Goal: Download file/media: Obtain a digital file from the website

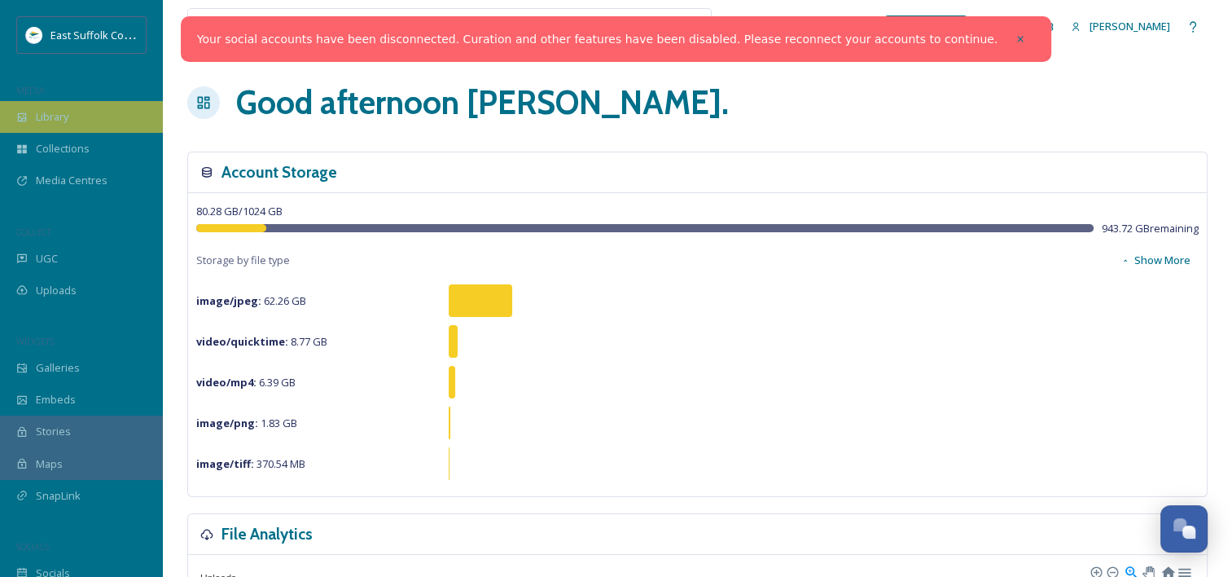
click at [72, 119] on div "Library" at bounding box center [81, 117] width 163 height 32
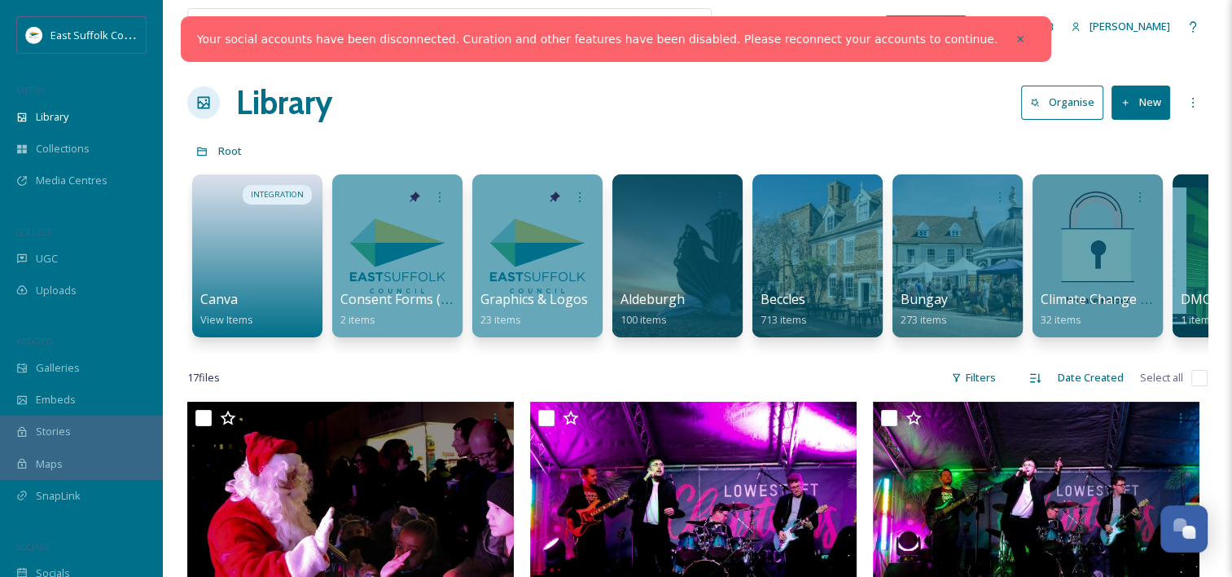
click at [222, 21] on div at bounding box center [387, 27] width 382 height 36
click at [406, 39] on link "Your social accounts have been disconnected. Curation and other features have b…" at bounding box center [597, 39] width 801 height 17
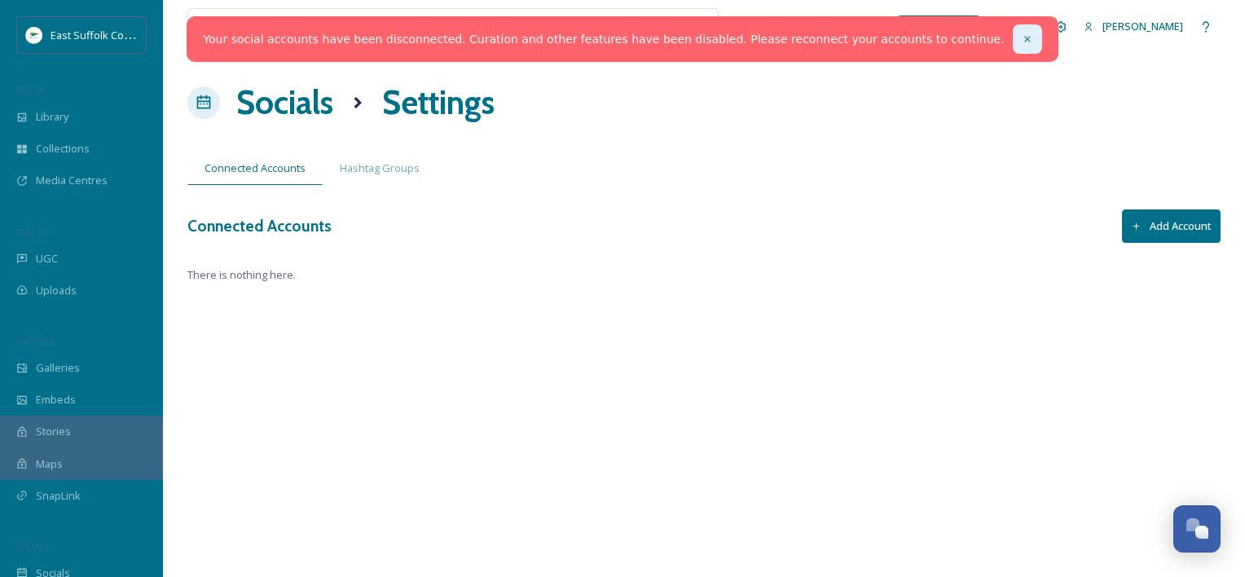
click at [1021, 38] on icon at bounding box center [1026, 38] width 11 height 11
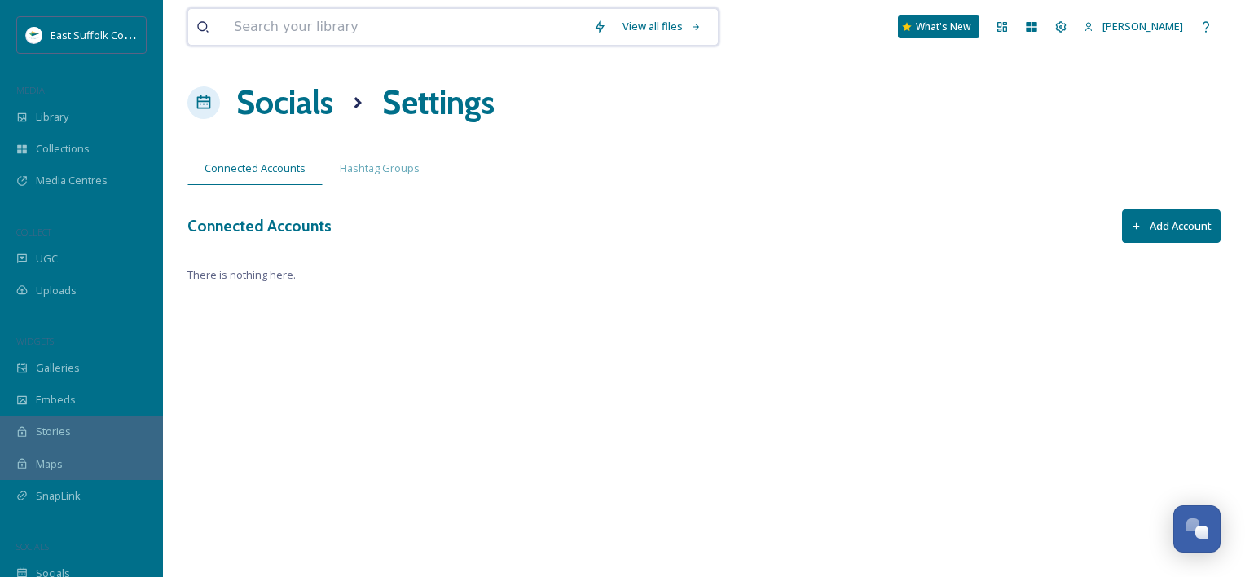
click at [329, 39] on input at bounding box center [405, 27] width 359 height 36
type input "Lowestoft town"
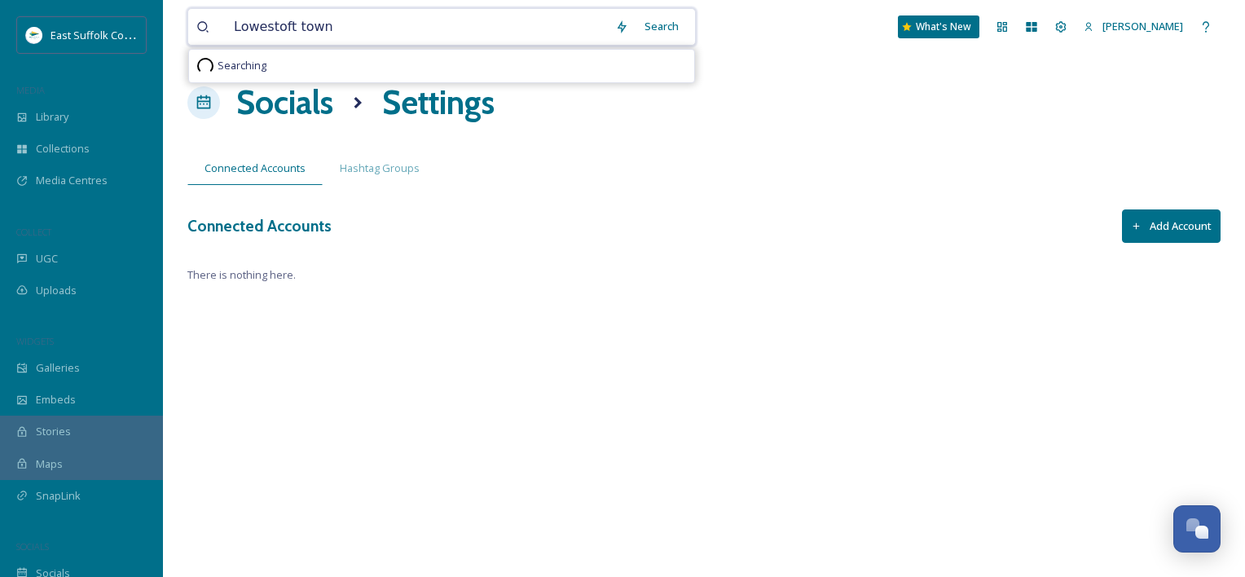
click at [389, 25] on input "Lowestoft town" at bounding box center [416, 27] width 381 height 36
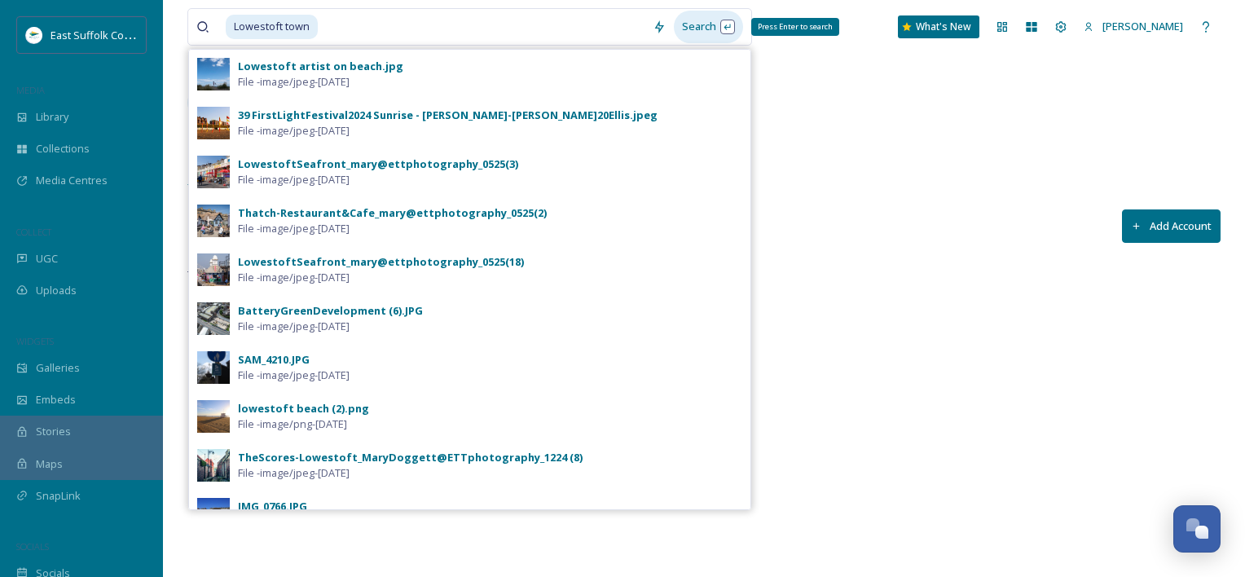
click at [701, 29] on div "Search Press Enter to search" at bounding box center [708, 27] width 69 height 32
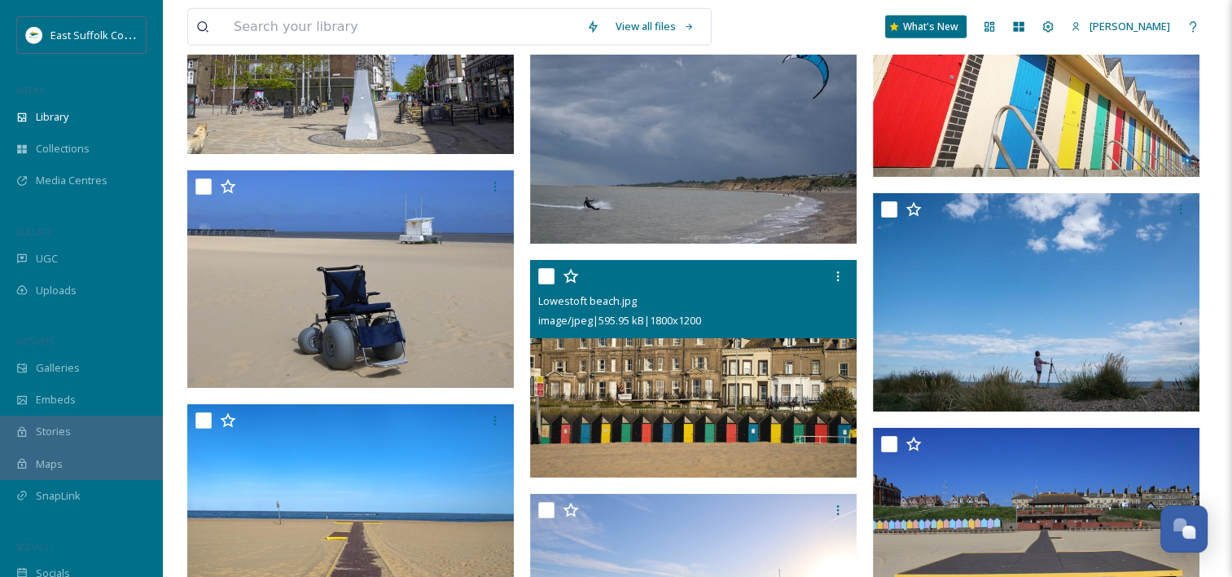
scroll to position [5027, 0]
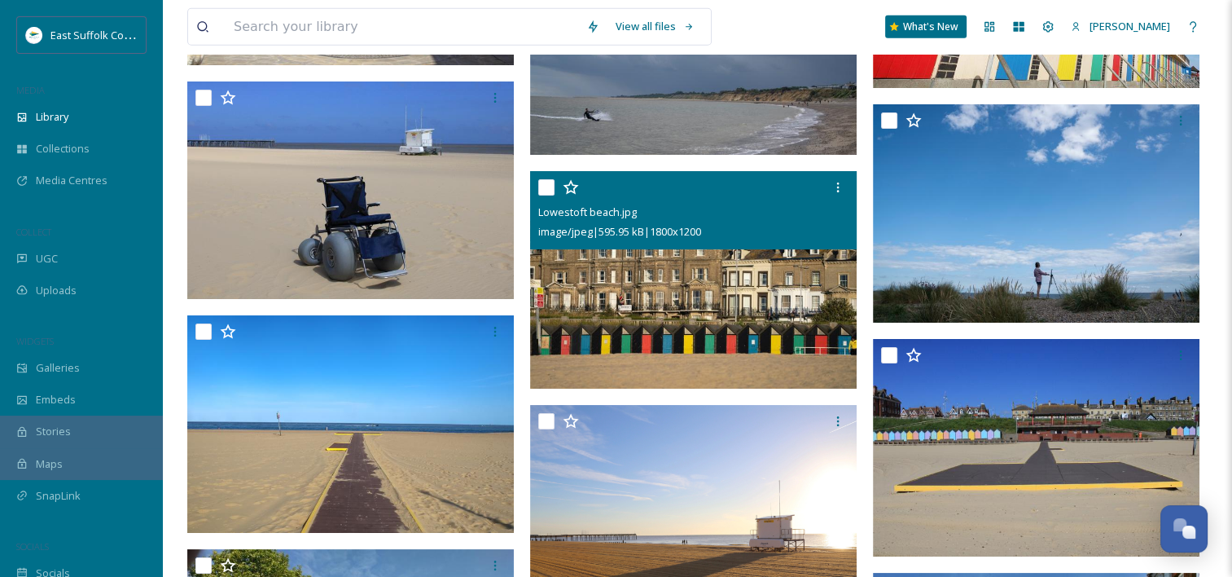
click at [721, 287] on img at bounding box center [693, 280] width 327 height 218
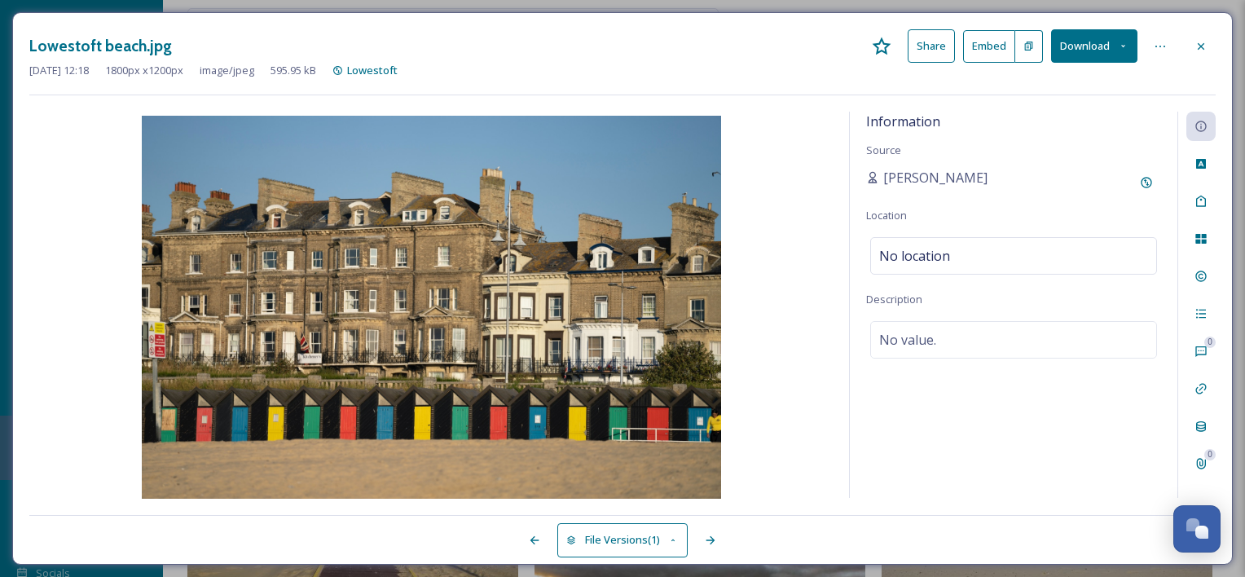
click at [1092, 48] on button "Download" at bounding box center [1094, 45] width 86 height 33
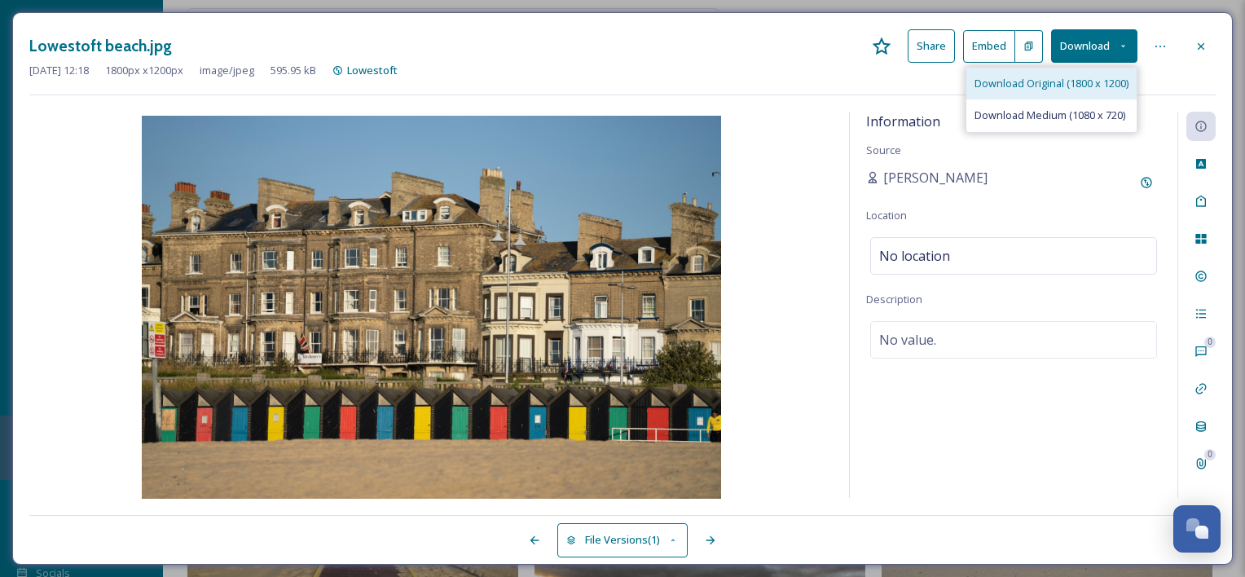
click at [1082, 85] on span "Download Original (1800 x 1200)" at bounding box center [1051, 83] width 154 height 15
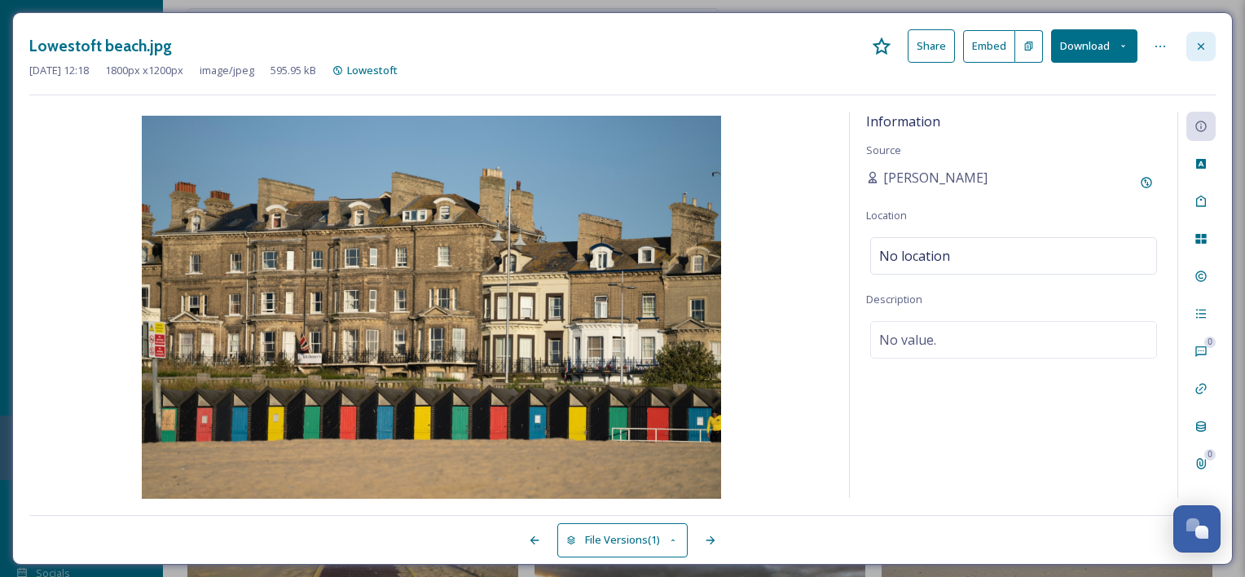
click at [1203, 42] on icon at bounding box center [1200, 45] width 7 height 7
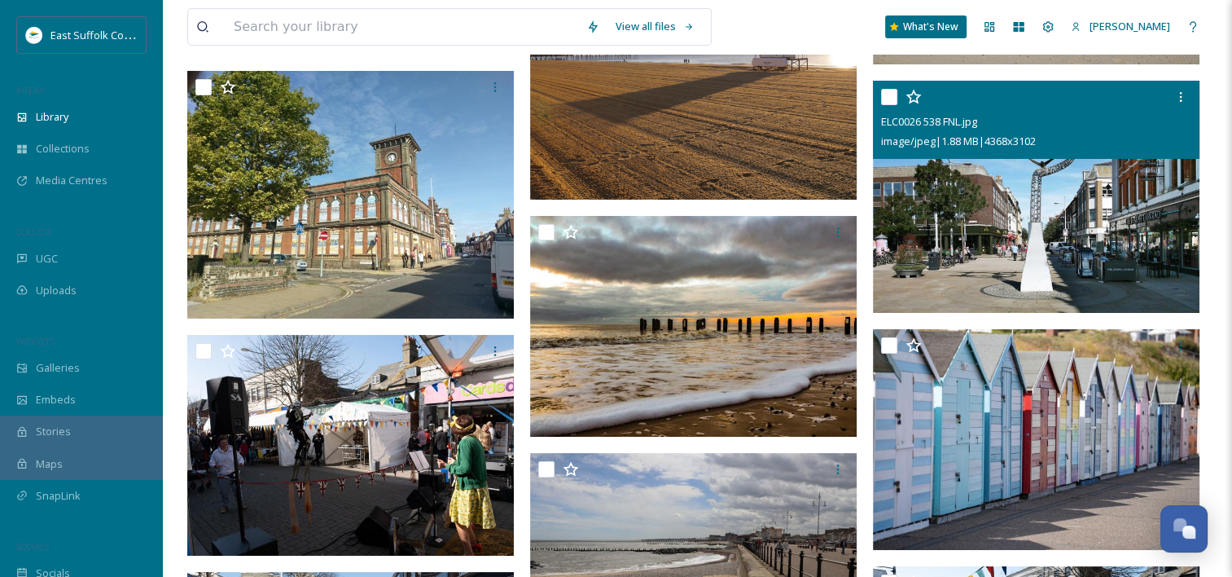
scroll to position [5597, 0]
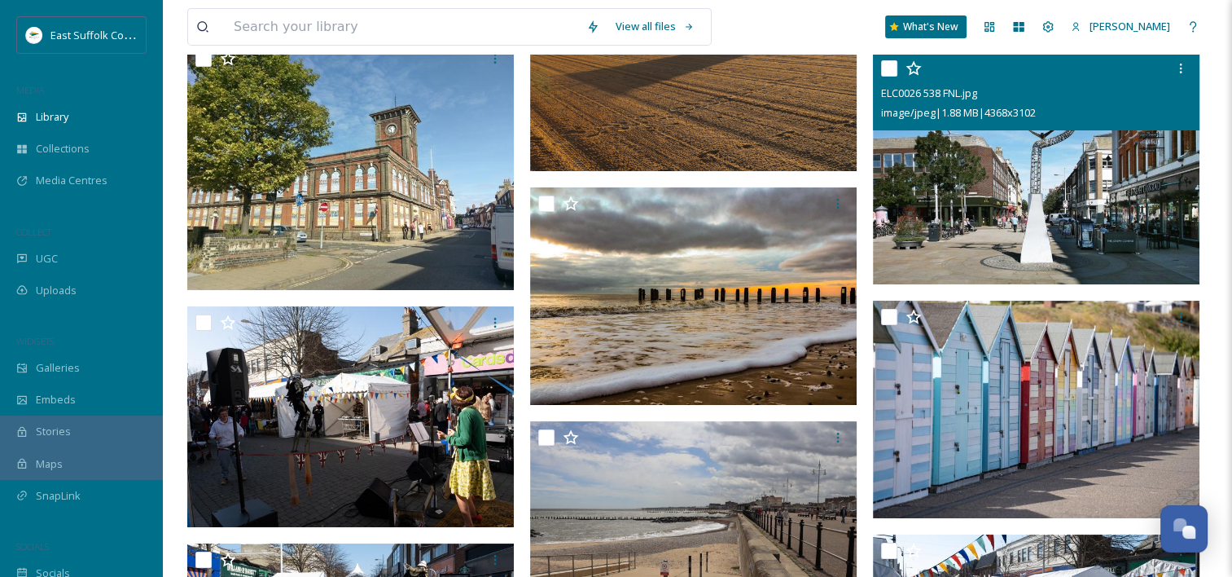
click at [1075, 187] on img at bounding box center [1036, 168] width 327 height 232
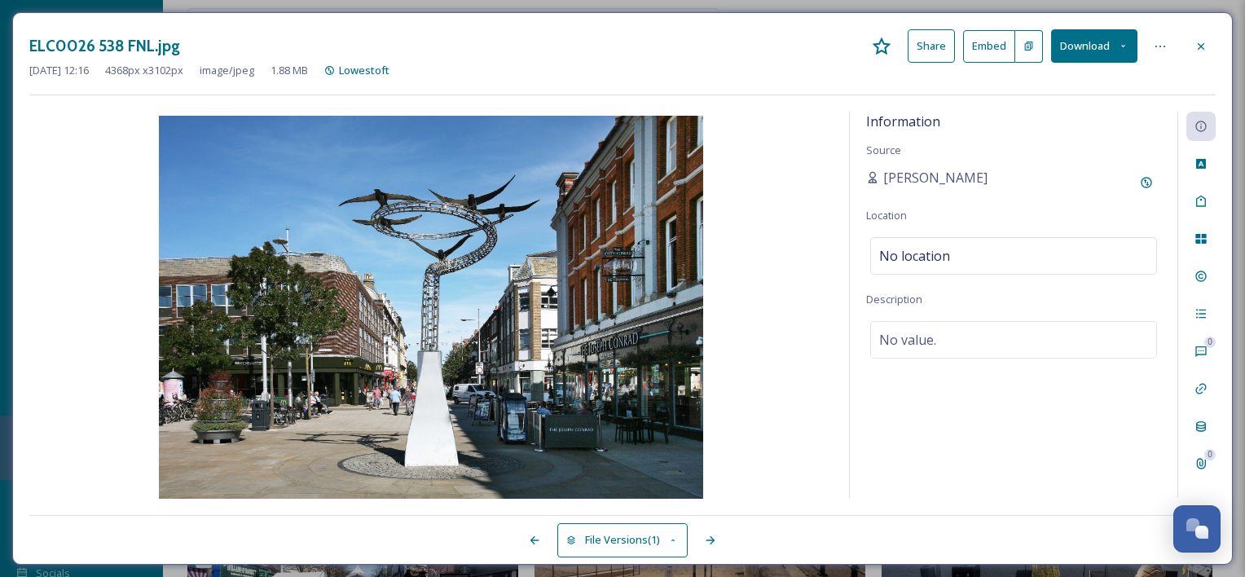
click at [1088, 48] on button "Download" at bounding box center [1094, 45] width 86 height 33
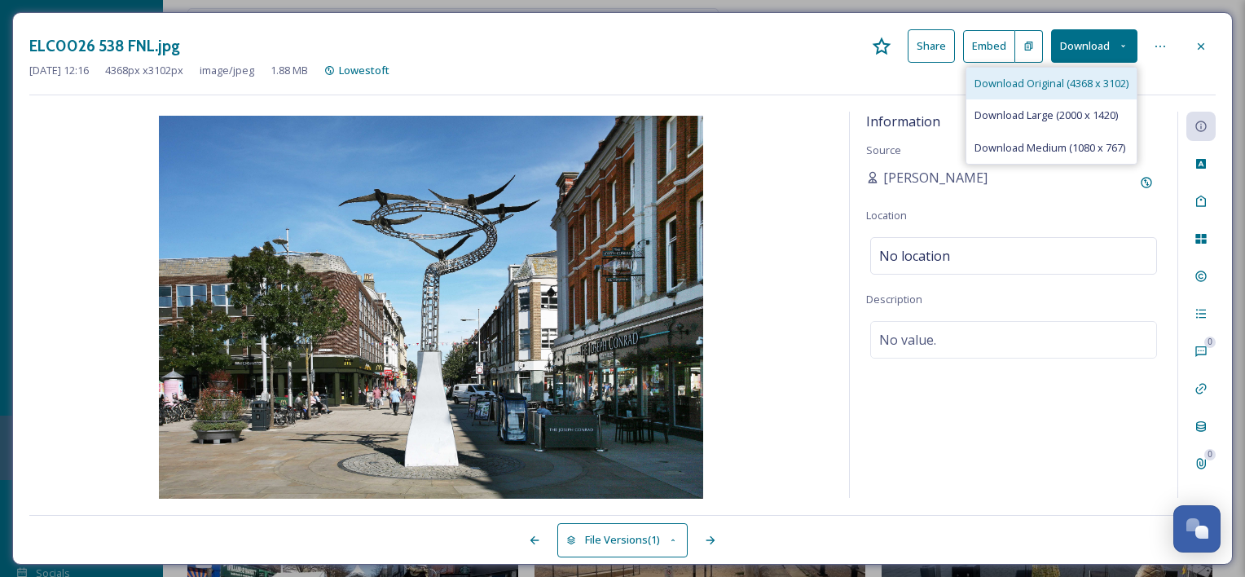
click at [1101, 90] on span "Download Original (4368 x 3102)" at bounding box center [1051, 83] width 154 height 15
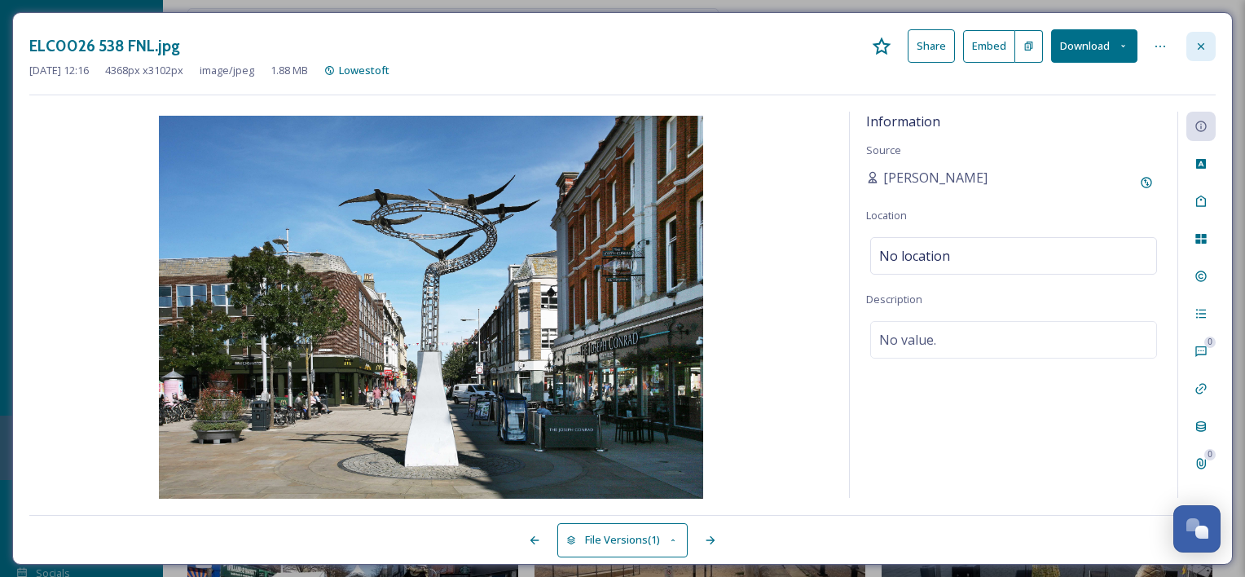
click at [1199, 40] on icon at bounding box center [1200, 46] width 13 height 13
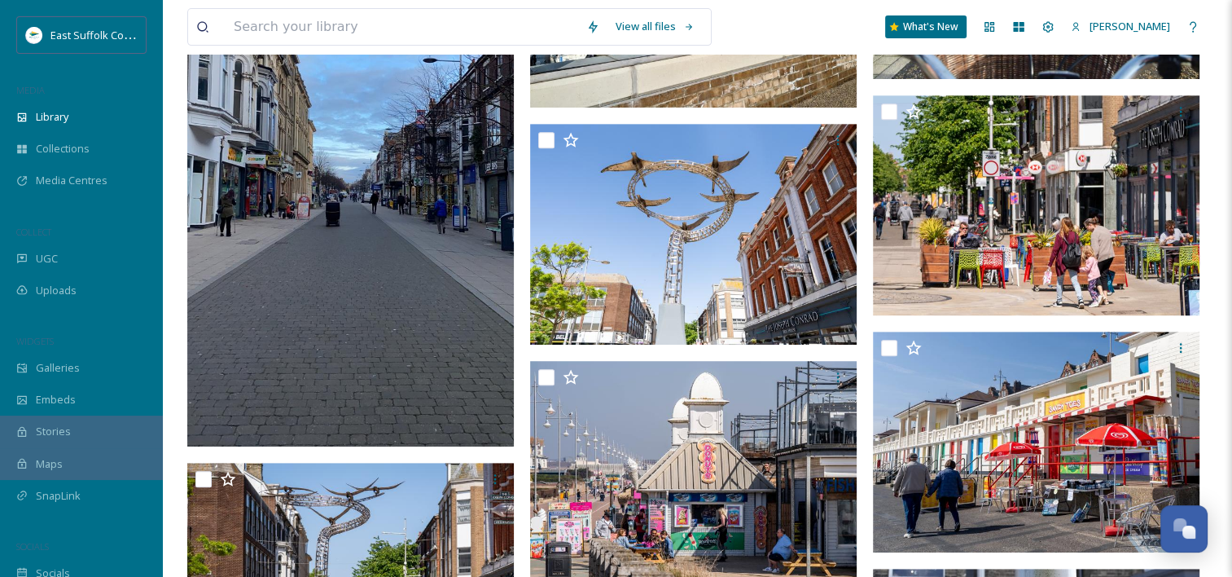
scroll to position [687, 0]
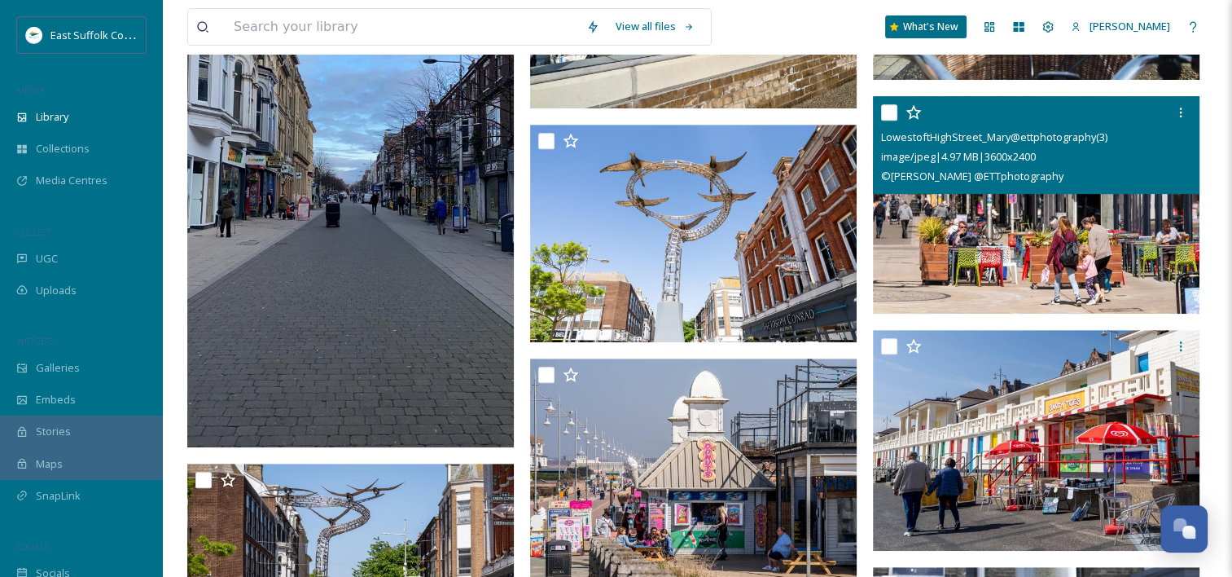
click at [1062, 225] on img at bounding box center [1036, 205] width 327 height 218
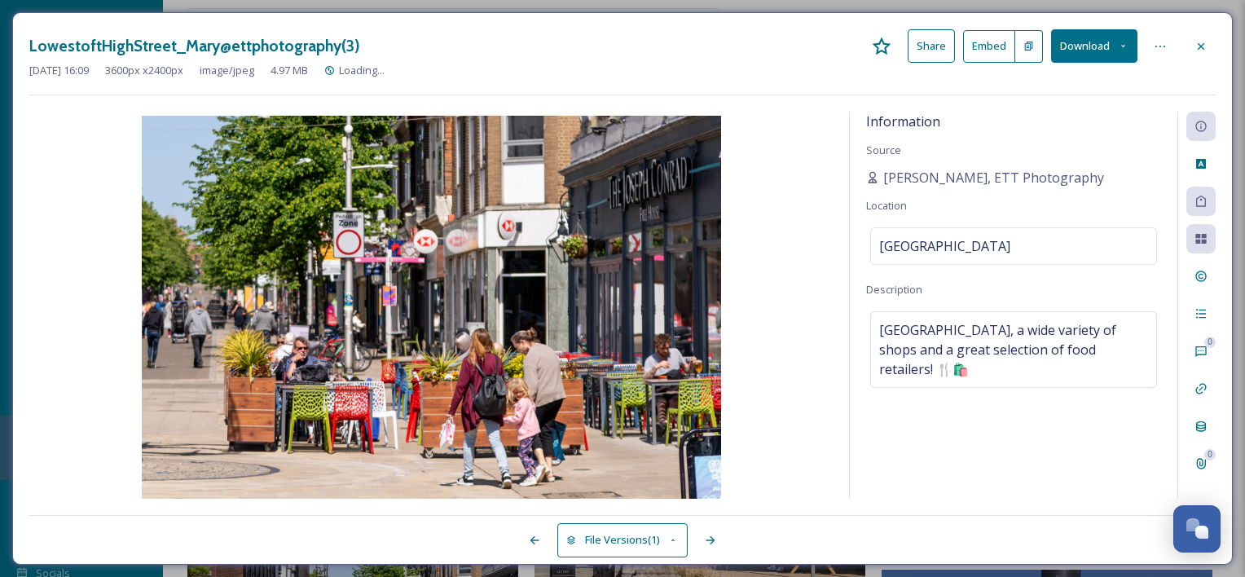
click at [1095, 51] on button "Download" at bounding box center [1094, 45] width 86 height 33
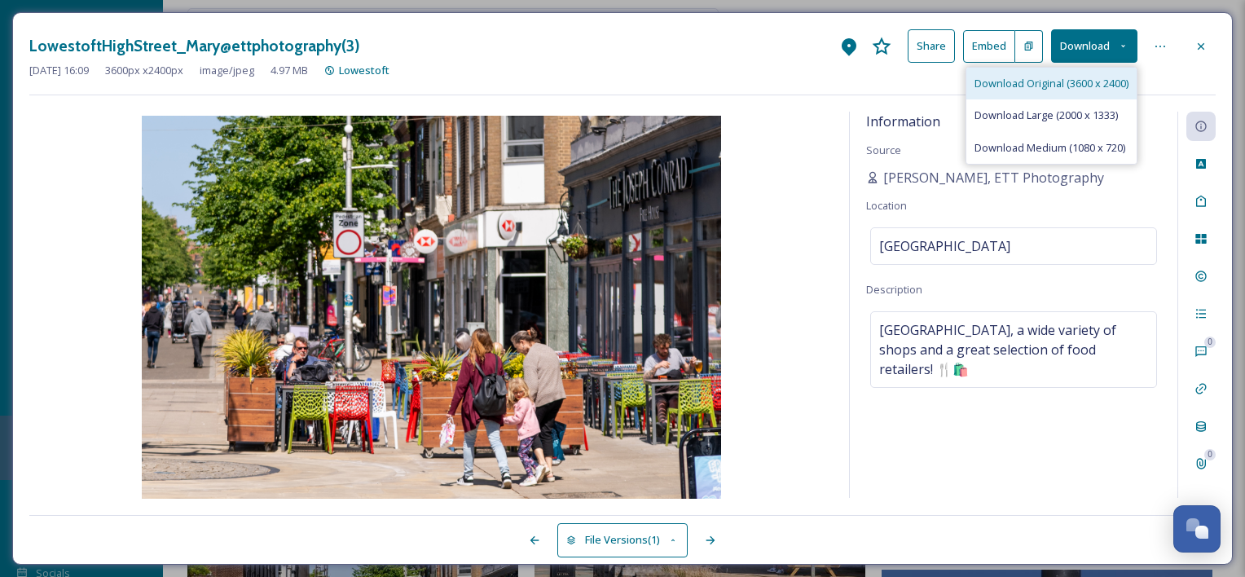
click at [1092, 81] on span "Download Original (3600 x 2400)" at bounding box center [1051, 83] width 154 height 15
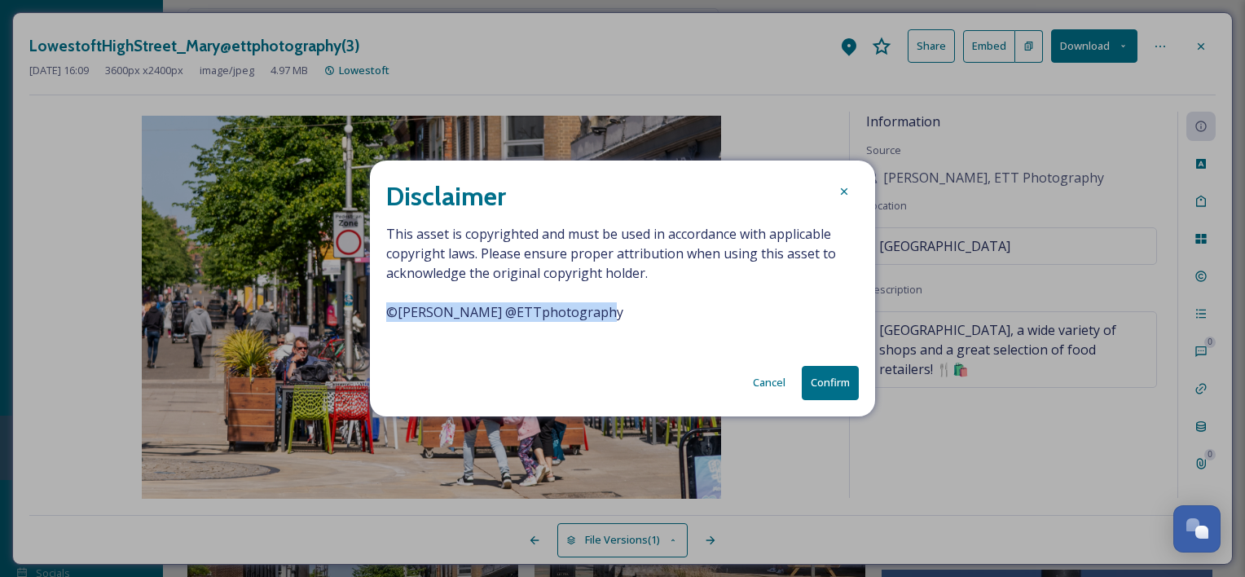
drag, startPoint x: 635, startPoint y: 314, endPoint x: 328, endPoint y: 316, distance: 307.1
click at [328, 316] on div "Disclaimer This asset is copyrighted and must be used in accordance with applic…" at bounding box center [622, 288] width 1245 height 577
drag, startPoint x: 328, startPoint y: 316, endPoint x: 512, endPoint y: 317, distance: 183.3
copy span "© [PERSON_NAME] @ETTphotography"
click at [828, 381] on button "Confirm" at bounding box center [830, 382] width 57 height 33
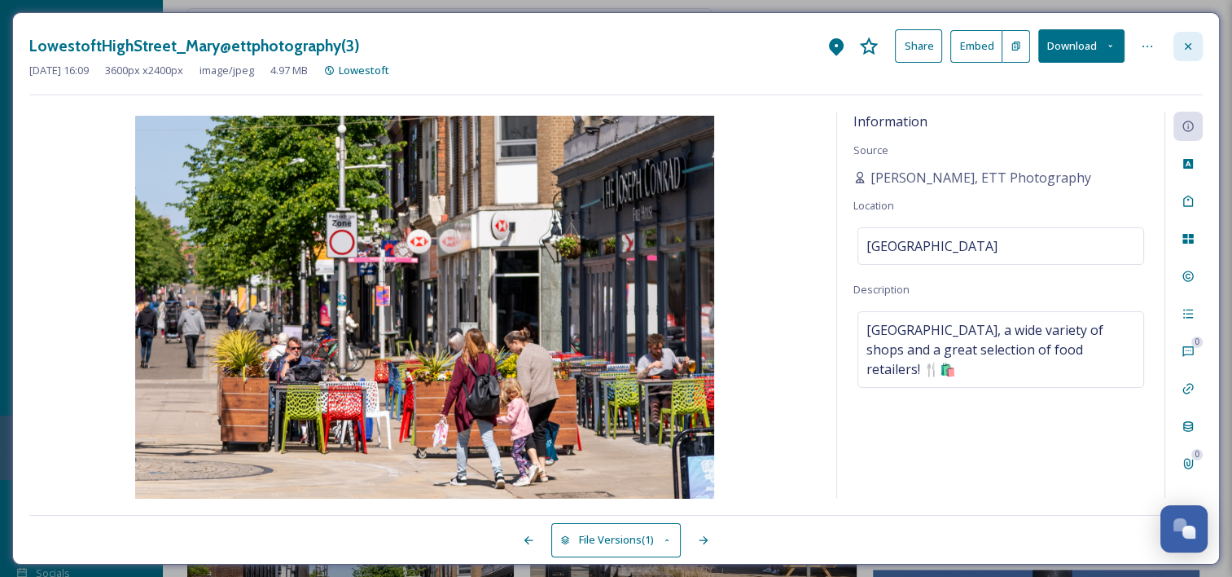
click at [1197, 32] on div at bounding box center [1188, 46] width 29 height 29
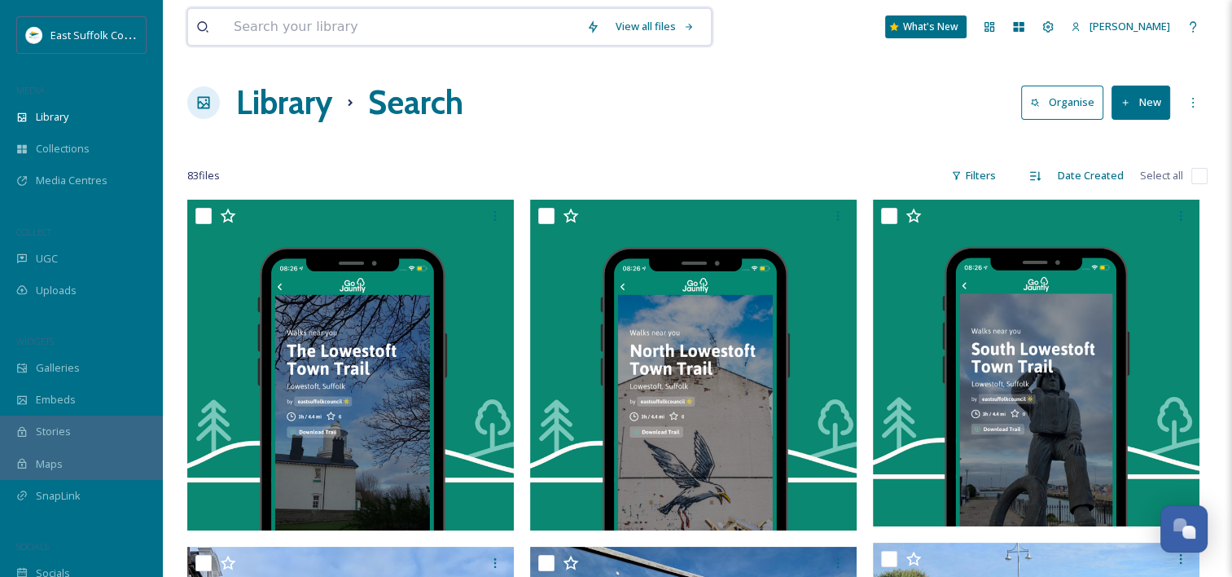
click at [356, 29] on input at bounding box center [402, 27] width 353 height 36
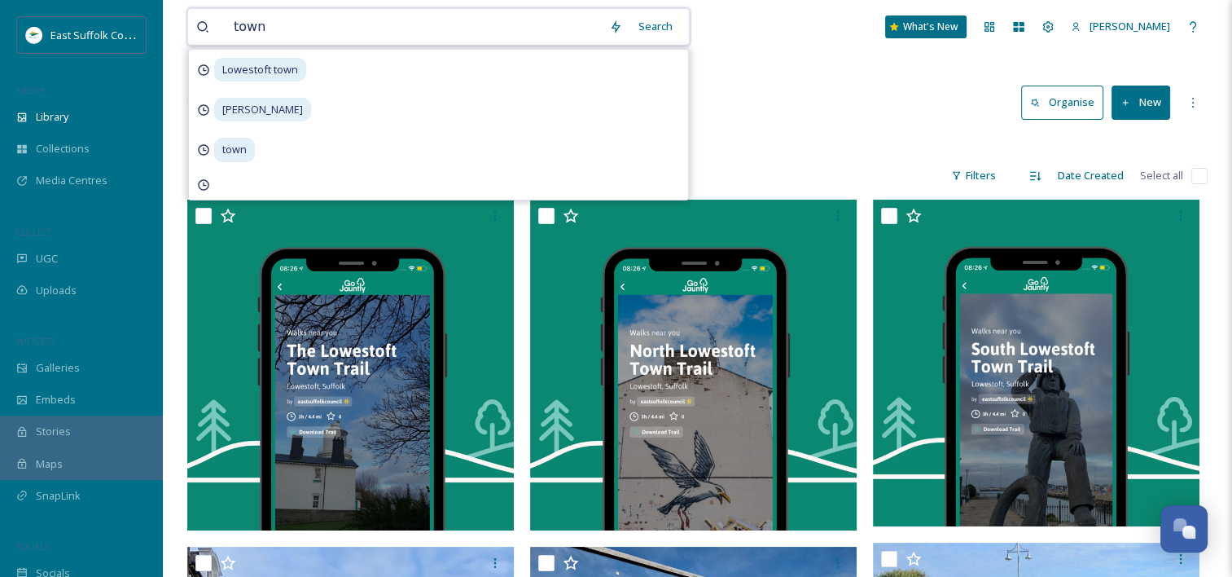
type input "towns"
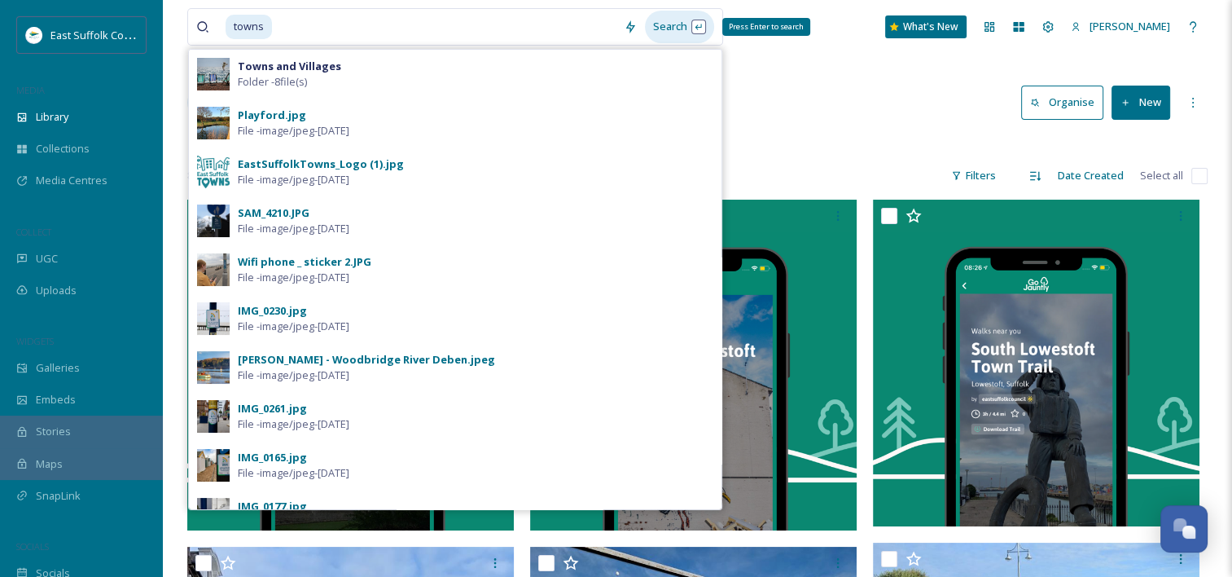
click at [686, 22] on div "Search Press Enter to search" at bounding box center [679, 27] width 69 height 32
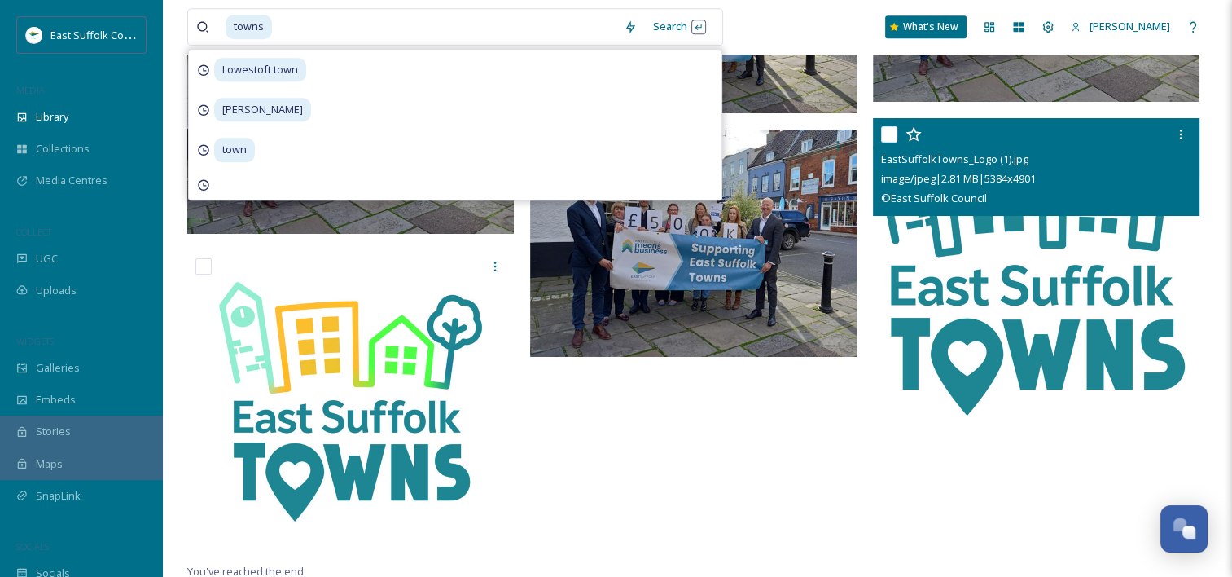
scroll to position [7546, 0]
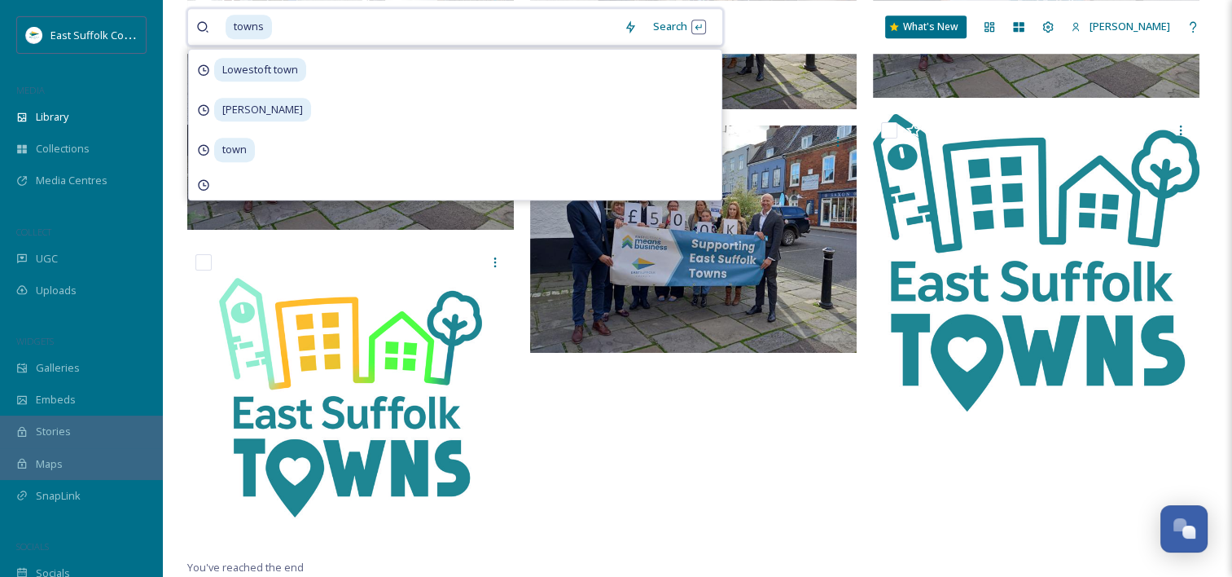
click at [375, 26] on input at bounding box center [445, 27] width 342 height 36
type input "t"
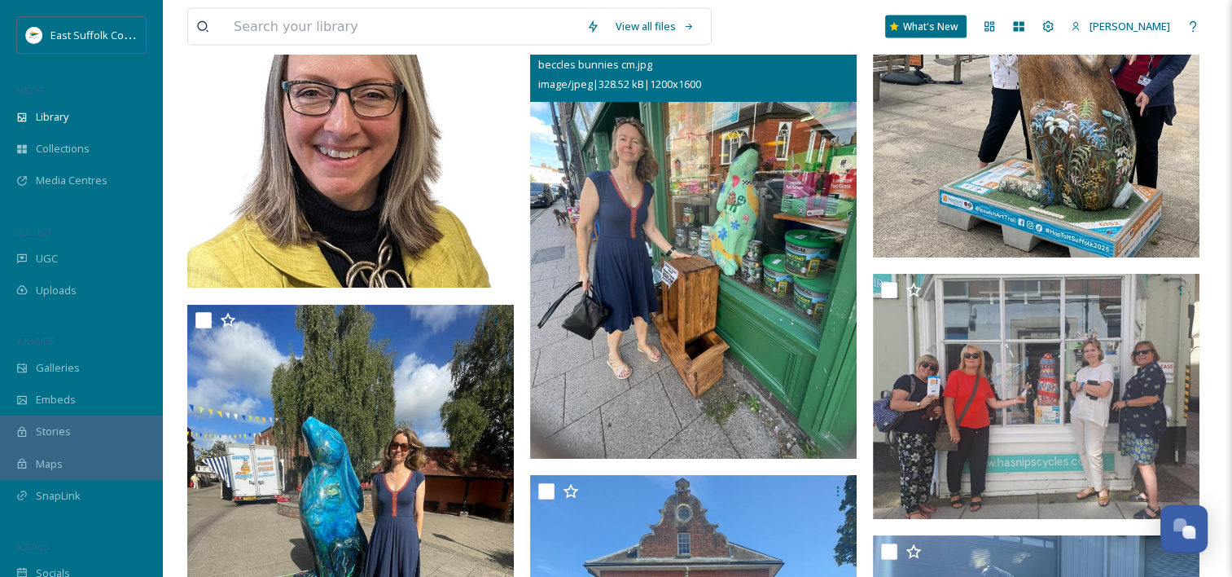
scroll to position [21667, 0]
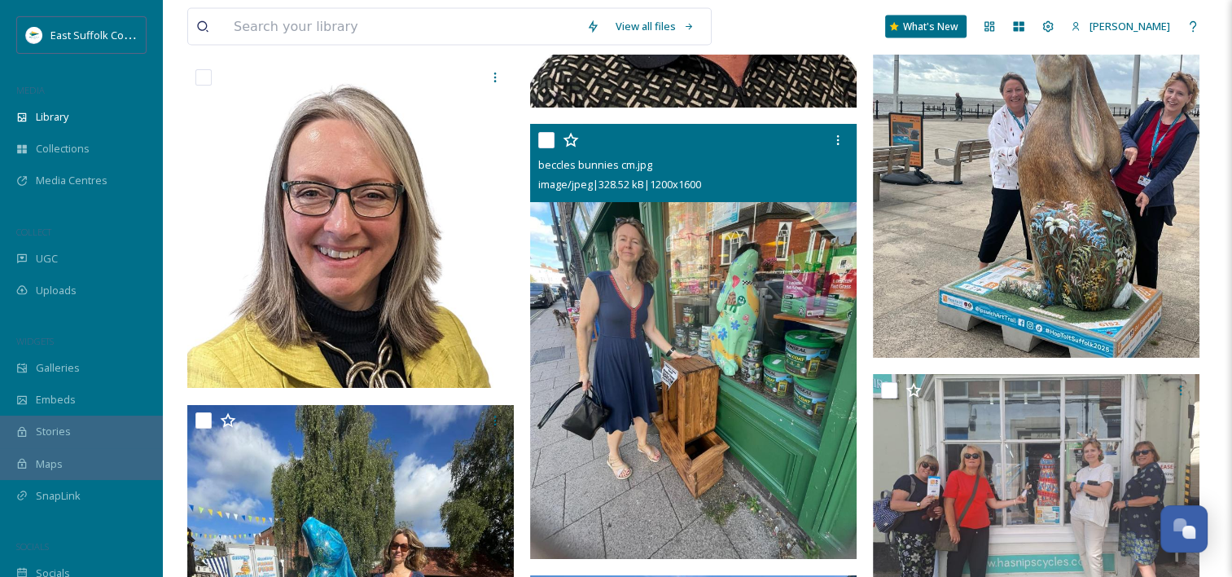
click at [718, 357] on img at bounding box center [693, 341] width 327 height 435
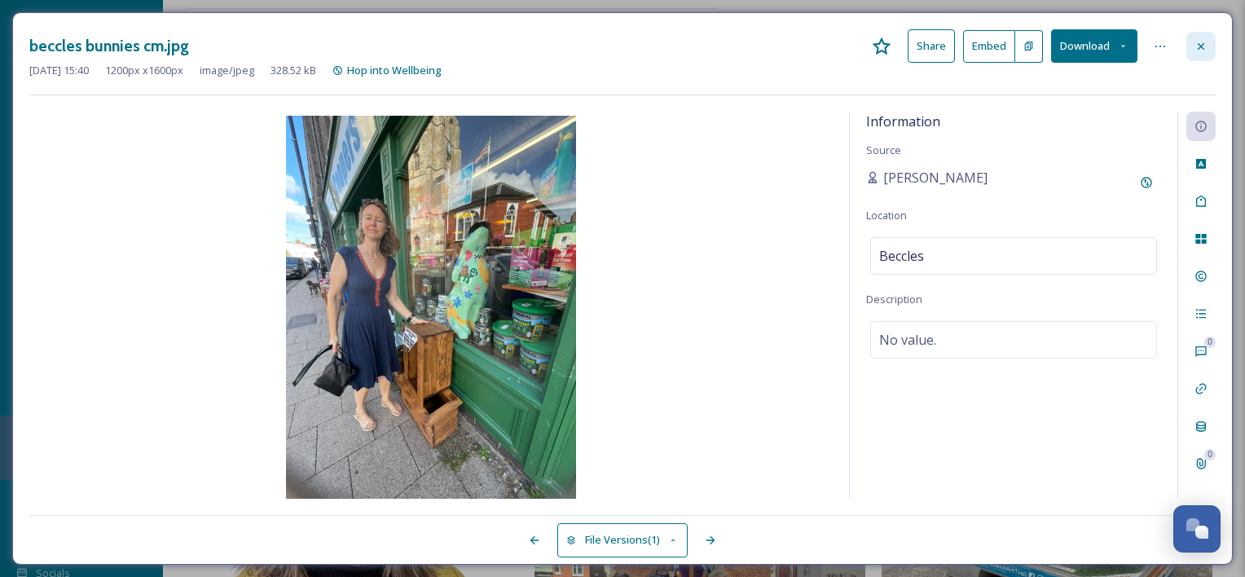
click at [1206, 42] on icon at bounding box center [1200, 46] width 13 height 13
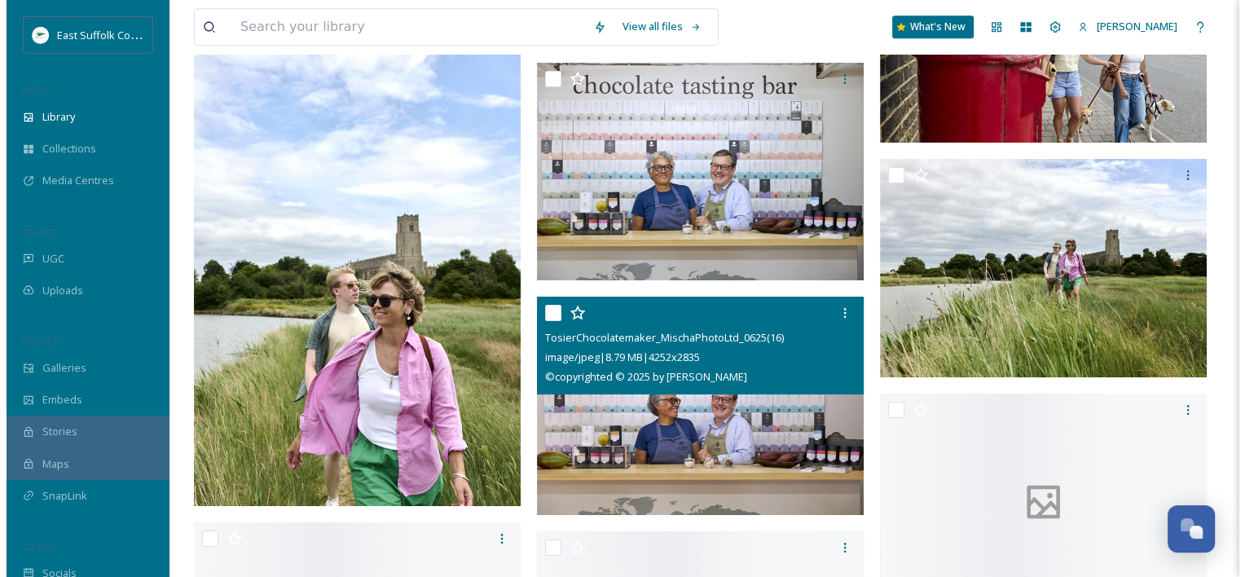
scroll to position [50747, 0]
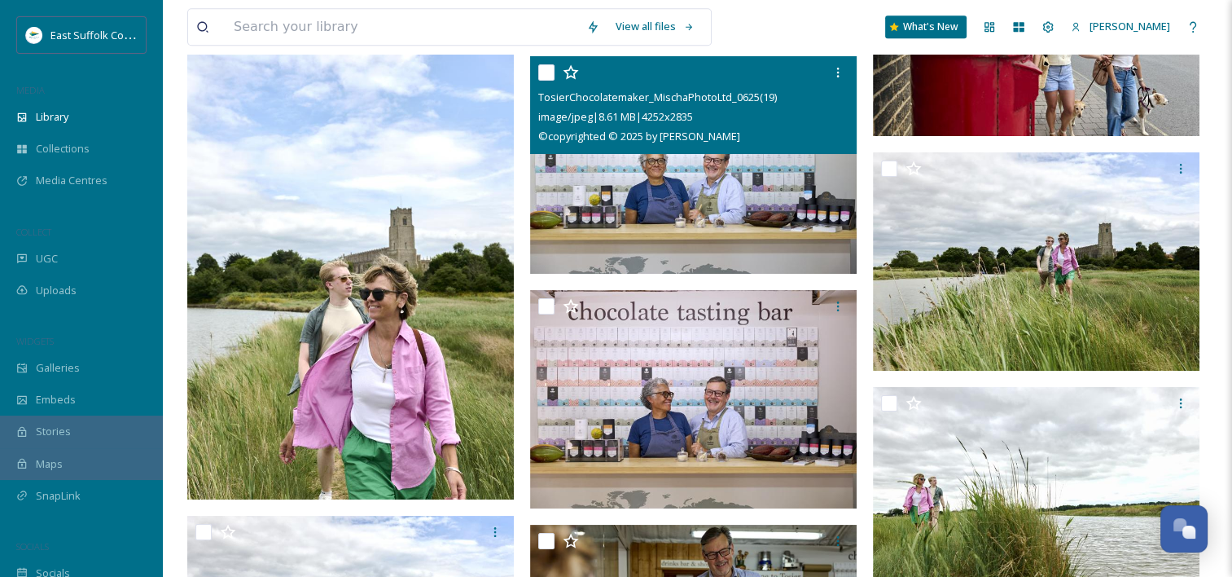
click at [753, 200] on img at bounding box center [693, 165] width 327 height 218
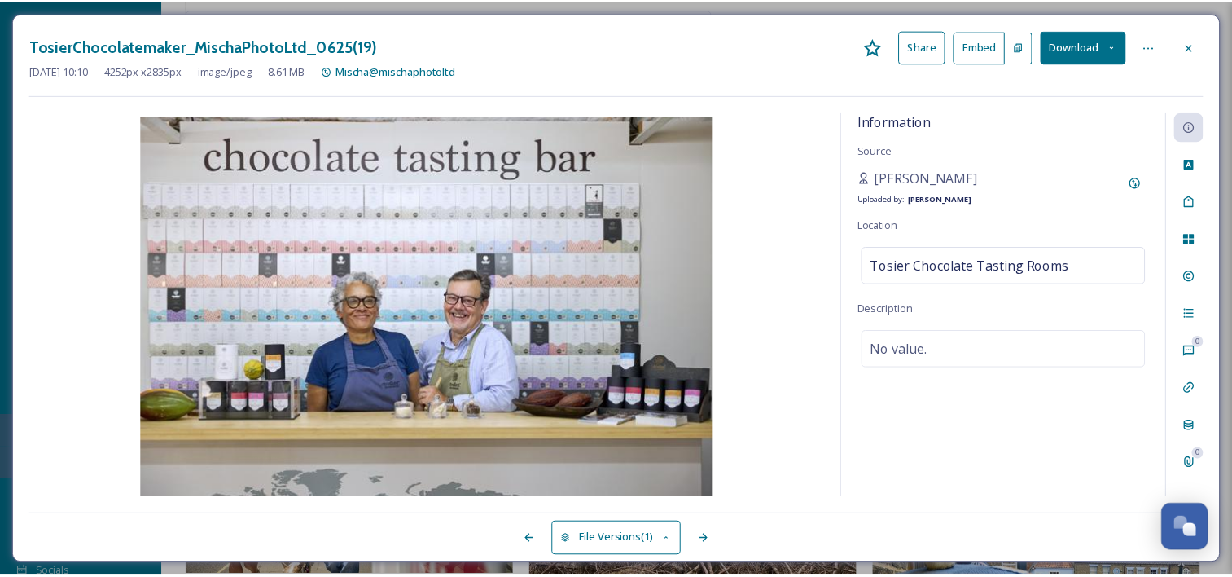
scroll to position [51330, 0]
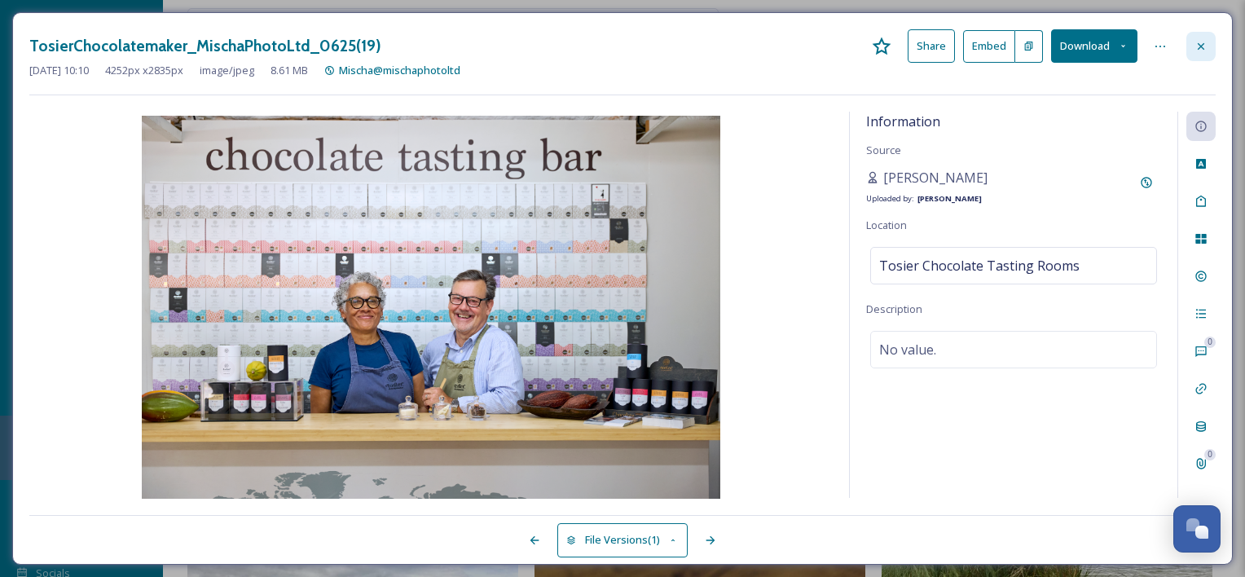
click at [1201, 45] on icon at bounding box center [1200, 45] width 7 height 7
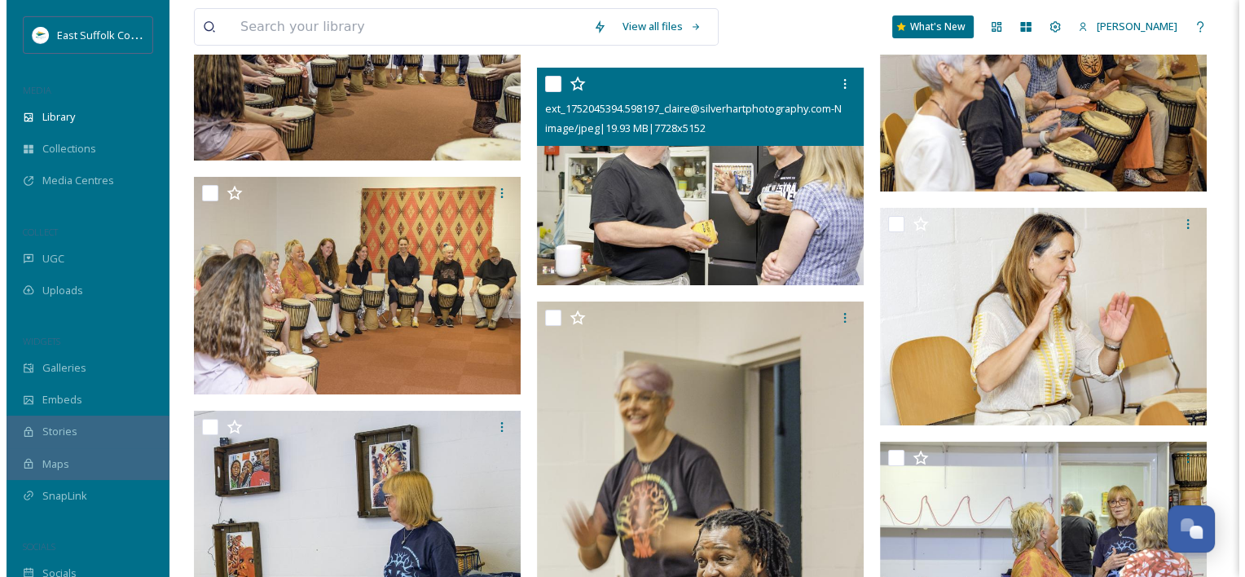
scroll to position [67458, 0]
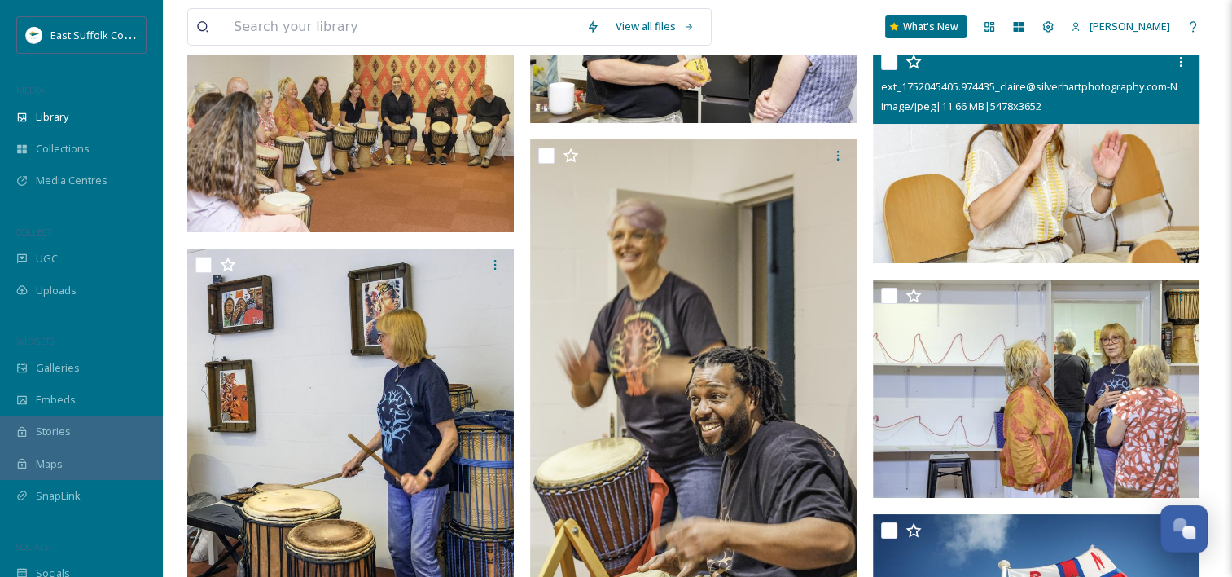
click at [1013, 195] on img at bounding box center [1036, 155] width 327 height 218
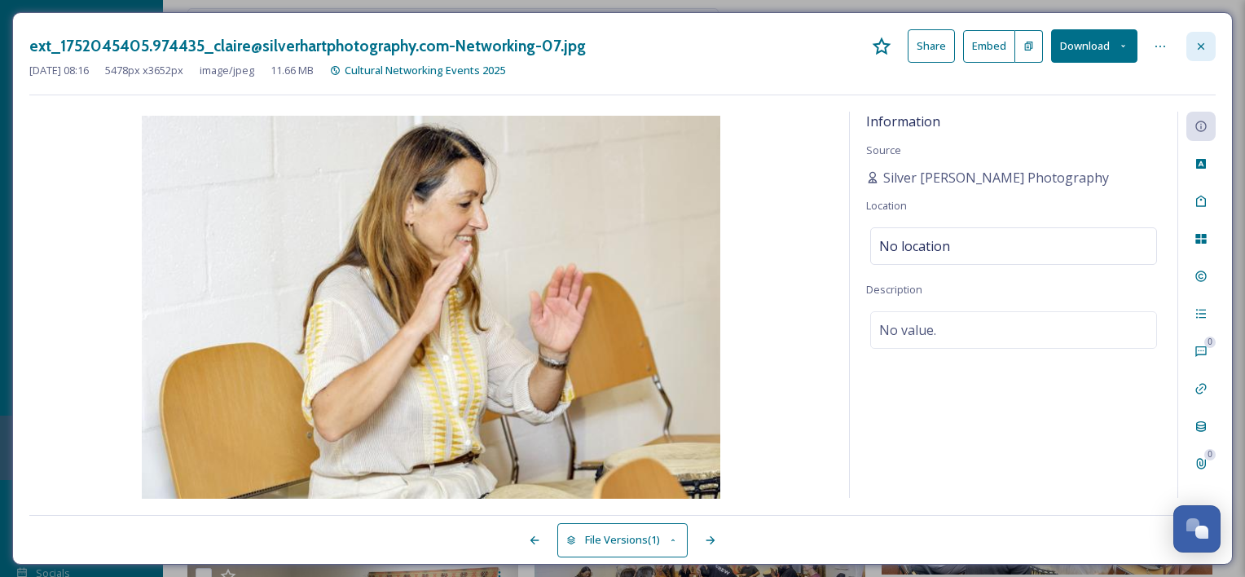
click at [1201, 46] on icon at bounding box center [1200, 45] width 7 height 7
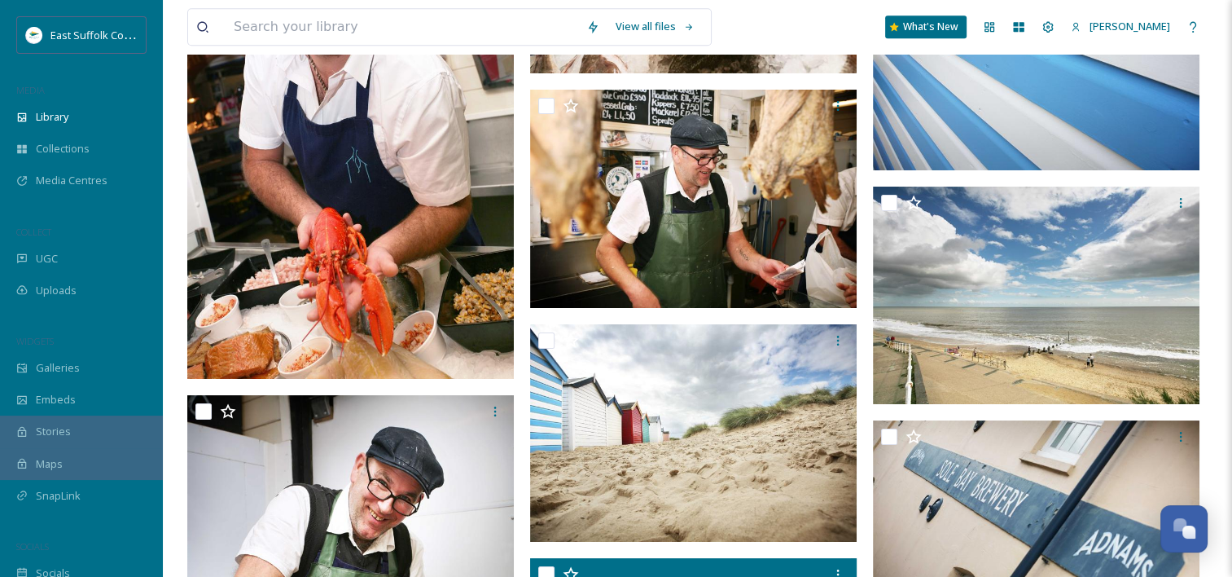
scroll to position [70114, 0]
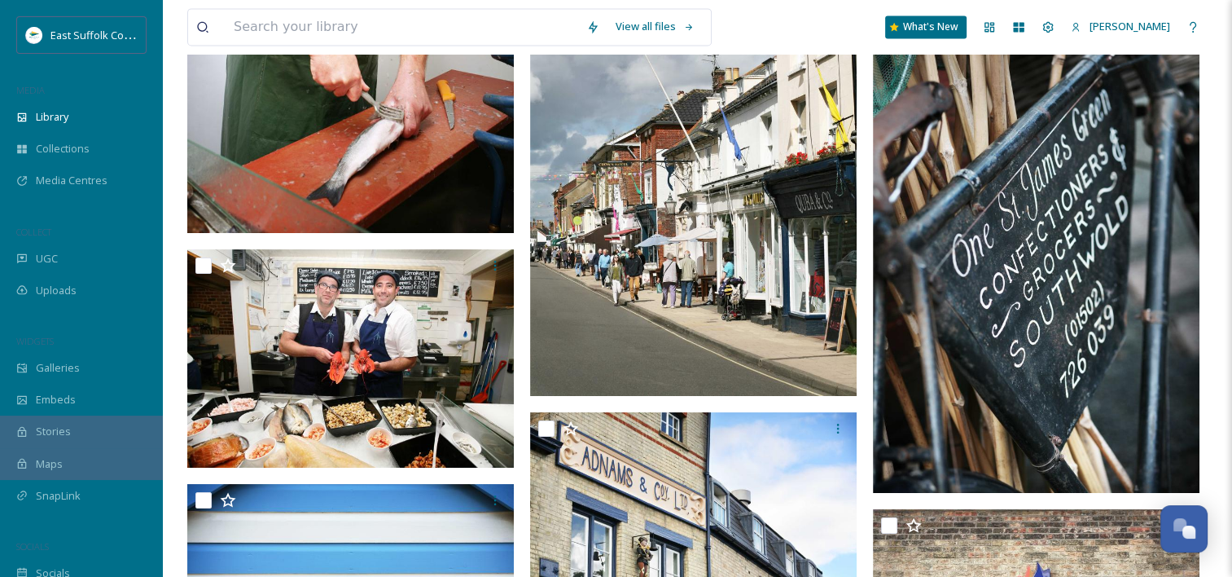
click at [636, 213] on img at bounding box center [693, 151] width 327 height 490
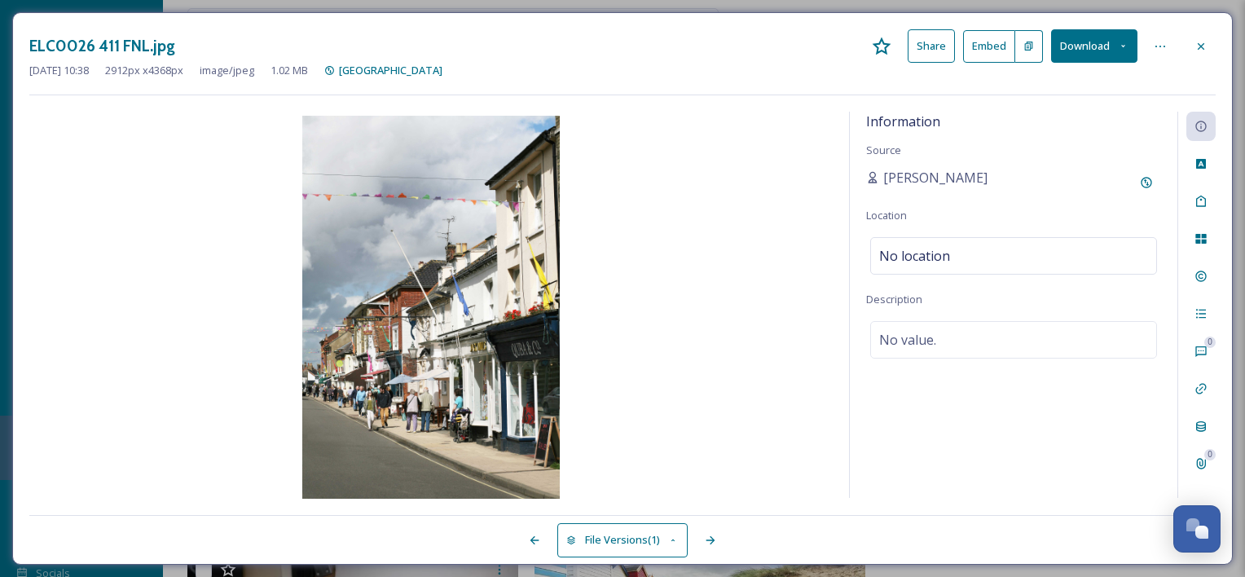
click at [1074, 53] on button "Download" at bounding box center [1094, 45] width 86 height 33
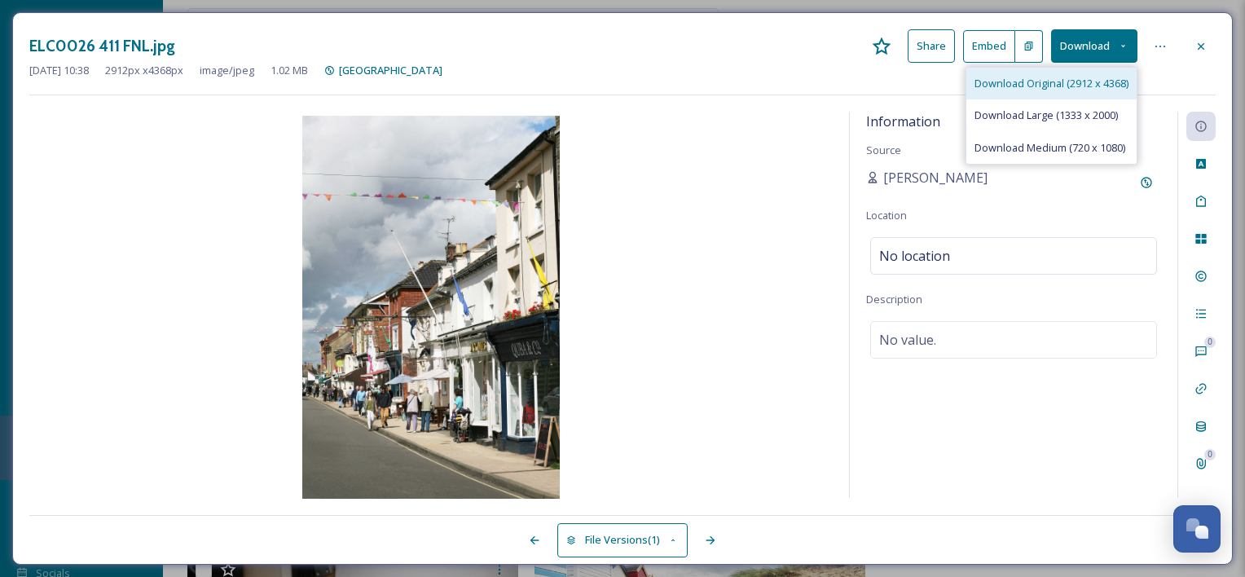
click at [1072, 84] on span "Download Original (2912 x 4368)" at bounding box center [1051, 83] width 154 height 15
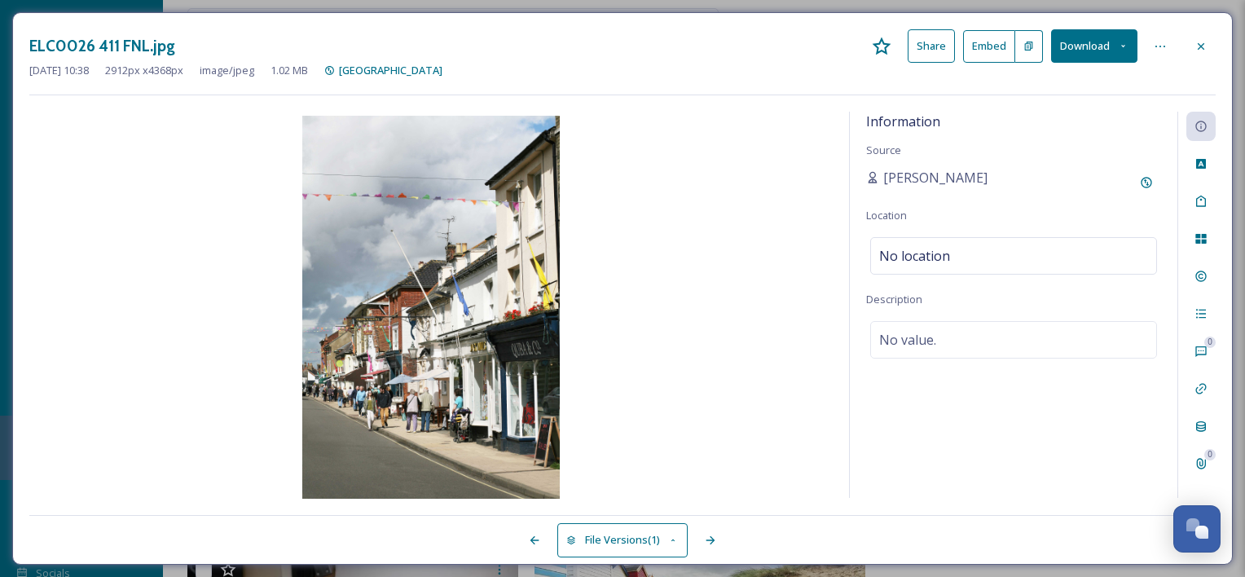
click at [759, 176] on img at bounding box center [430, 309] width 803 height 386
click at [901, 176] on span "[PERSON_NAME]" at bounding box center [935, 178] width 104 height 20
click at [1146, 183] on icon at bounding box center [1145, 183] width 11 height 11
click at [1104, 182] on div "[PERSON_NAME] Original Source" at bounding box center [1013, 218] width 295 height 101
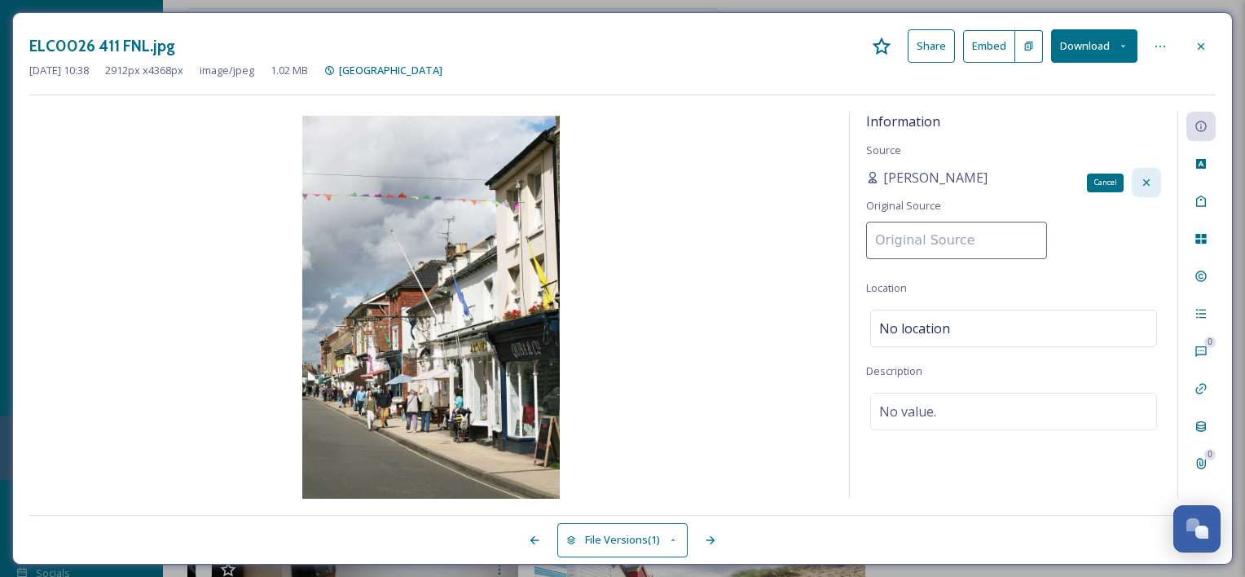
click at [1147, 182] on icon at bounding box center [1146, 182] width 7 height 7
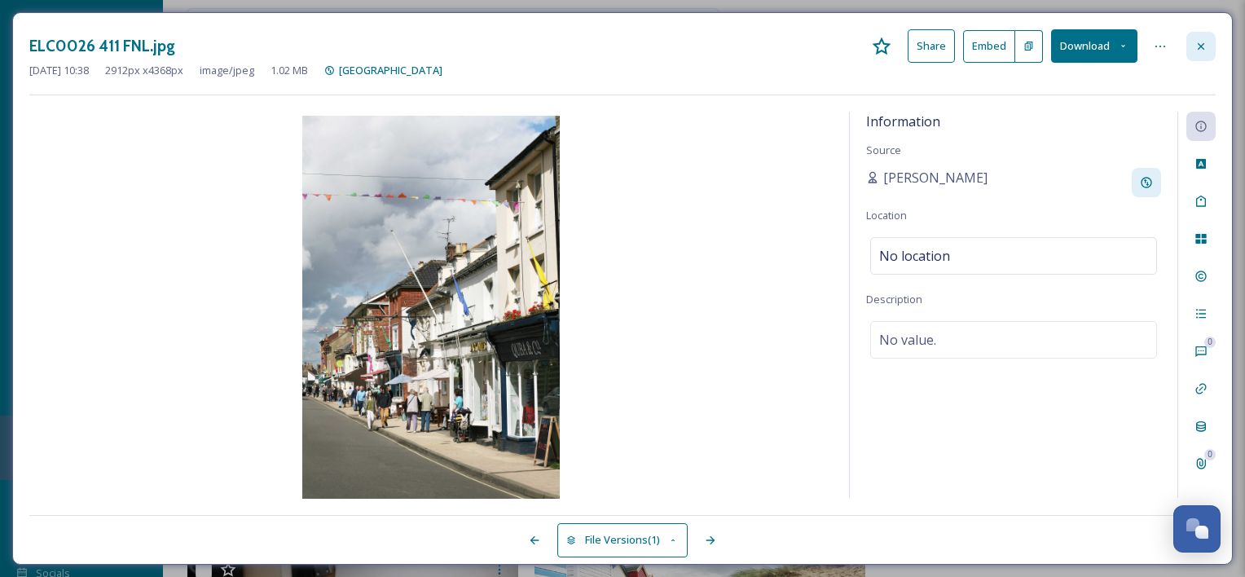
click at [1199, 46] on icon at bounding box center [1200, 46] width 13 height 13
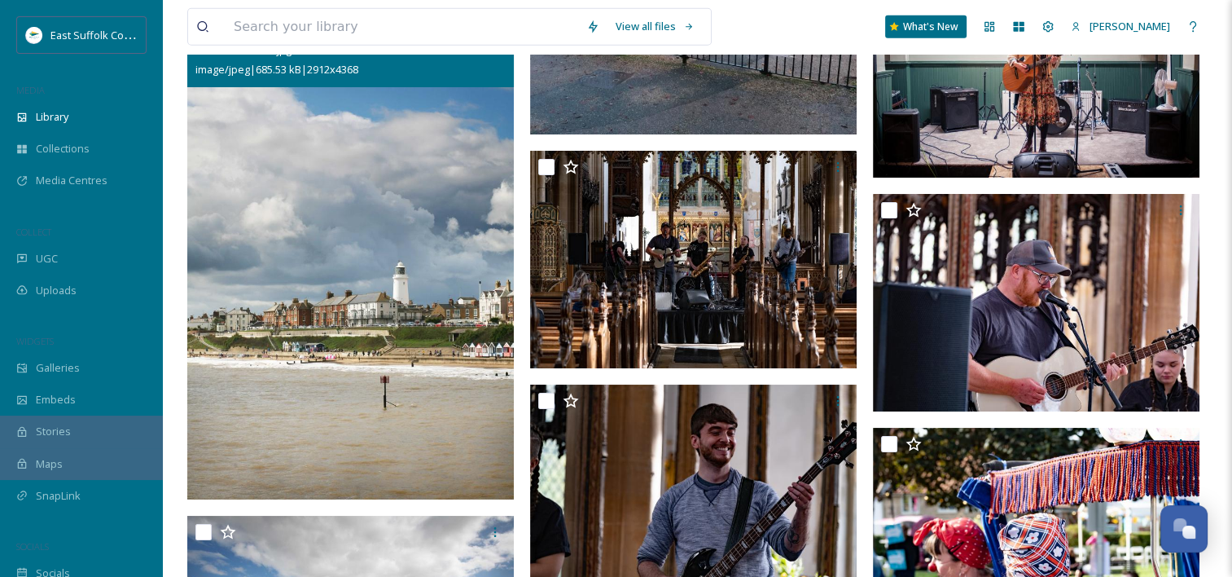
scroll to position [71987, 0]
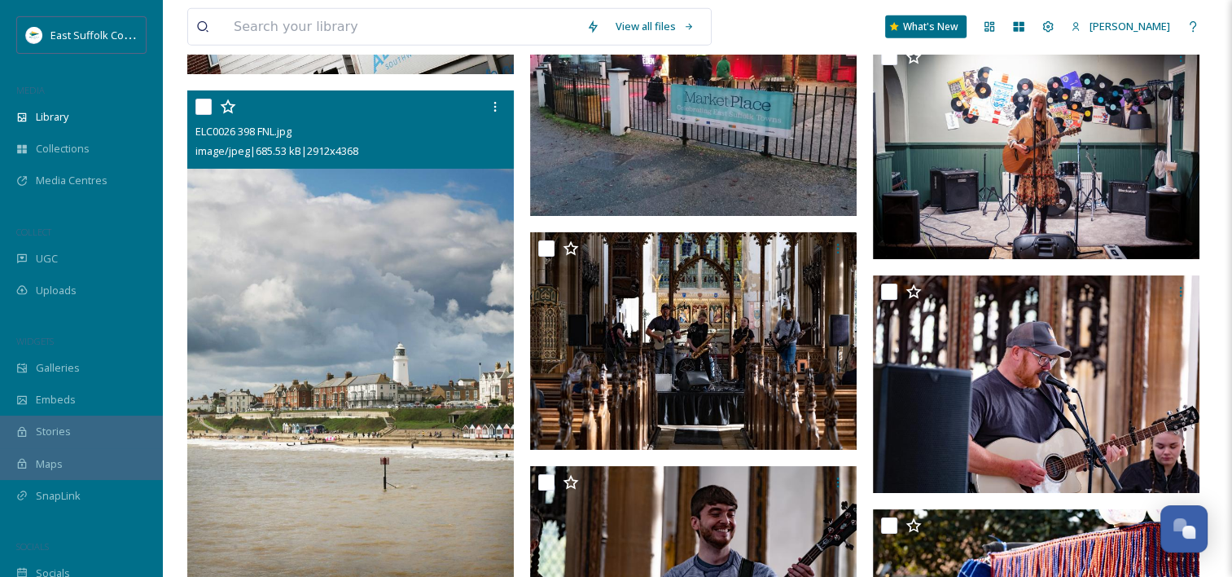
click at [435, 366] on img at bounding box center [350, 335] width 327 height 490
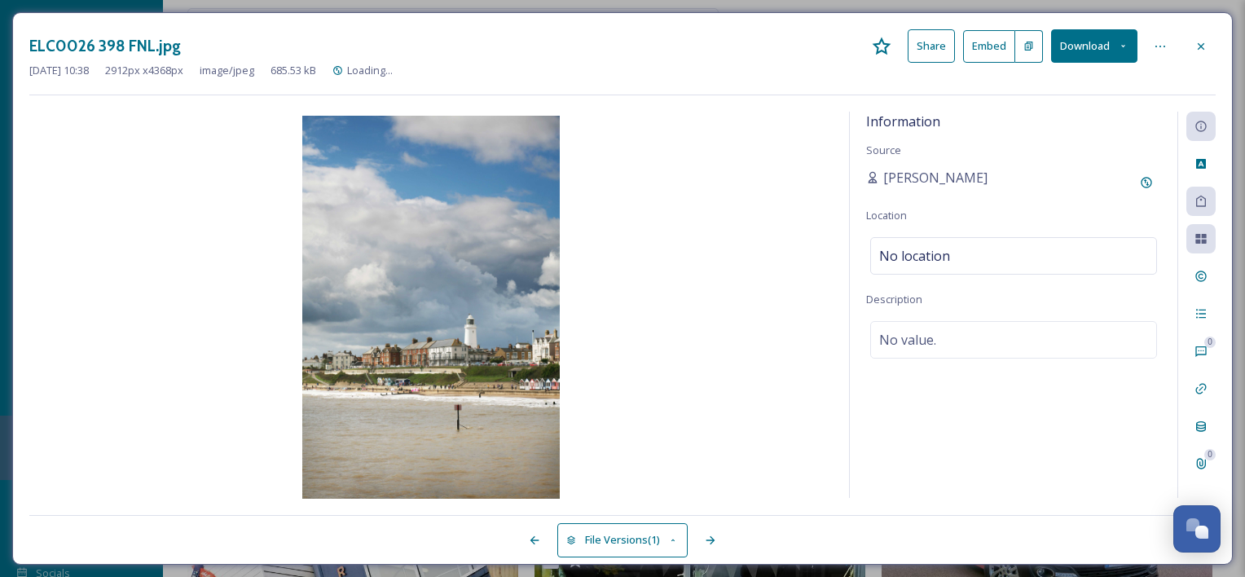
click at [1207, 49] on div at bounding box center [1200, 46] width 29 height 29
click at [1202, 46] on div "View all files What's New [PERSON_NAME]" at bounding box center [703, 27] width 1033 height 54
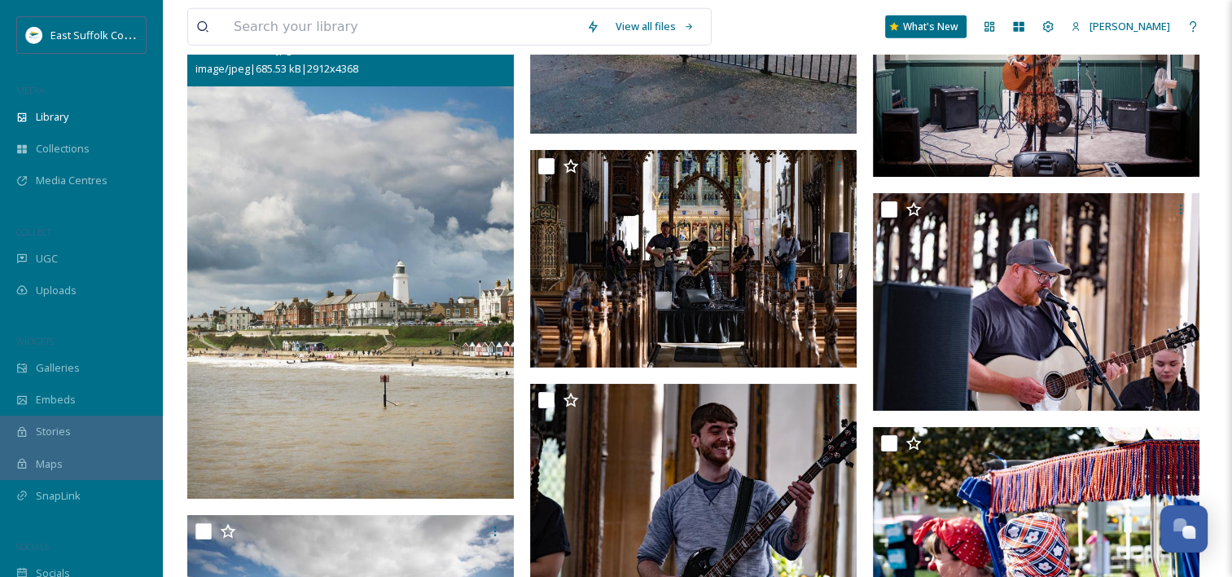
scroll to position [72290, 0]
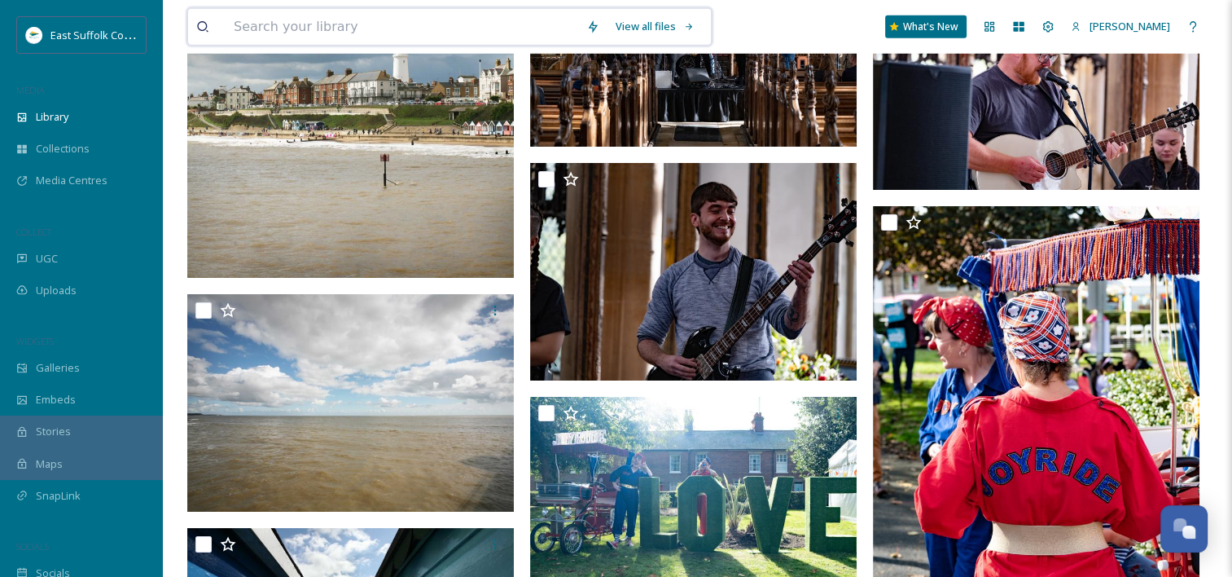
click at [311, 37] on input at bounding box center [402, 27] width 353 height 36
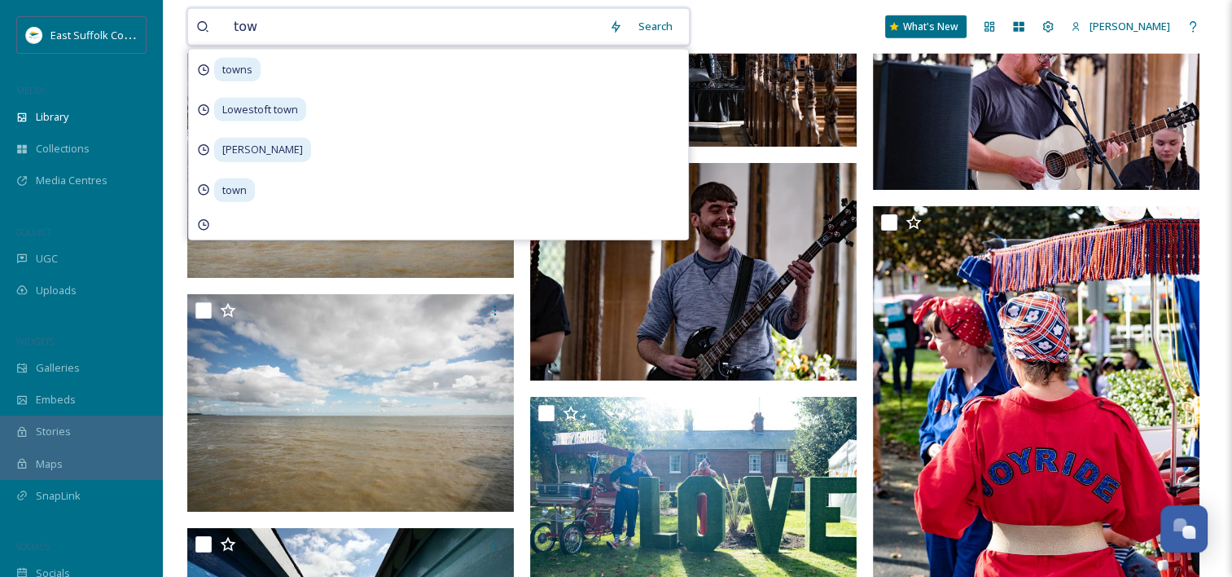
type input "town"
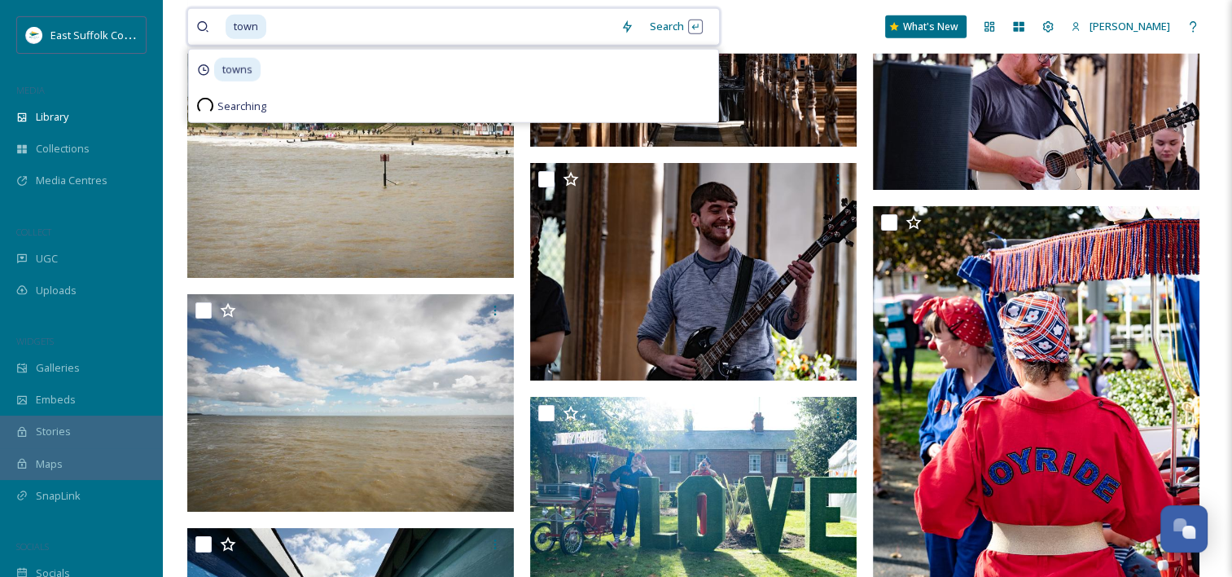
type input "tow"
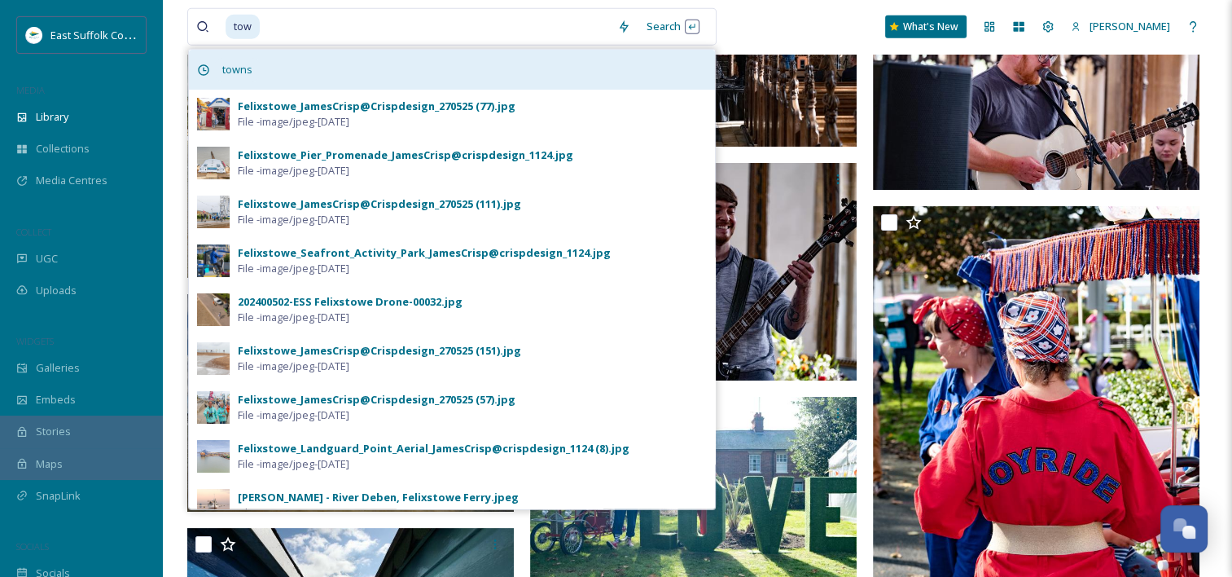
click at [222, 67] on span "towns" at bounding box center [237, 70] width 46 height 24
click at [355, 67] on div "towns" at bounding box center [452, 70] width 526 height 40
click at [241, 68] on span "towns" at bounding box center [237, 70] width 46 height 24
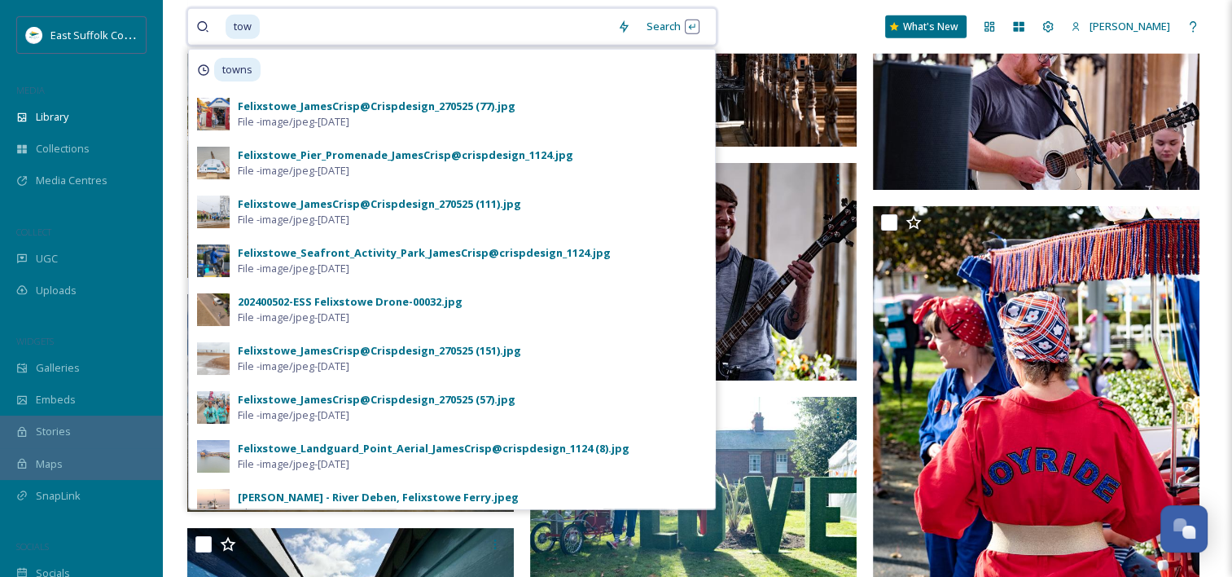
drag, startPoint x: 241, startPoint y: 68, endPoint x: 330, endPoint y: 19, distance: 101.7
click at [330, 19] on input at bounding box center [435, 27] width 348 height 36
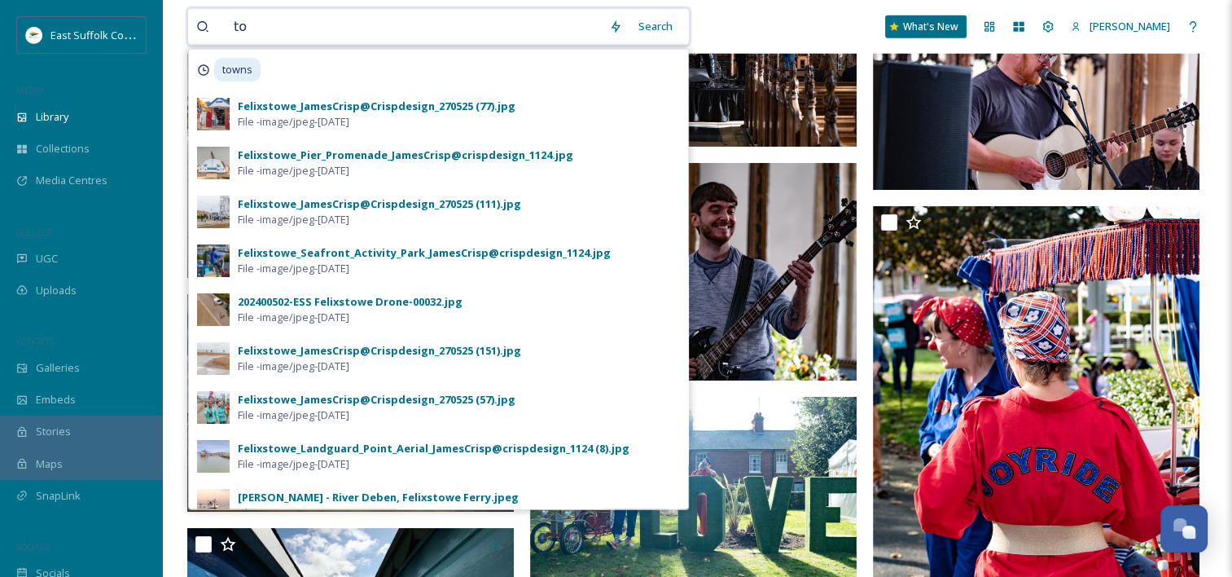
type input "t"
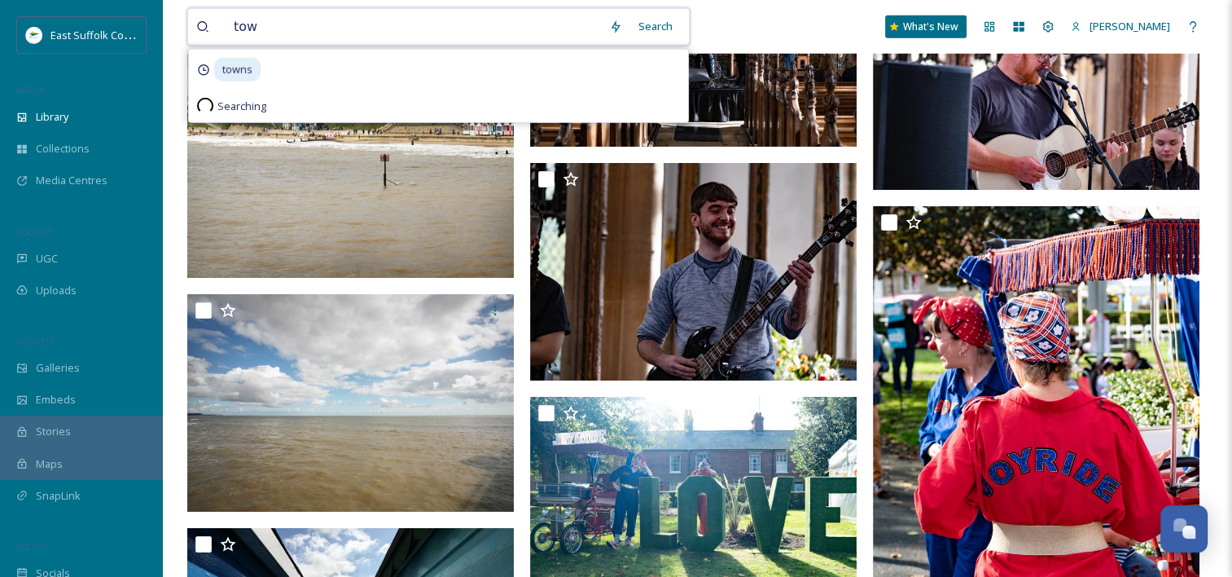
type input "town"
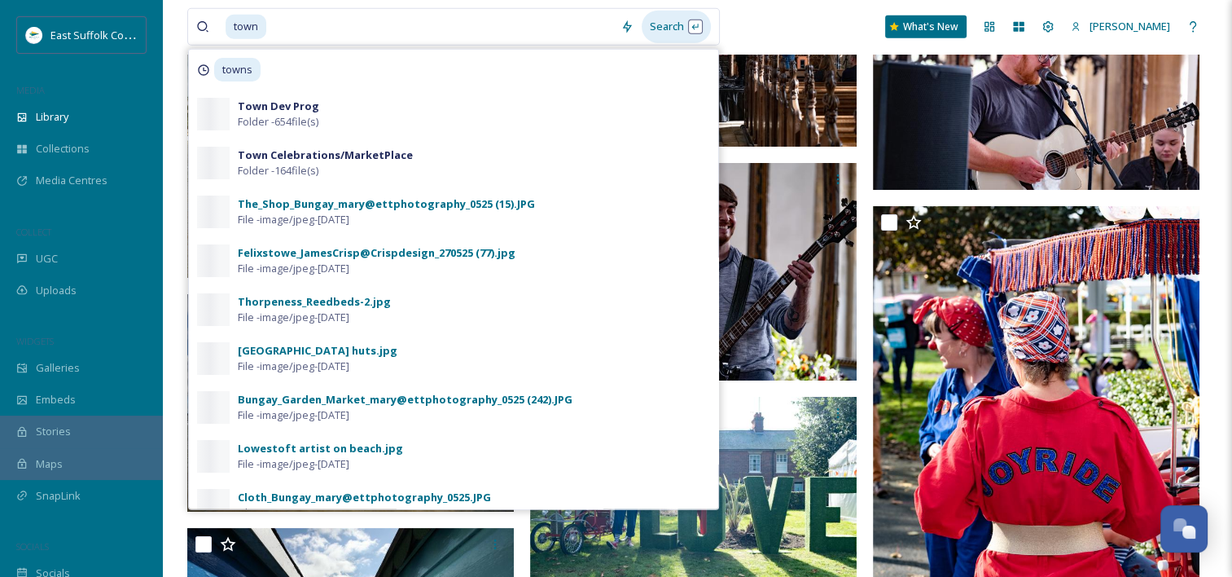
click at [651, 16] on div "Search" at bounding box center [676, 27] width 69 height 32
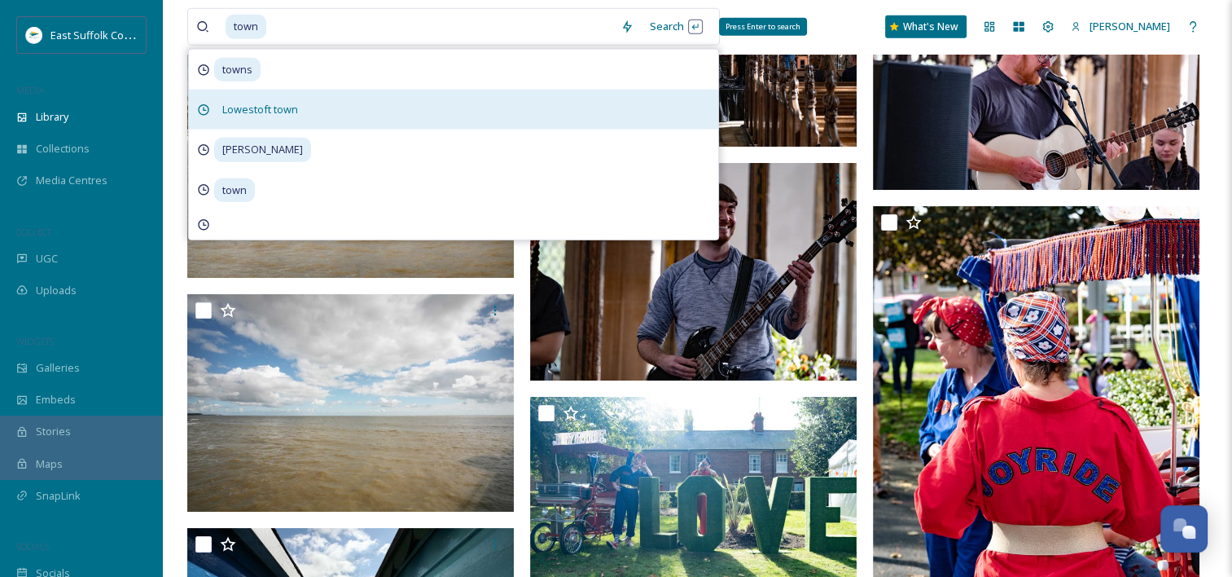
click at [672, 27] on div "Search Press Enter to search" at bounding box center [676, 27] width 69 height 32
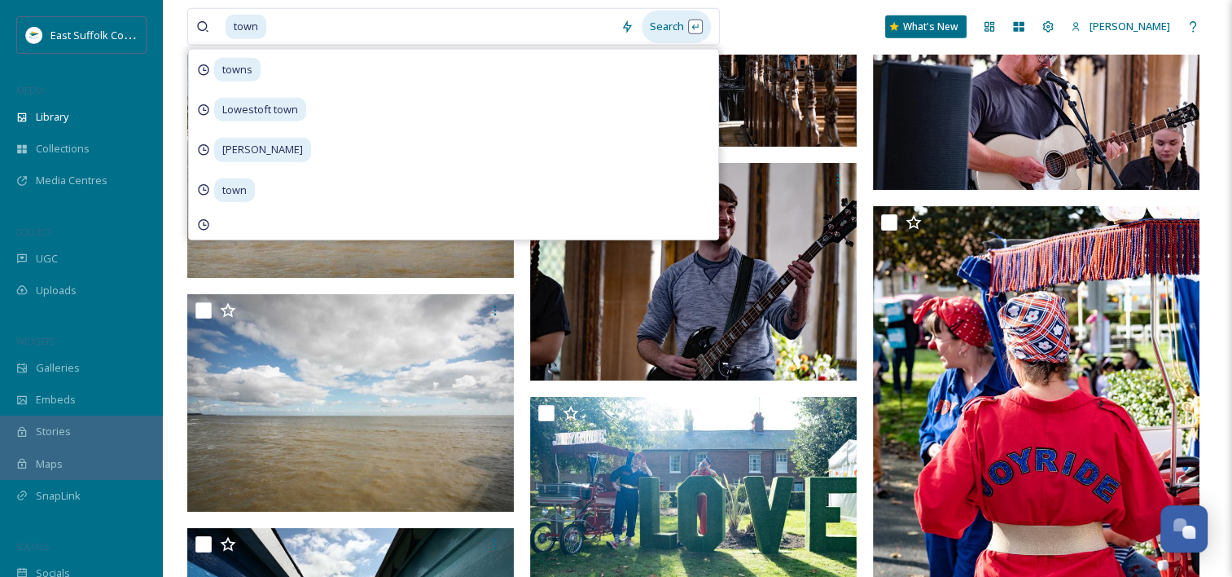
click at [665, 23] on div "Search" at bounding box center [676, 27] width 69 height 32
click at [664, 24] on div "Search" at bounding box center [676, 27] width 69 height 32
click at [664, 24] on div "Search Press Enter to search" at bounding box center [676, 27] width 69 height 32
click at [391, 26] on input at bounding box center [440, 27] width 345 height 36
click at [658, 26] on div "Search" at bounding box center [676, 27] width 69 height 32
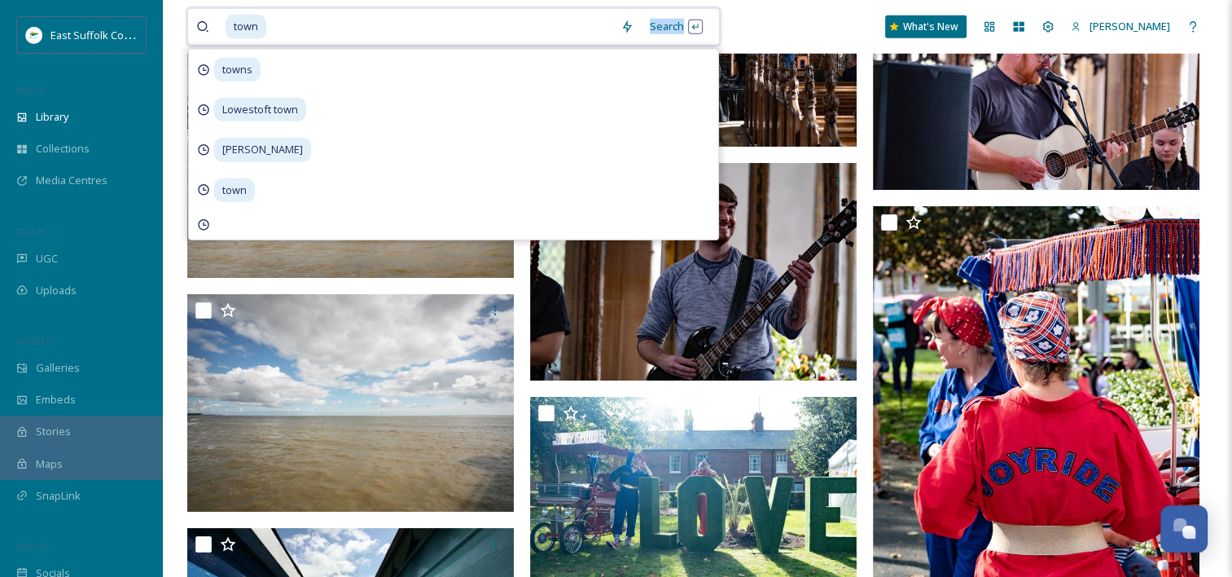
click at [534, 30] on input at bounding box center [440, 27] width 345 height 36
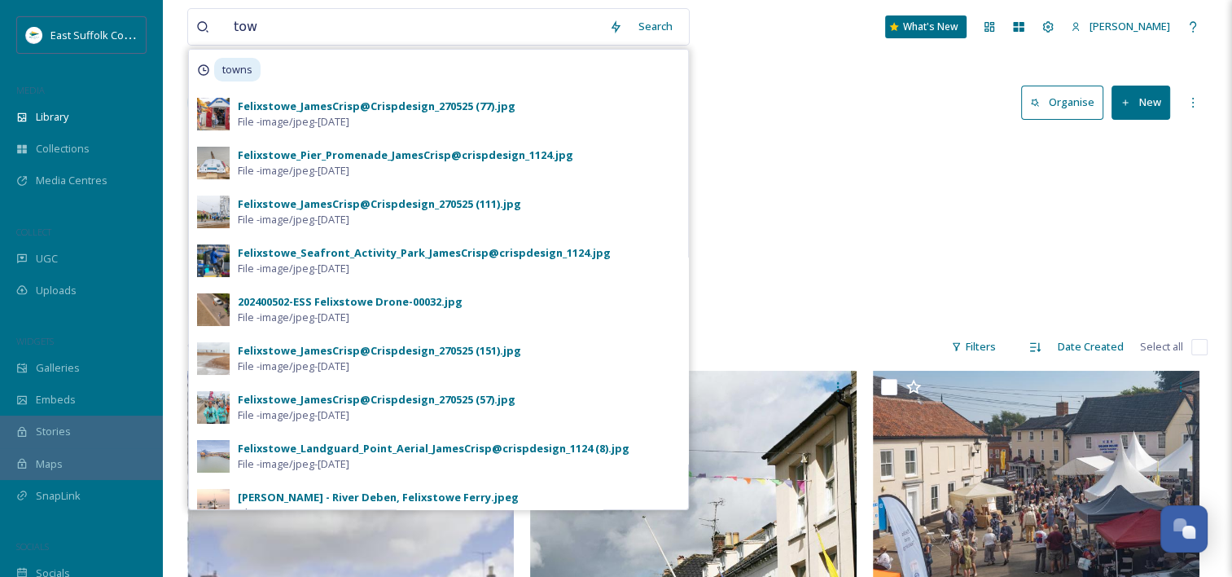
click at [824, 141] on div "Town Dev Prog Town Celebrations/MarketPlace 164 items Town Dev Prog 654 items T…" at bounding box center [697, 228] width 1021 height 187
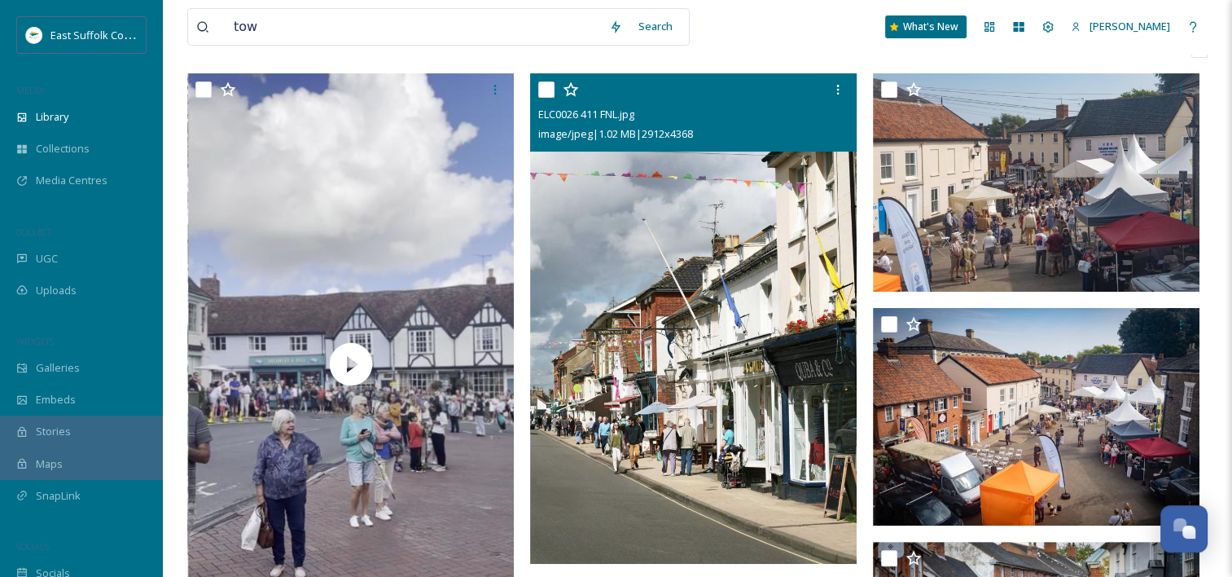
scroll to position [326, 0]
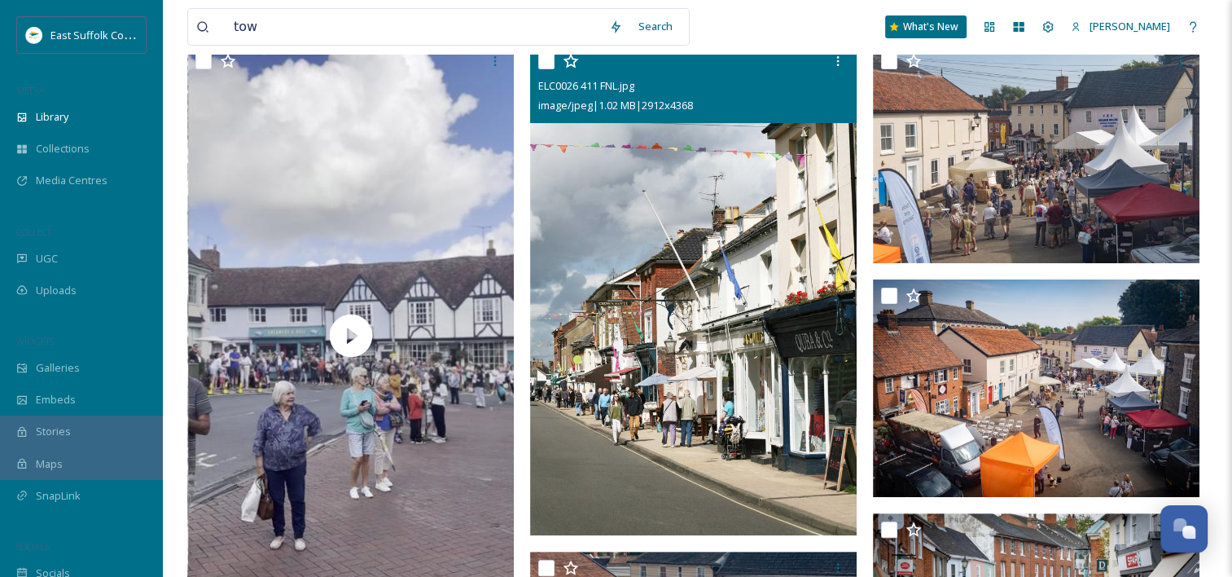
click at [740, 316] on img at bounding box center [693, 290] width 327 height 490
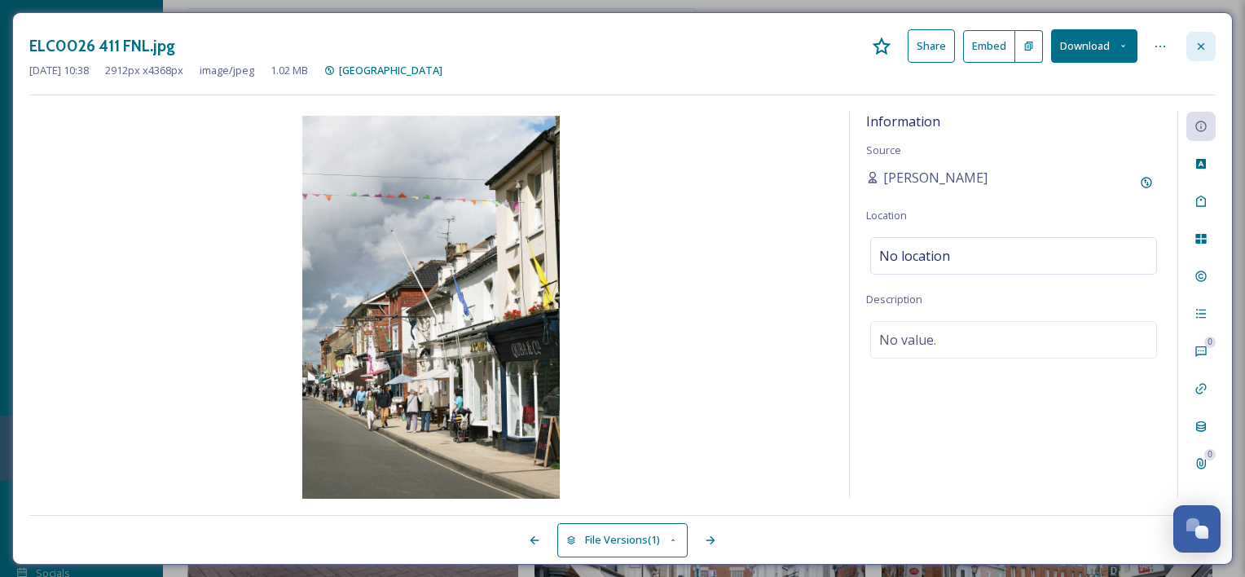
click at [1205, 41] on icon at bounding box center [1200, 46] width 13 height 13
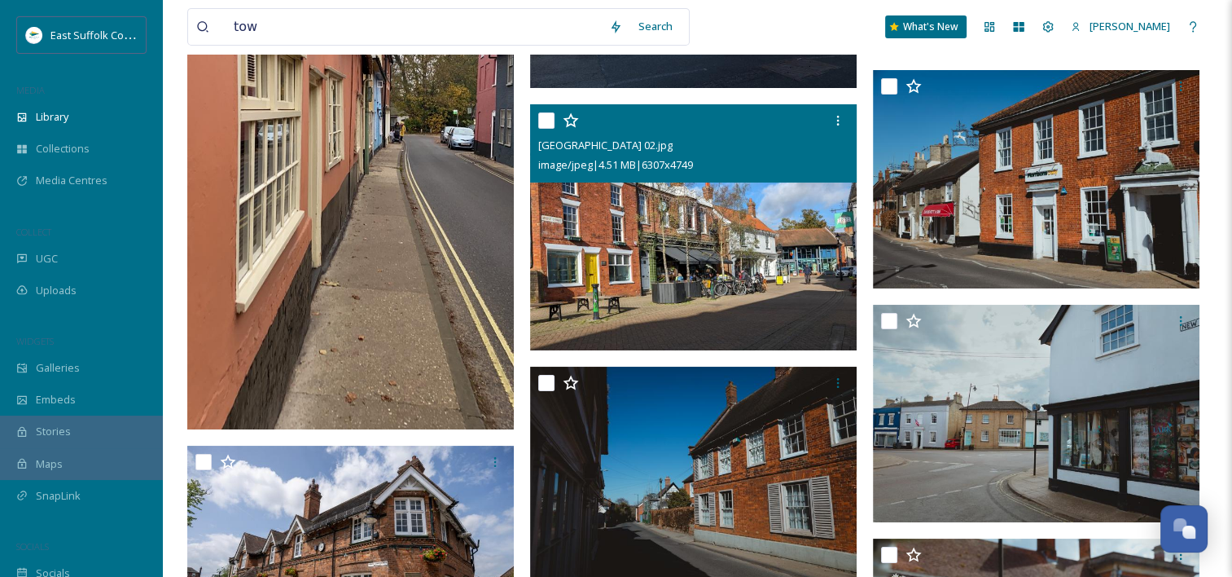
scroll to position [5376, 0]
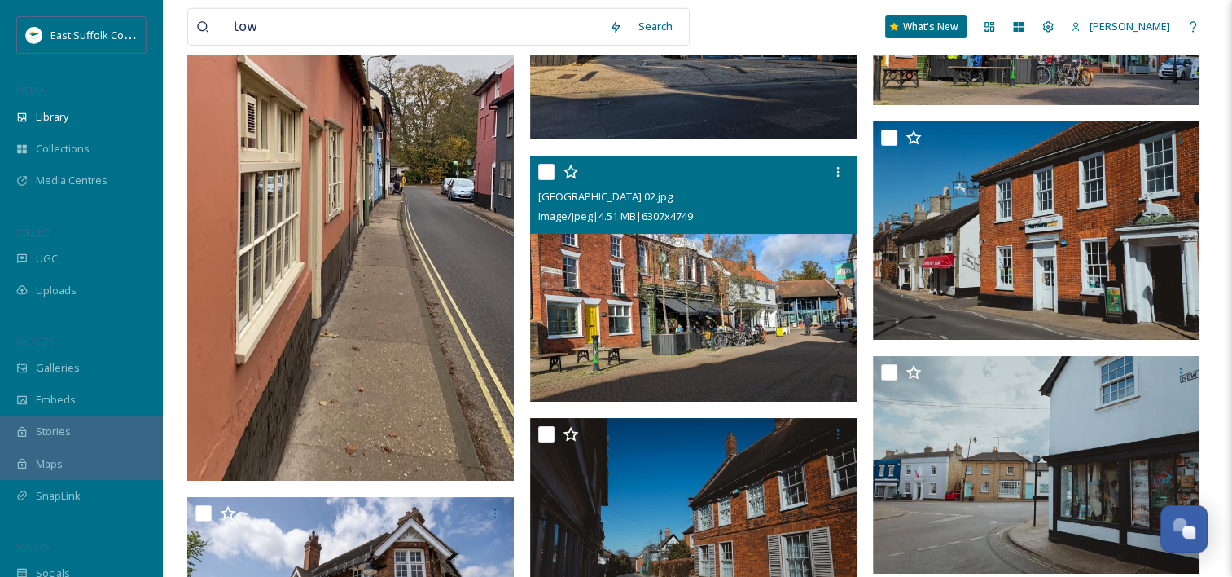
click at [770, 362] on img at bounding box center [693, 279] width 327 height 246
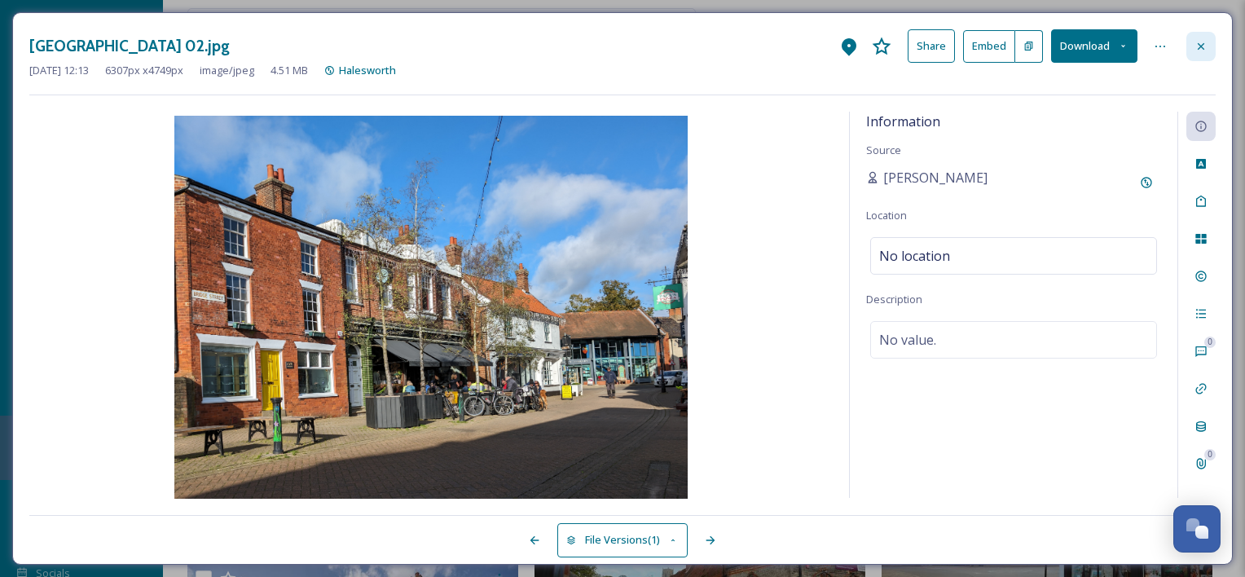
click at [1201, 49] on icon at bounding box center [1200, 46] width 13 height 13
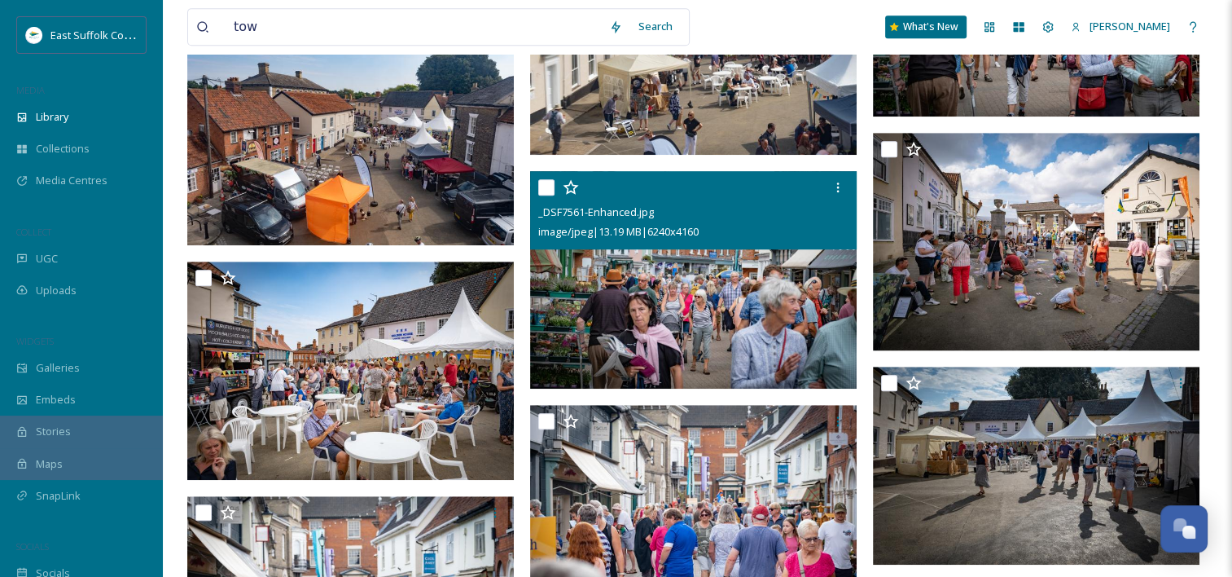
scroll to position [896, 0]
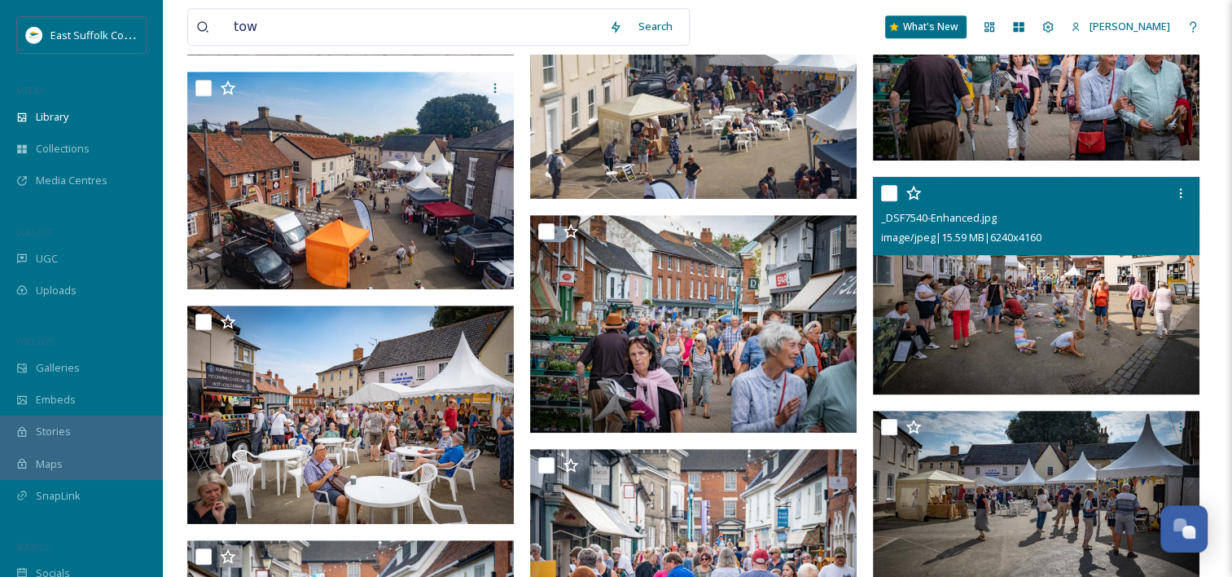
click at [994, 361] on img at bounding box center [1036, 286] width 327 height 218
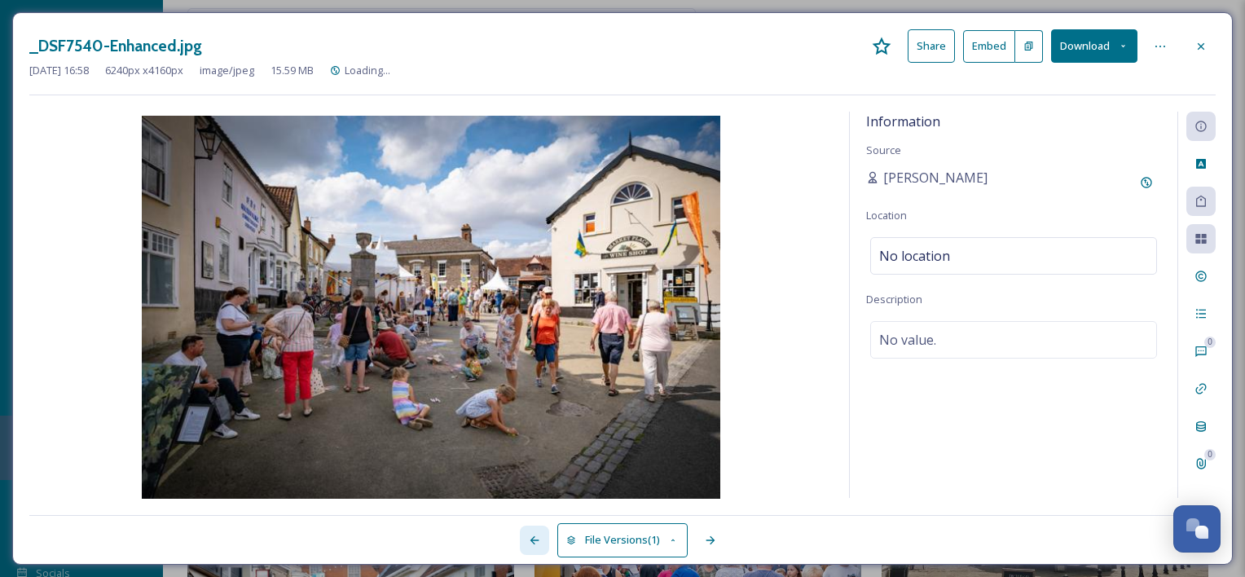
click at [533, 544] on icon at bounding box center [534, 540] width 13 height 13
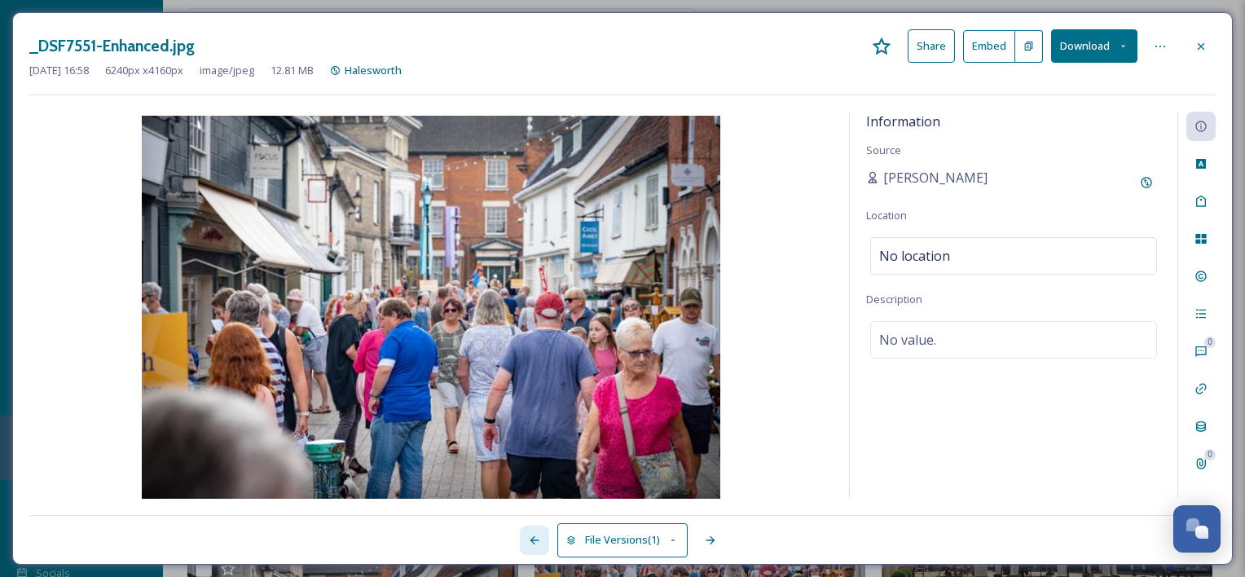
click at [533, 544] on icon at bounding box center [534, 540] width 13 height 13
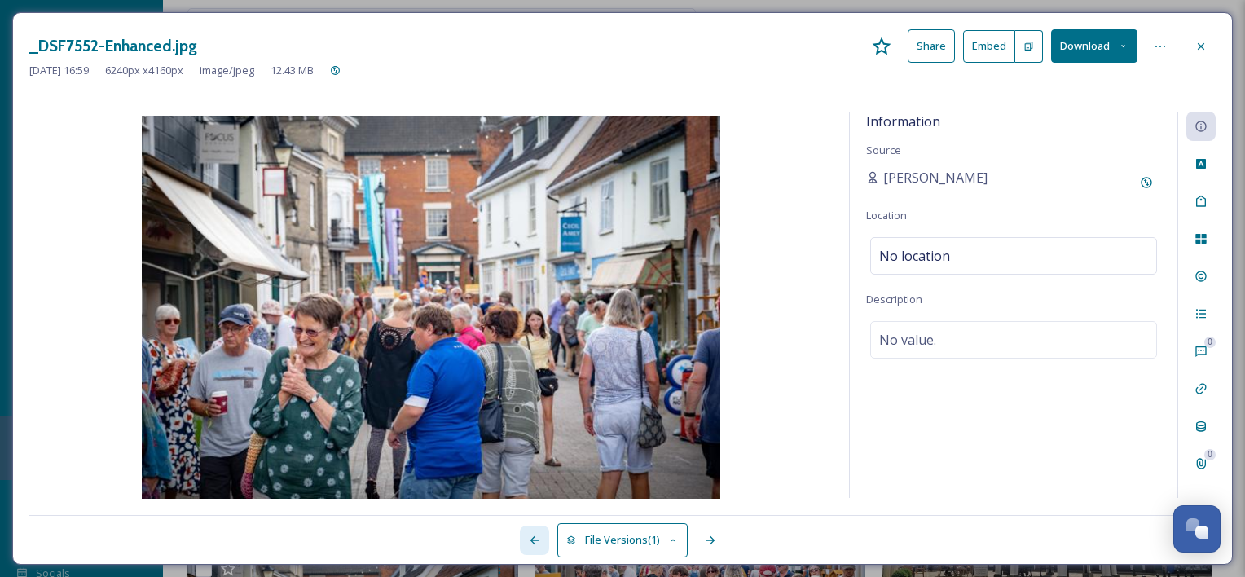
click at [533, 544] on icon at bounding box center [534, 540] width 13 height 13
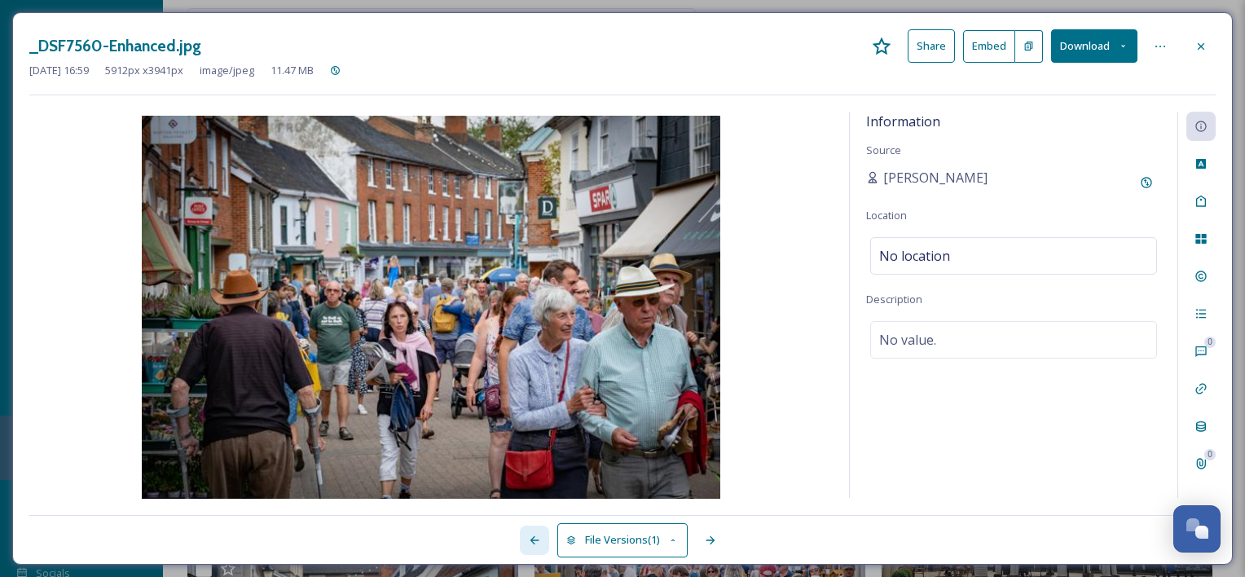
click at [533, 544] on icon at bounding box center [534, 540] width 13 height 13
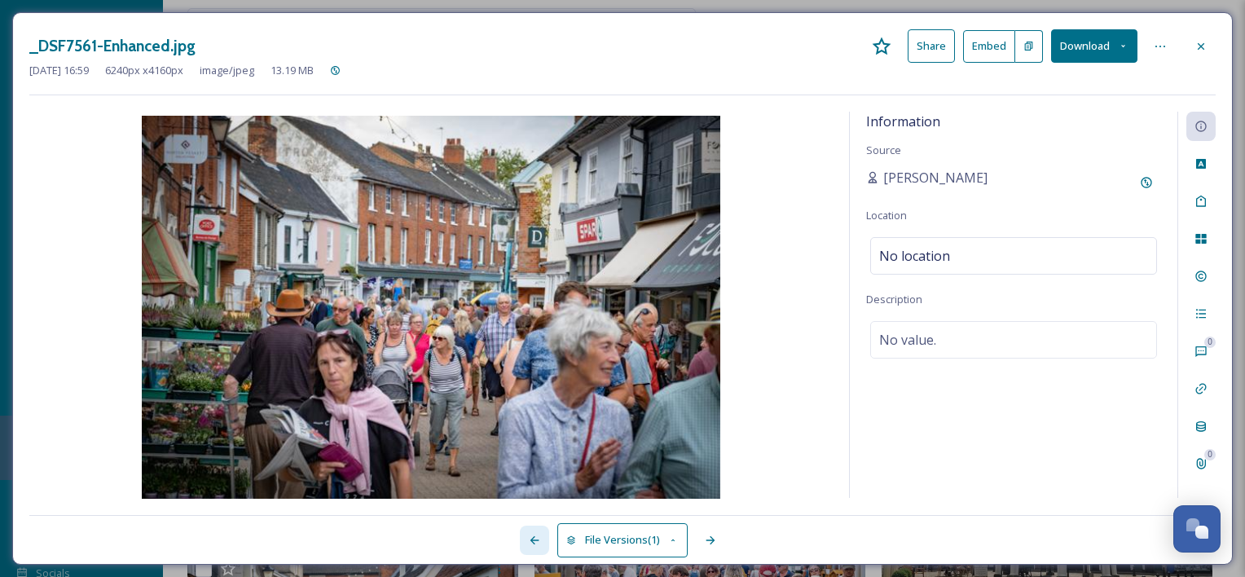
click at [533, 544] on icon at bounding box center [534, 540] width 13 height 13
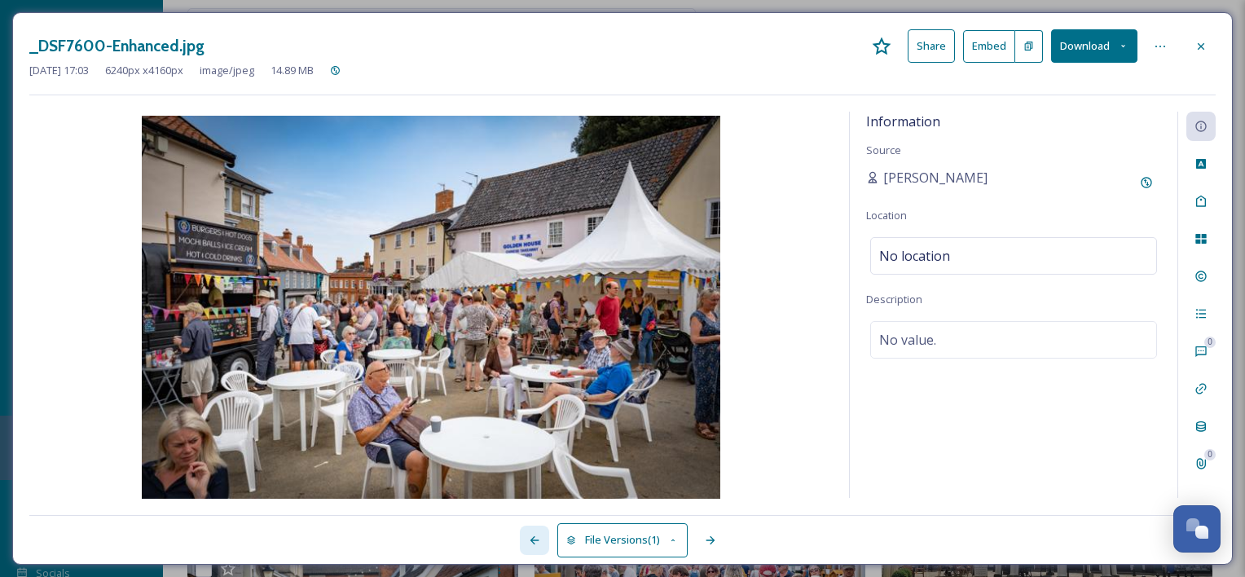
click at [533, 544] on icon at bounding box center [534, 540] width 13 height 13
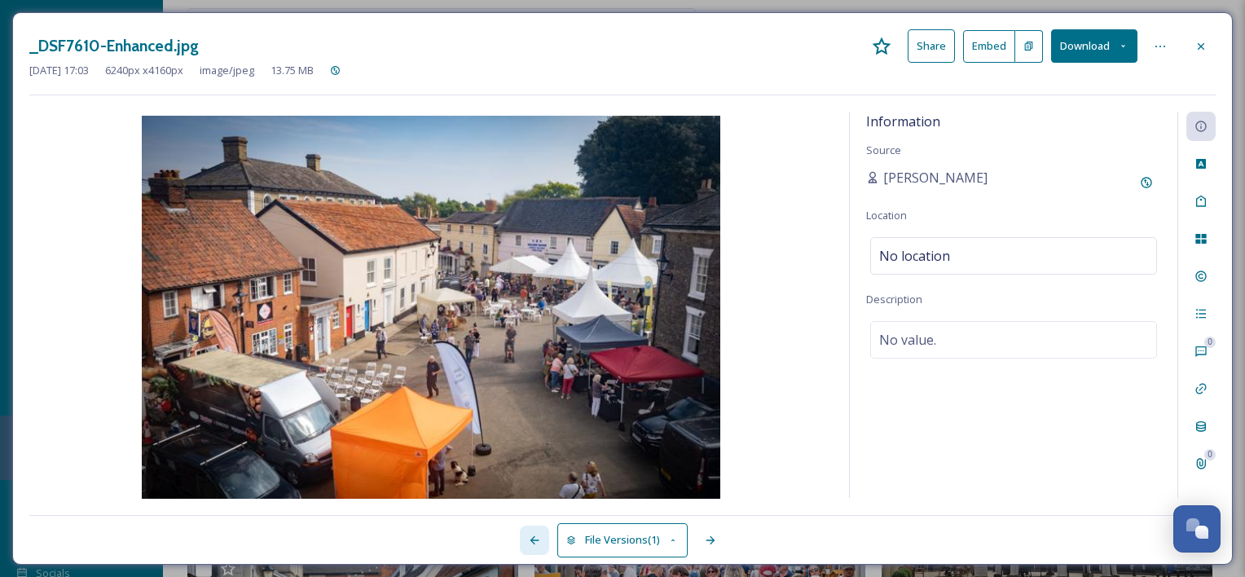
click at [533, 544] on icon at bounding box center [534, 540] width 13 height 13
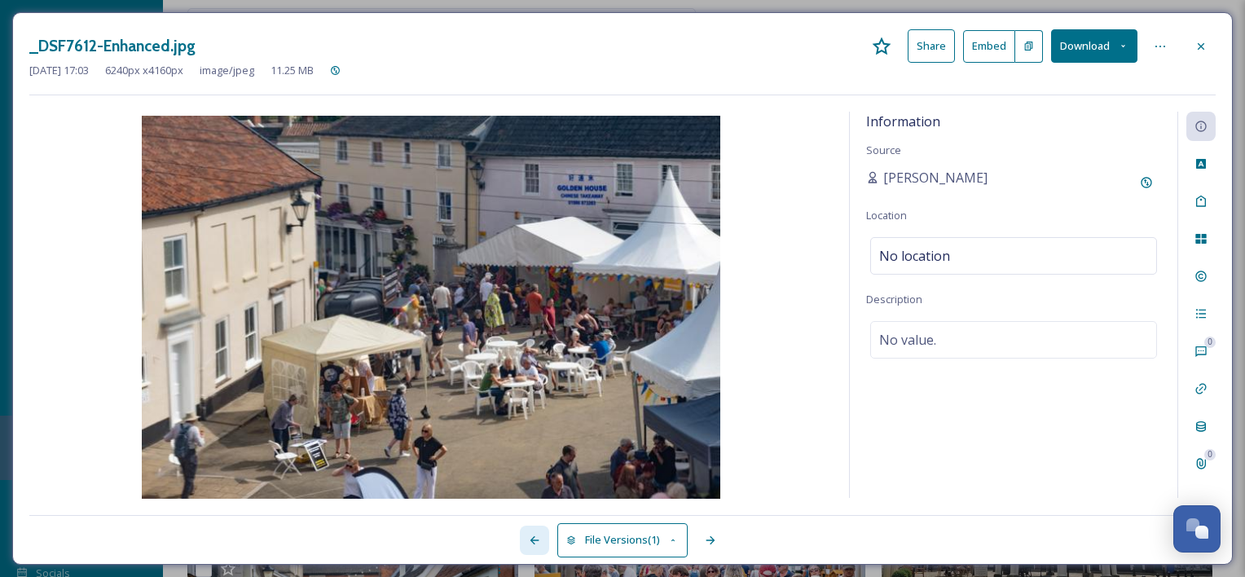
click at [533, 544] on icon at bounding box center [534, 540] width 13 height 13
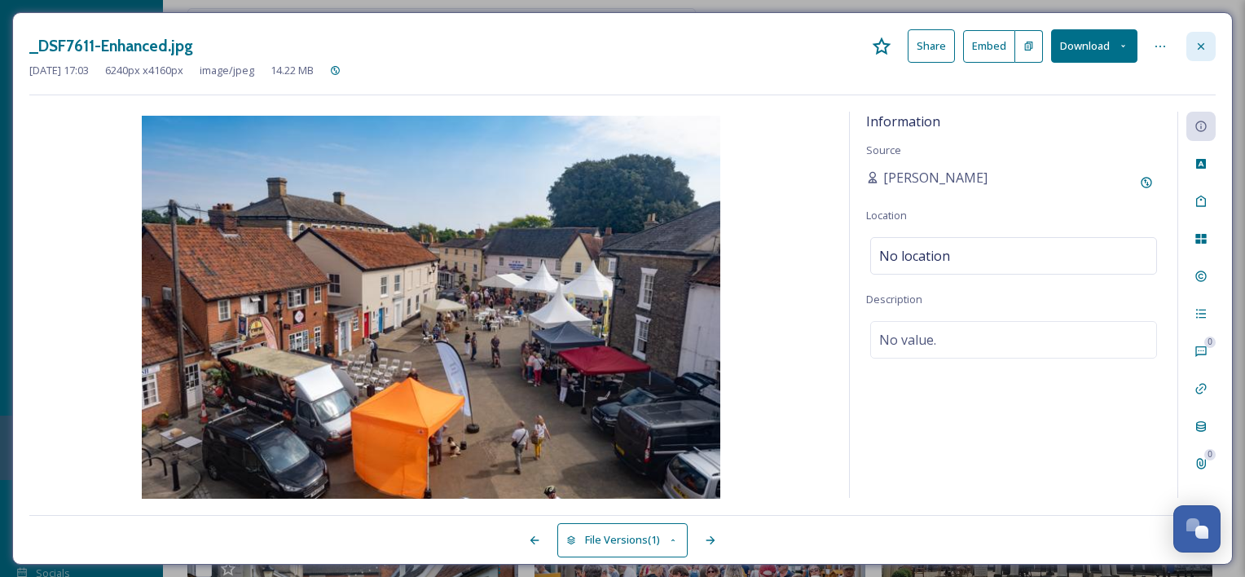
click at [1197, 46] on icon at bounding box center [1200, 46] width 13 height 13
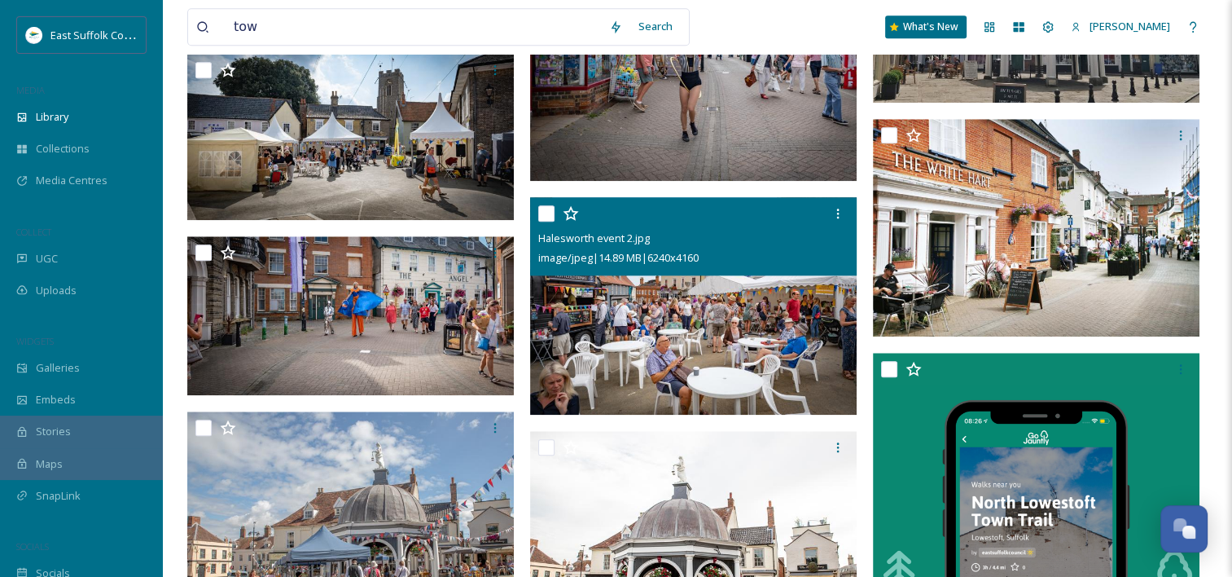
scroll to position [1711, 0]
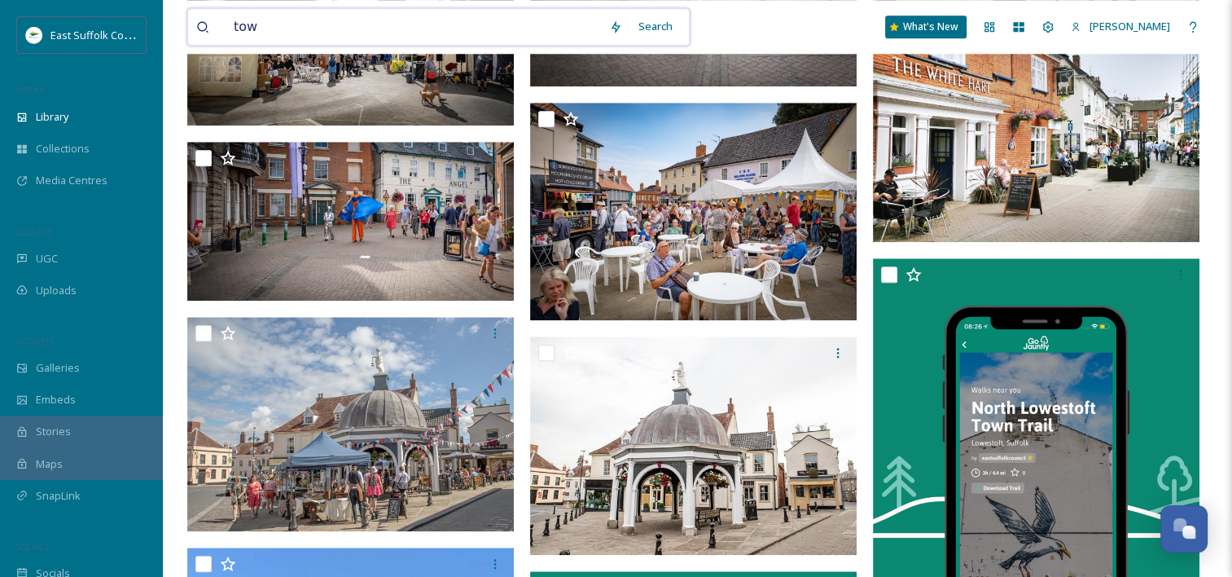
drag, startPoint x: 275, startPoint y: 29, endPoint x: 189, endPoint y: 17, distance: 87.2
click at [189, 17] on div "tow Search" at bounding box center [438, 26] width 503 height 37
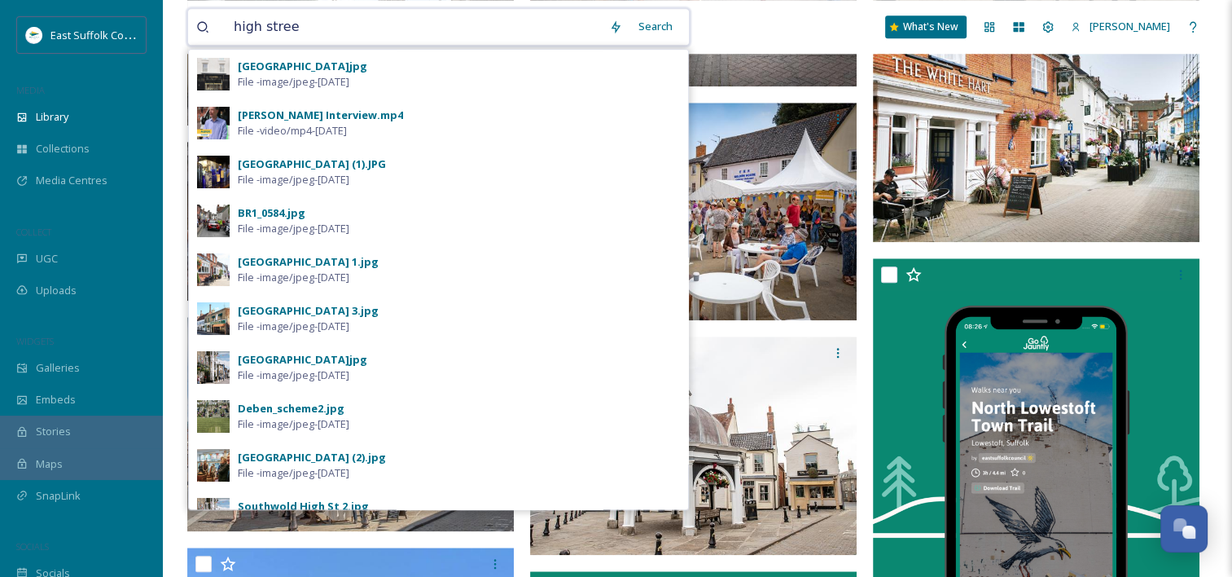
type input "[GEOGRAPHIC_DATA]"
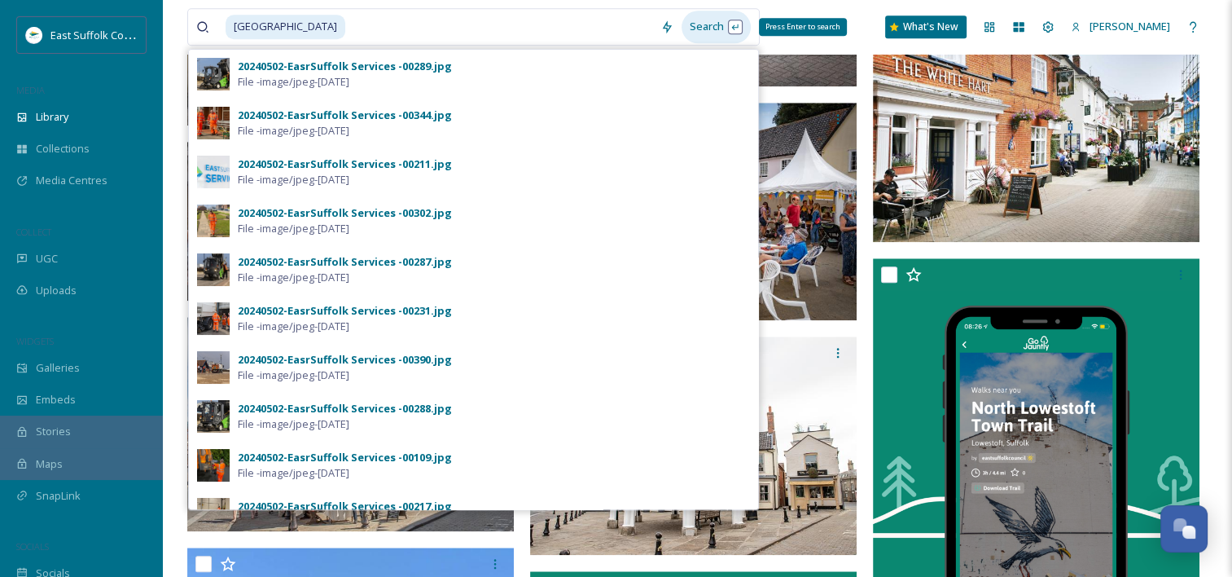
click at [682, 27] on div "Search Press Enter to search" at bounding box center [716, 27] width 69 height 32
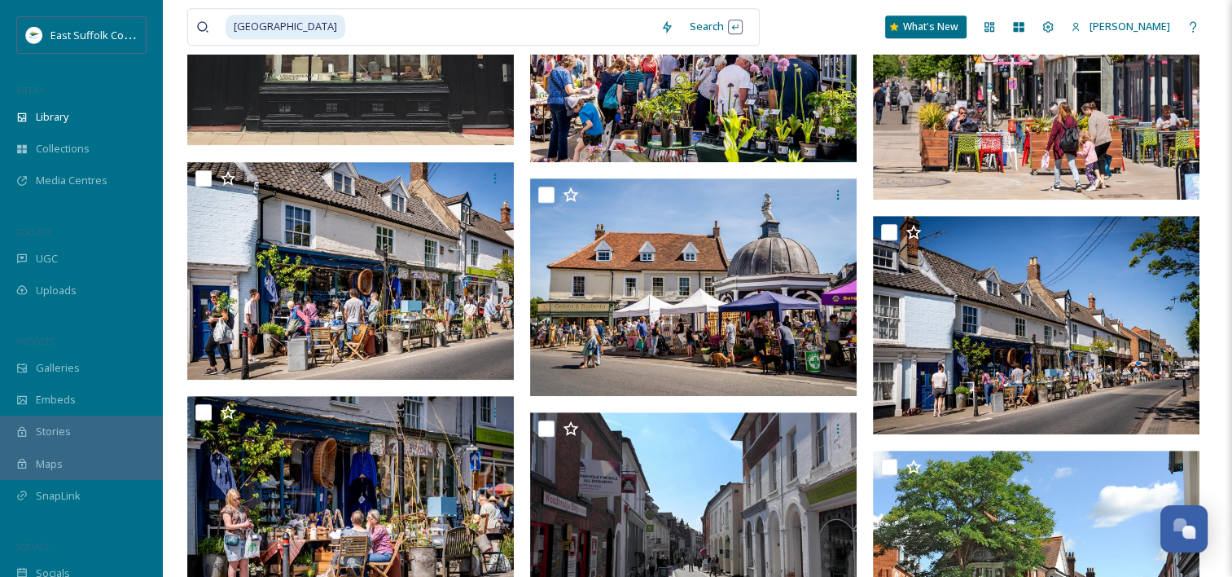
scroll to position [977, 0]
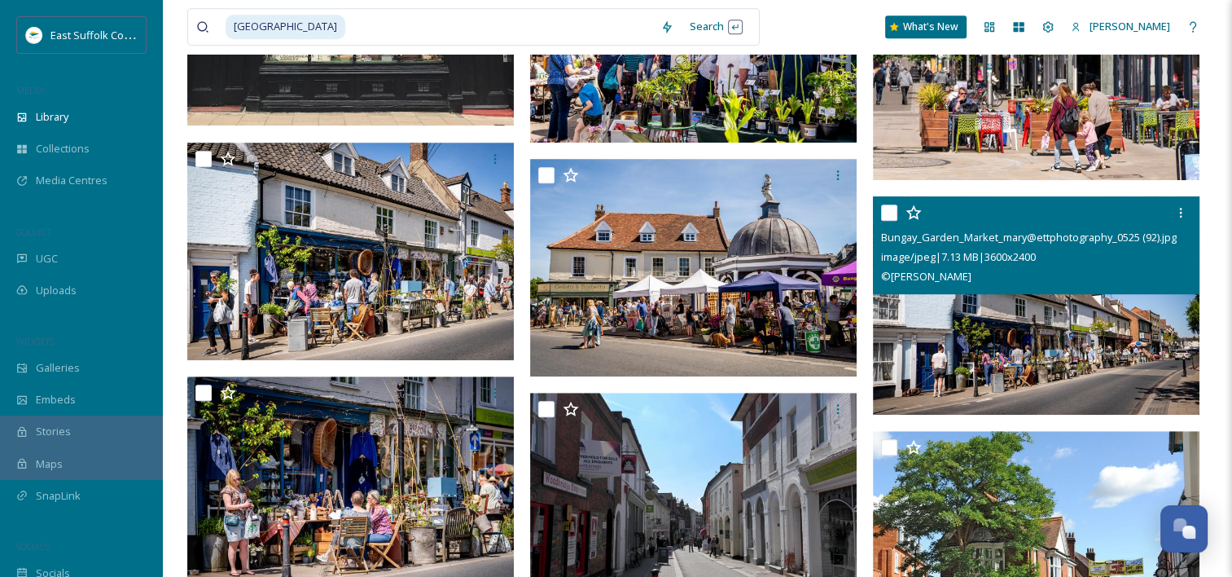
click at [1013, 318] on img at bounding box center [1036, 305] width 327 height 218
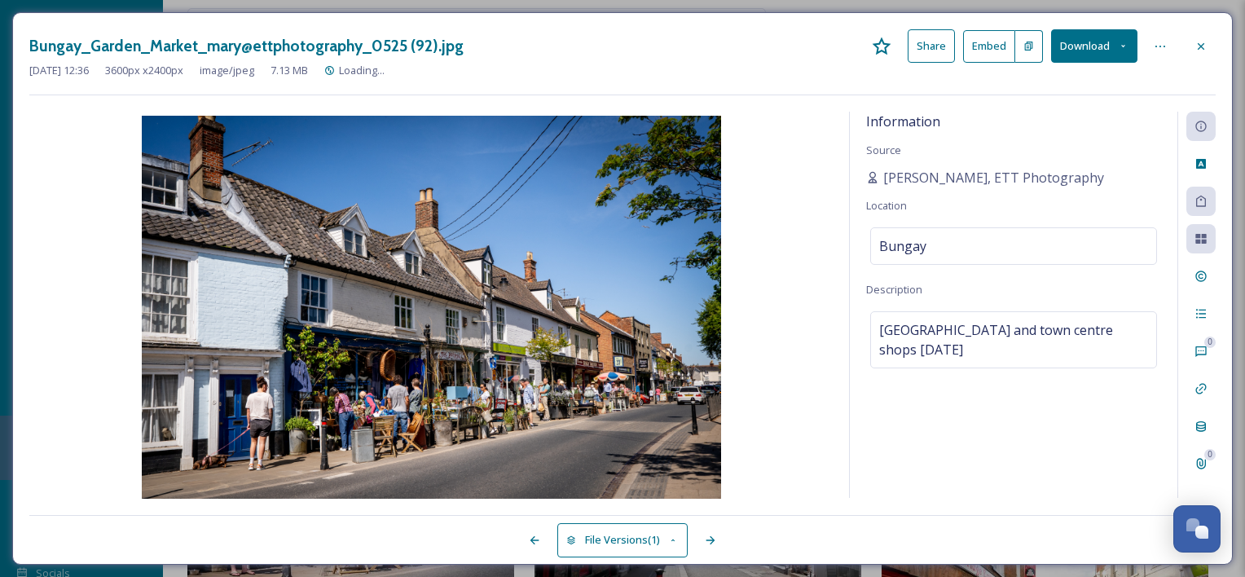
click at [1085, 40] on button "Download" at bounding box center [1094, 45] width 86 height 33
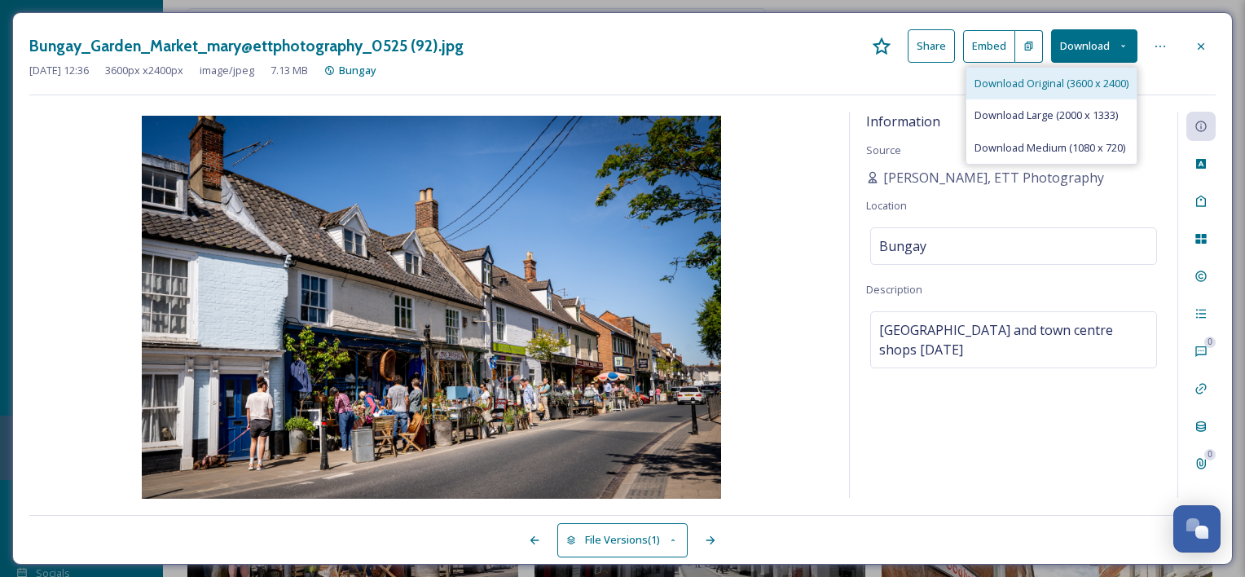
click at [1085, 80] on span "Download Original (3600 x 2400)" at bounding box center [1051, 83] width 154 height 15
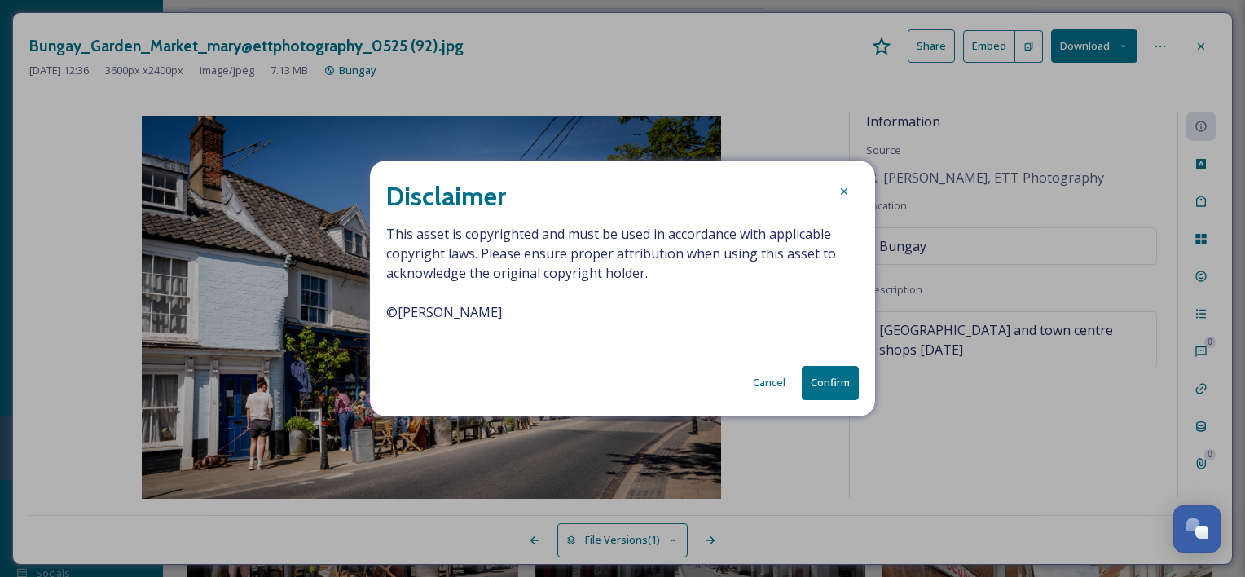
drag, startPoint x: 556, startPoint y: 319, endPoint x: 337, endPoint y: 314, distance: 218.4
click at [337, 314] on div "Disclaimer This asset is copyrighted and must be used in accordance with applic…" at bounding box center [622, 288] width 1245 height 577
copy span "© [PERSON_NAME]"
click at [847, 388] on button "Confirm" at bounding box center [830, 382] width 57 height 33
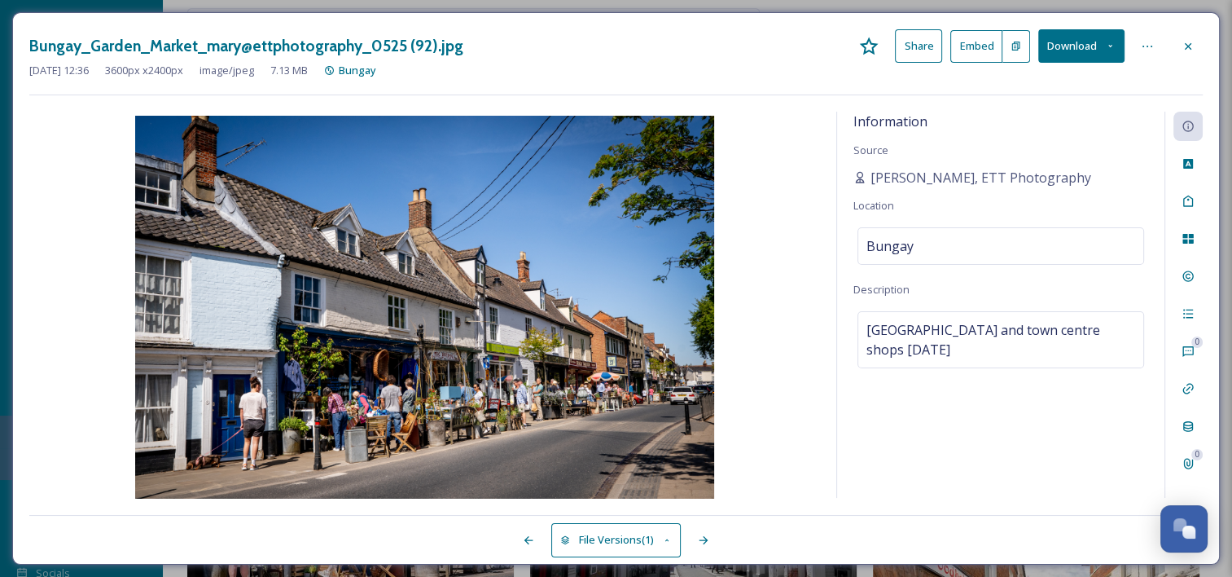
click at [926, 294] on div "Information Source [PERSON_NAME], ETT Photography Location Bungay Description B…" at bounding box center [1000, 305] width 327 height 386
drag, startPoint x: 1070, startPoint y: 175, endPoint x: 873, endPoint y: 183, distance: 197.3
click at [873, 183] on div "[PERSON_NAME], ETT Photography" at bounding box center [1001, 178] width 295 height 20
copy span "[PERSON_NAME], ETT Photography"
click at [1186, 42] on icon at bounding box center [1188, 46] width 13 height 13
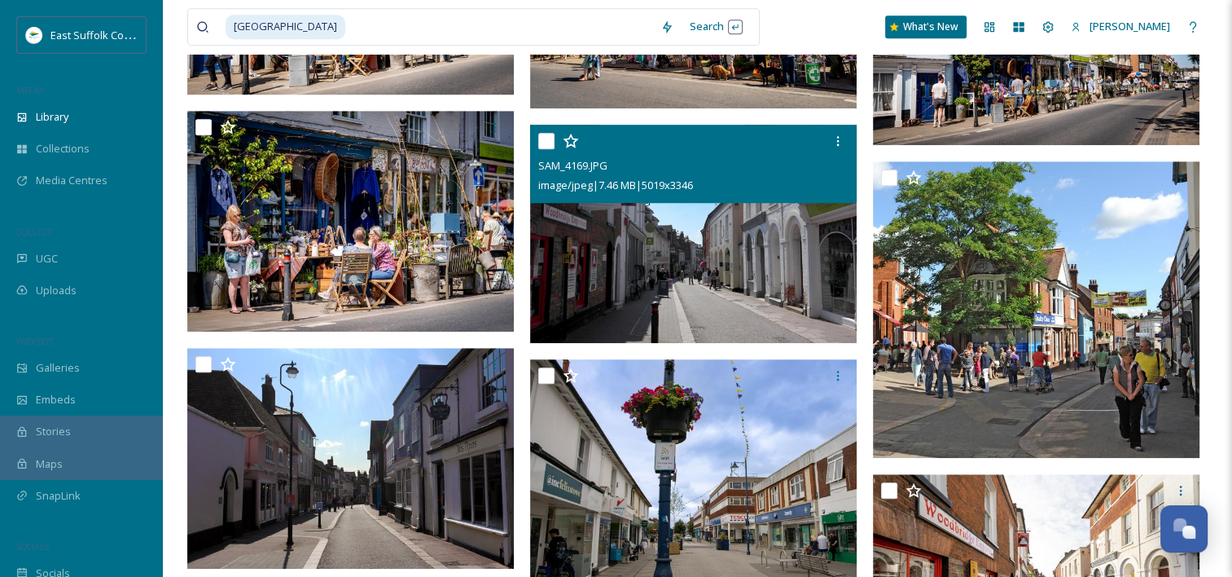
scroll to position [1303, 0]
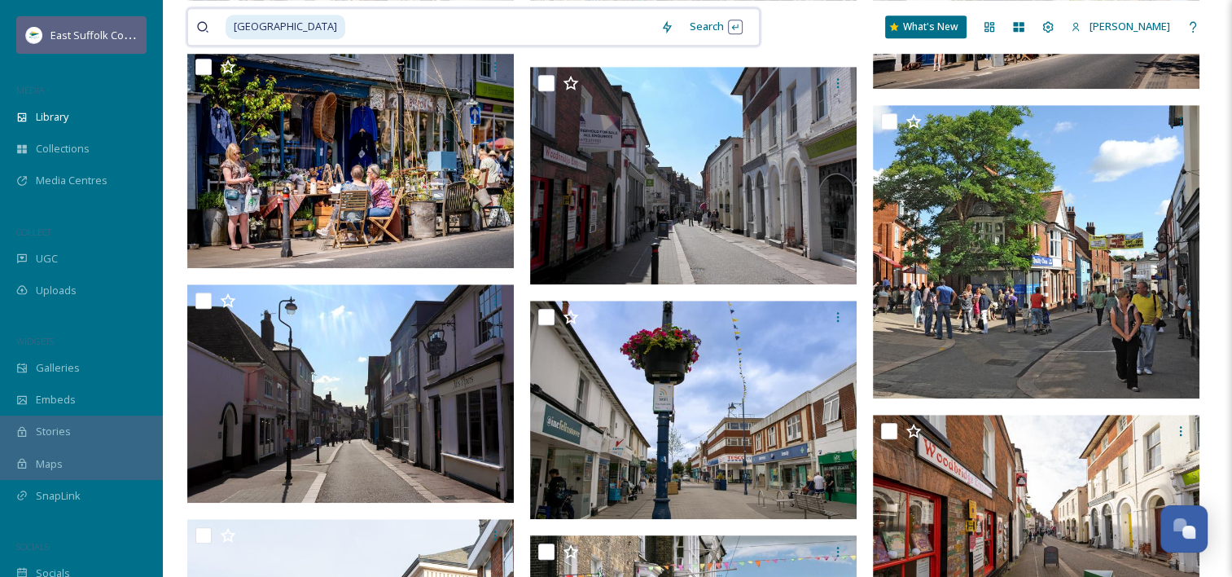
drag, startPoint x: 387, startPoint y: 35, endPoint x: 46, endPoint y: 33, distance: 341.3
type input "h"
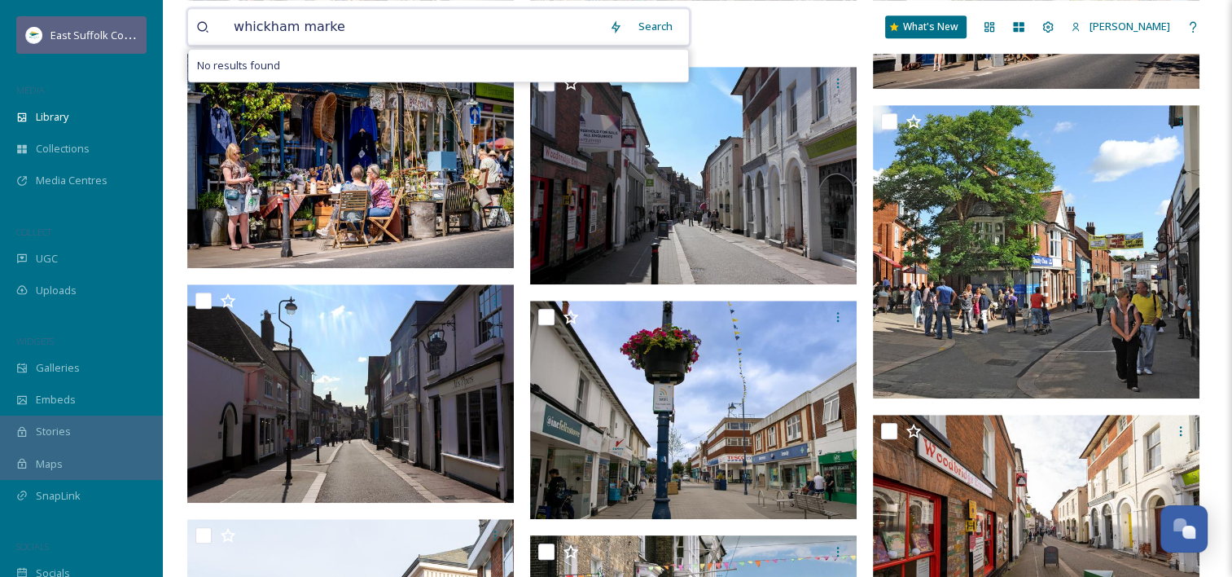
type input "whickham market"
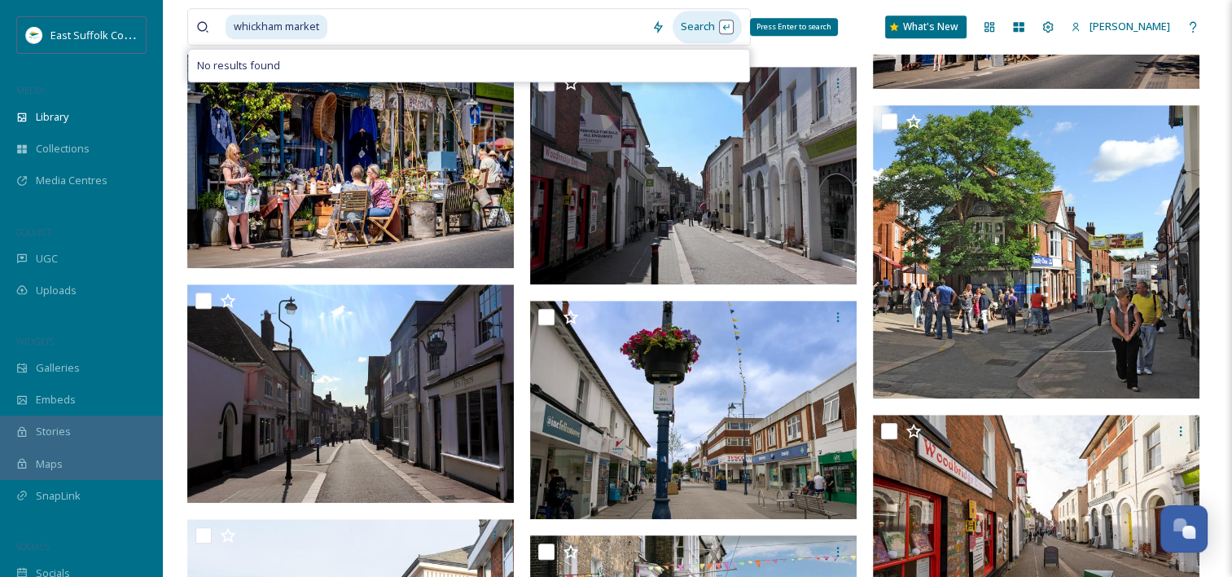
click at [687, 25] on div "Search Press Enter to search" at bounding box center [707, 27] width 69 height 32
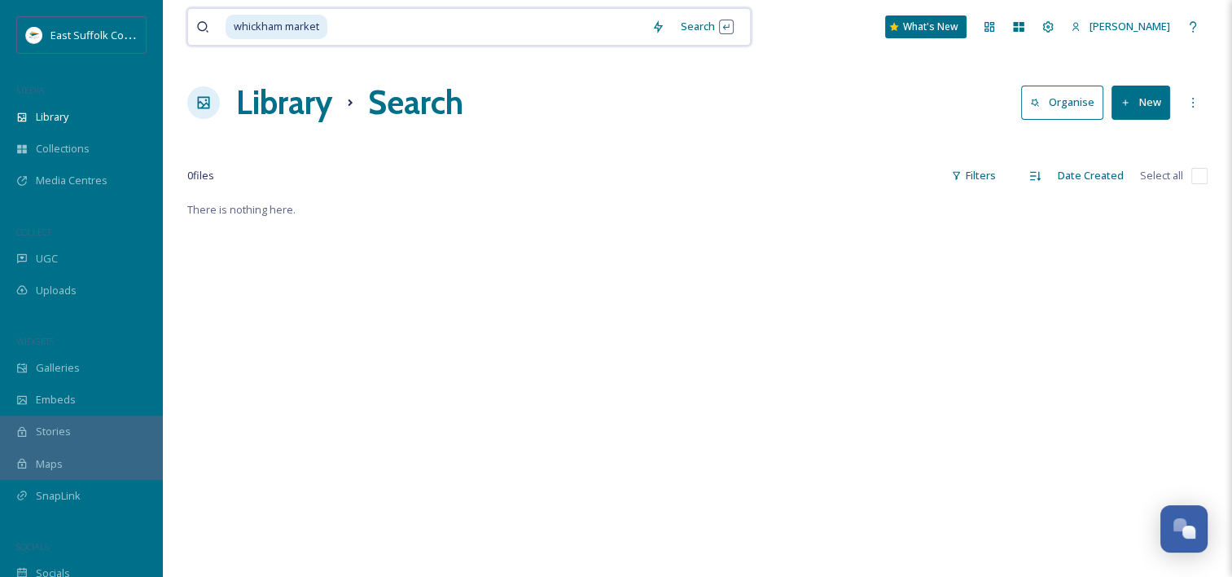
click at [342, 22] on input at bounding box center [486, 27] width 314 height 36
type input "w"
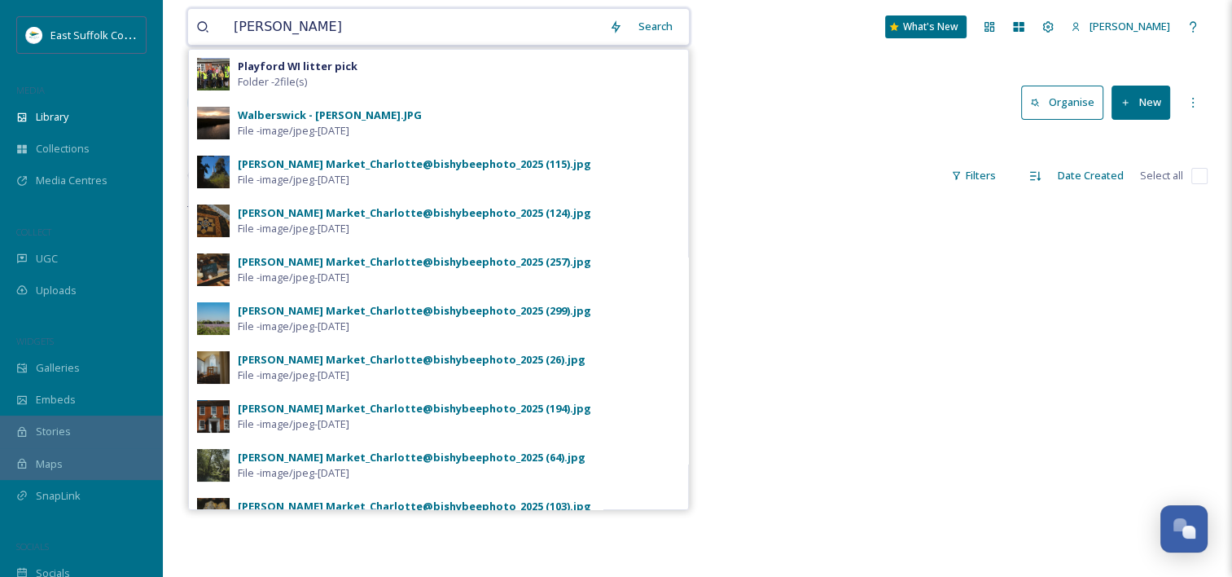
type input "[PERSON_NAME] market"
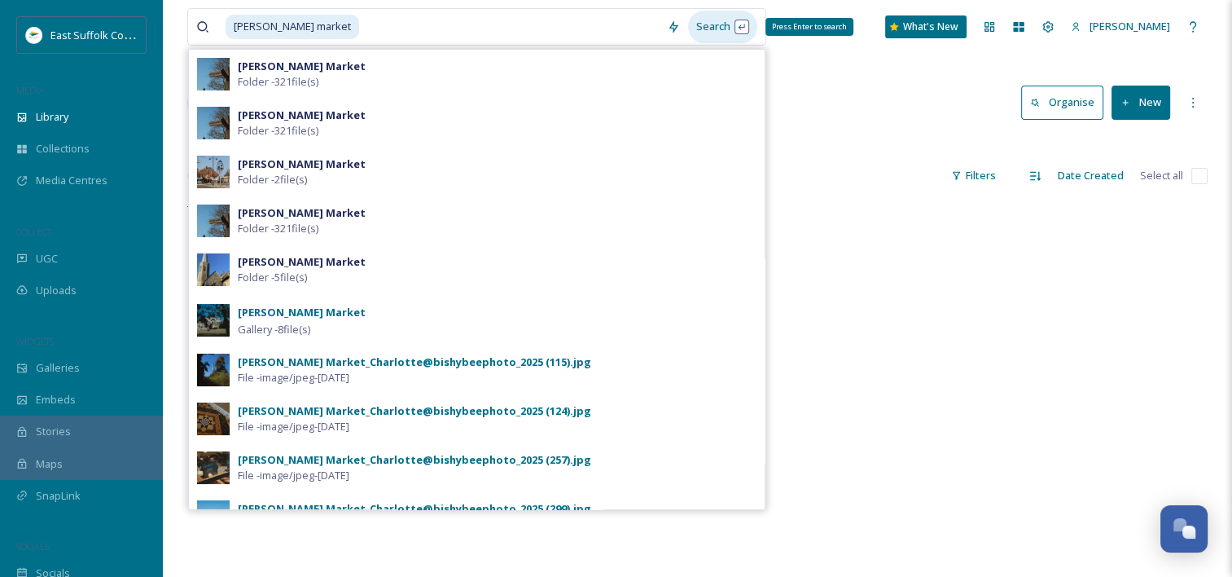
click at [694, 27] on div "Search Press Enter to search" at bounding box center [722, 27] width 69 height 32
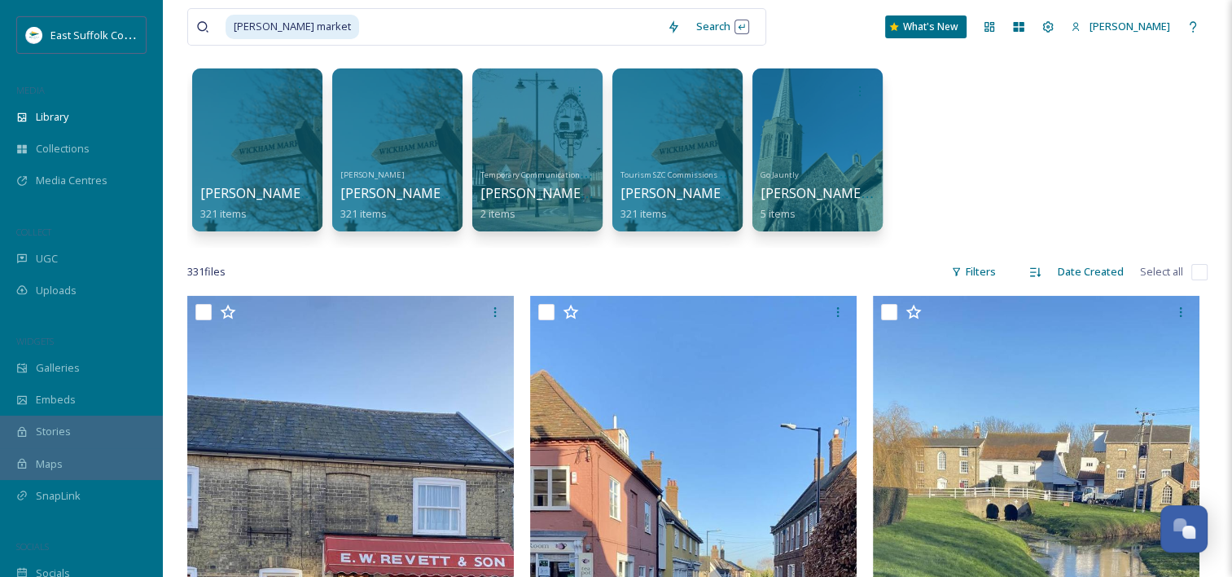
scroll to position [31, 0]
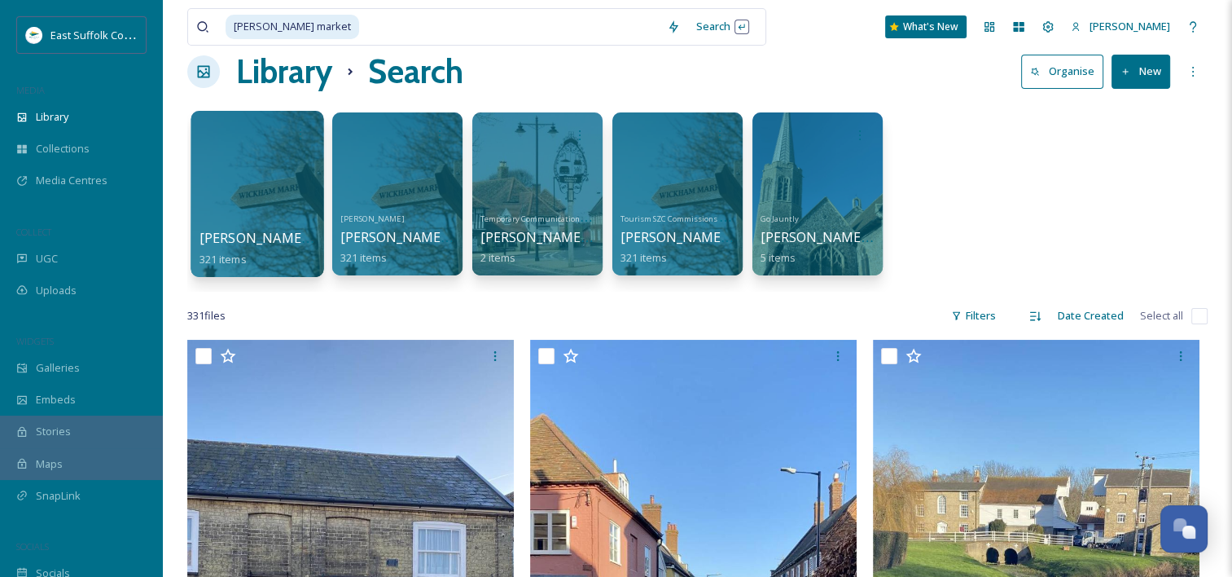
click at [235, 208] on div at bounding box center [257, 194] width 133 height 166
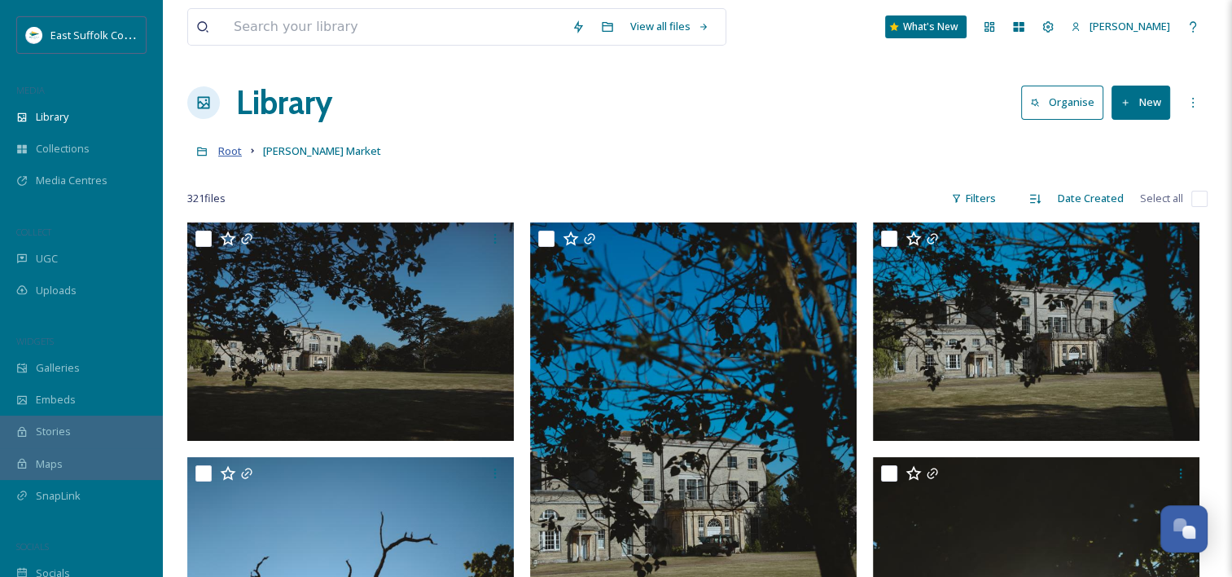
click at [237, 150] on span "Root" at bounding box center [230, 150] width 24 height 15
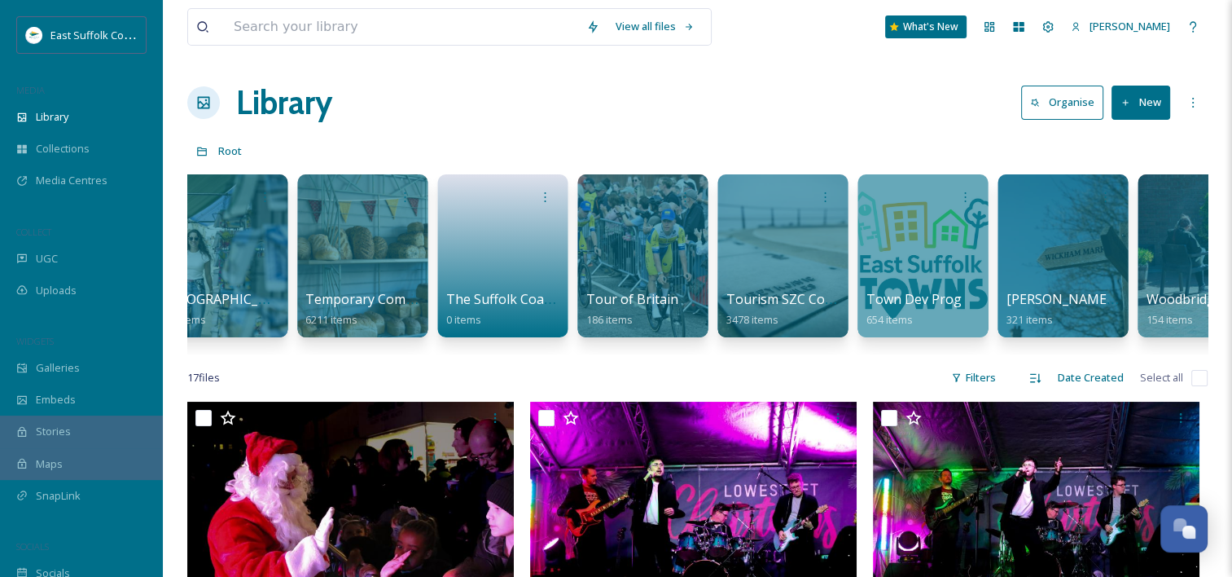
scroll to position [0, 2866]
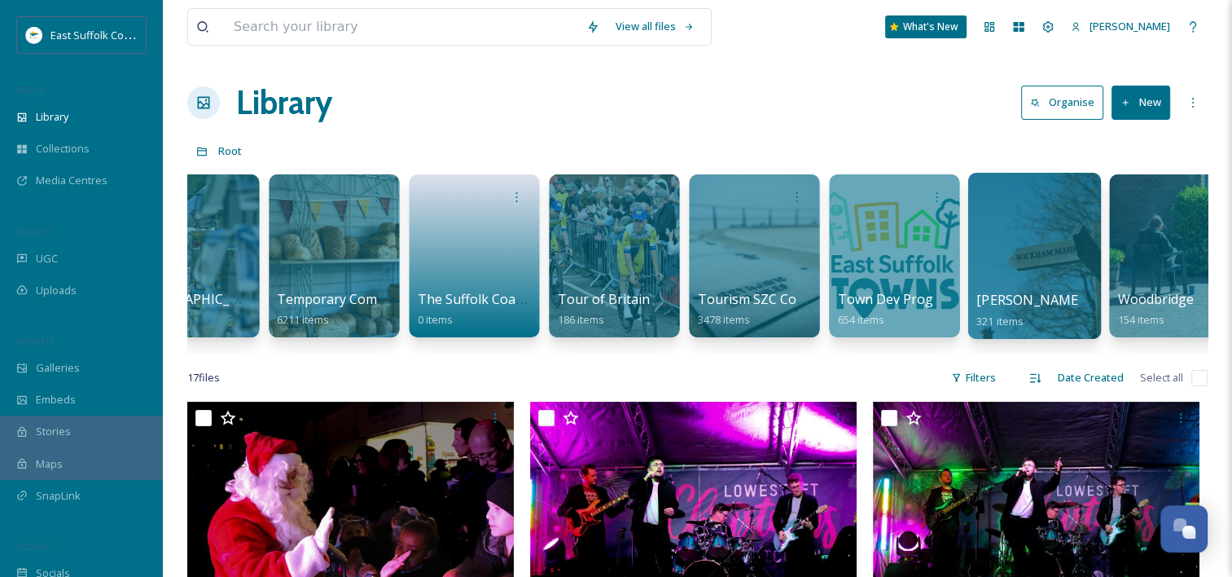
click at [1060, 284] on div at bounding box center [1034, 256] width 133 height 166
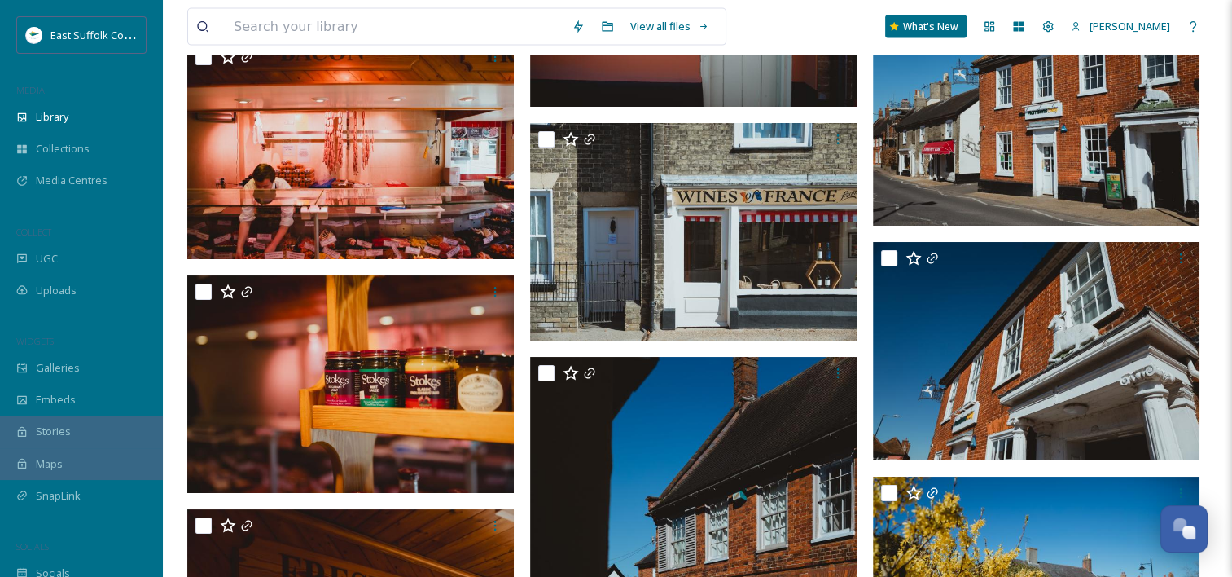
scroll to position [21921, 0]
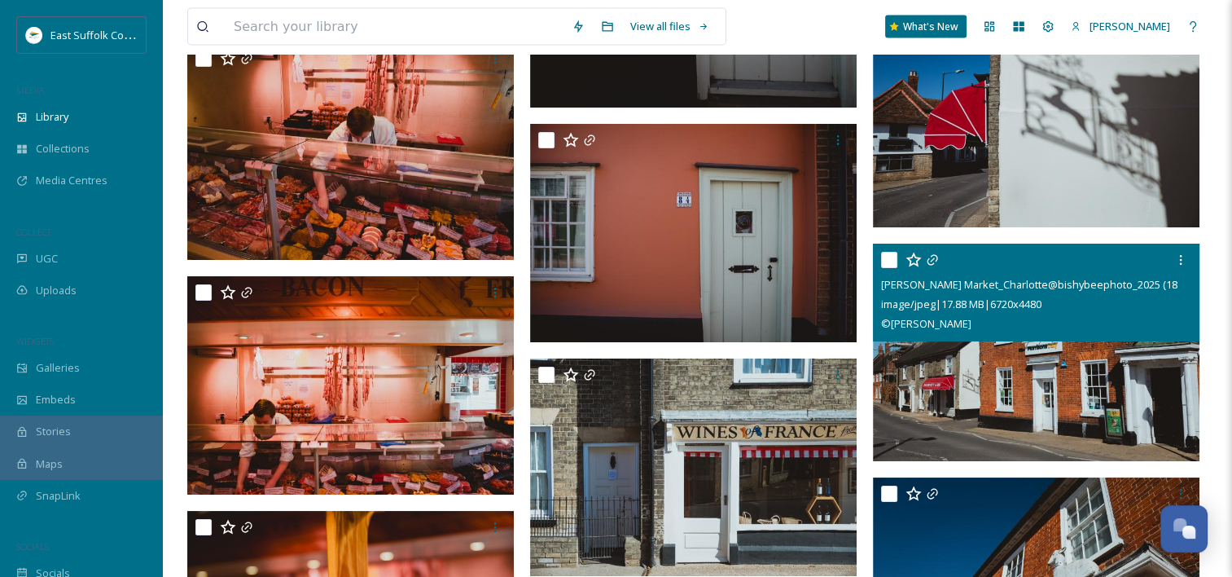
click at [1103, 355] on img at bounding box center [1036, 353] width 327 height 218
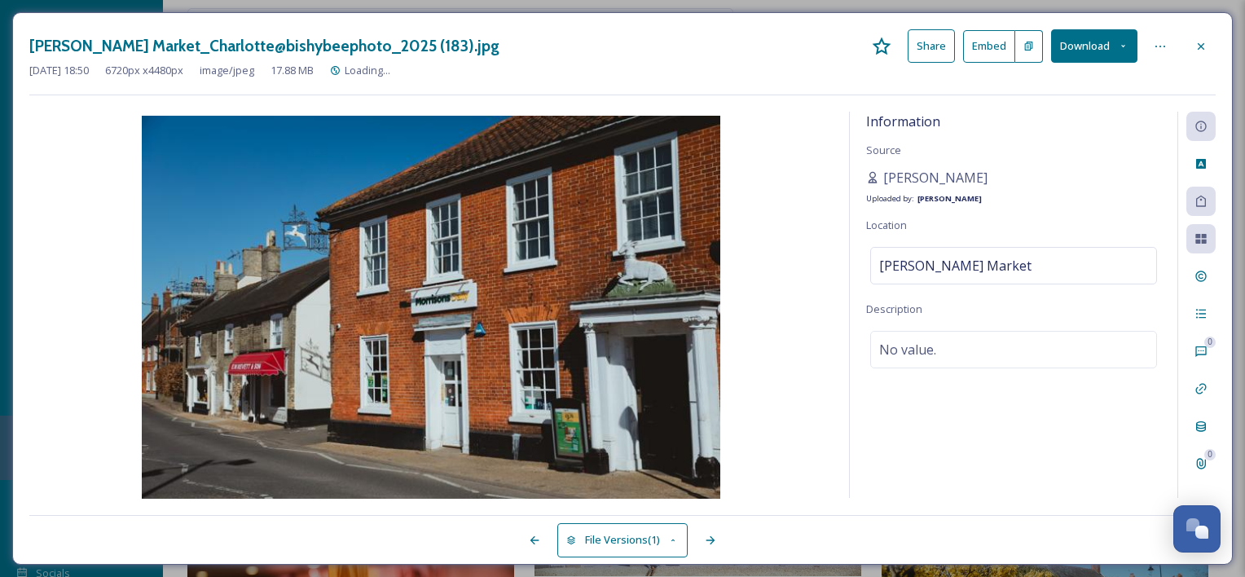
click at [1065, 45] on button "Download" at bounding box center [1094, 45] width 86 height 33
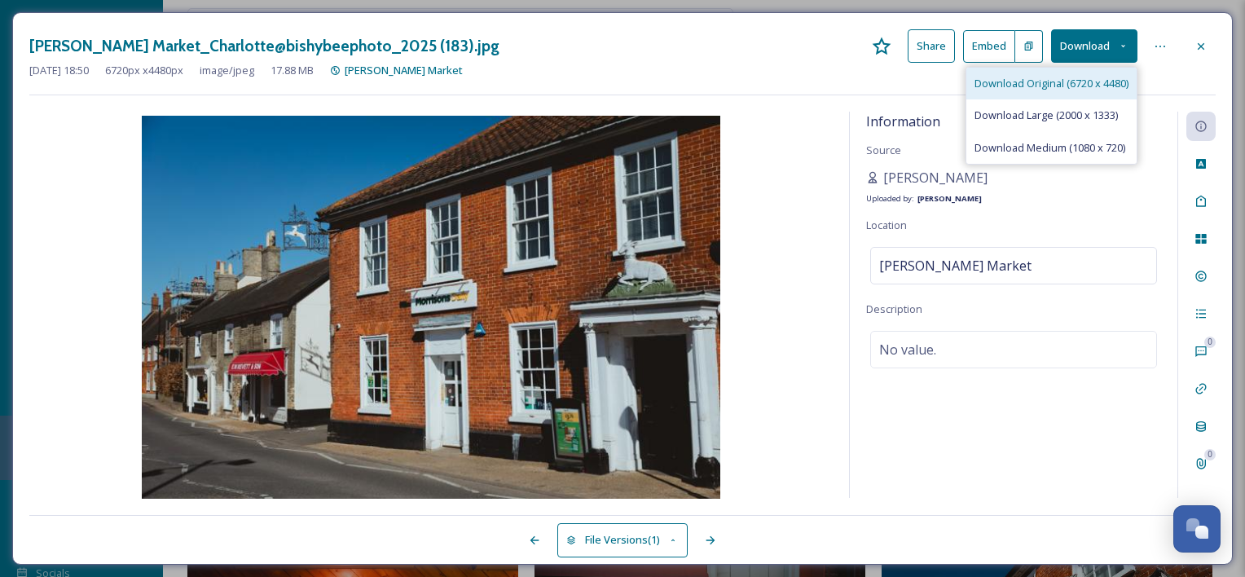
click at [1072, 78] on span "Download Original (6720 x 4480)" at bounding box center [1051, 83] width 154 height 15
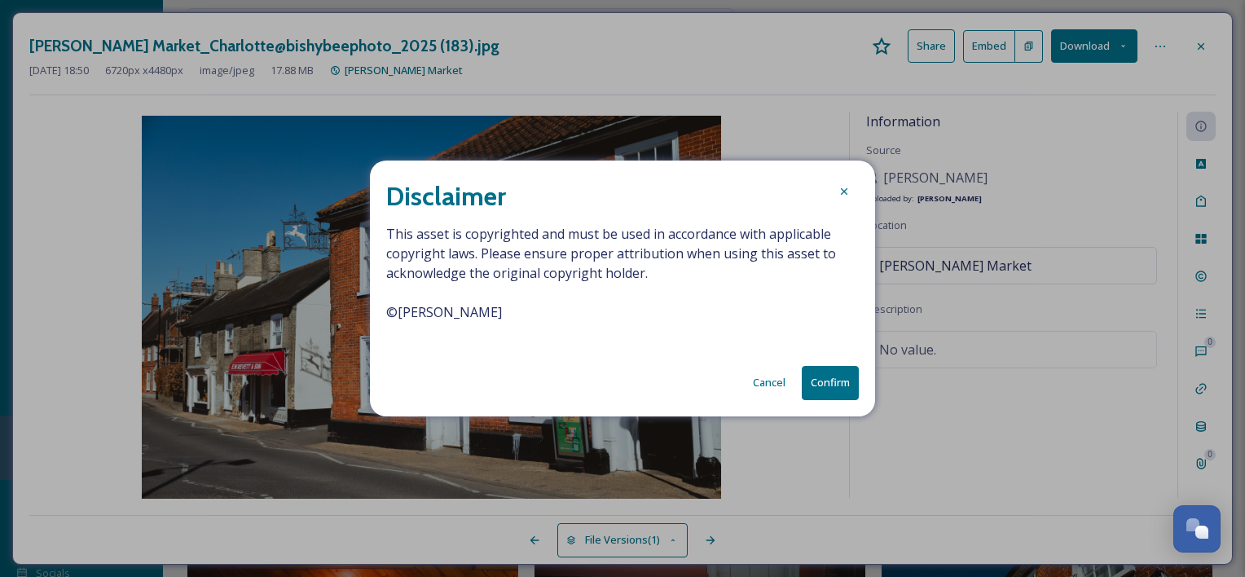
drag, startPoint x: 577, startPoint y: 308, endPoint x: 366, endPoint y: 317, distance: 211.2
click at [366, 317] on div "Disclaimer This asset is copyrighted and must be used in accordance with applic…" at bounding box center [622, 288] width 1245 height 577
copy span "© [PERSON_NAME]"
click at [835, 378] on button "Confirm" at bounding box center [830, 382] width 57 height 33
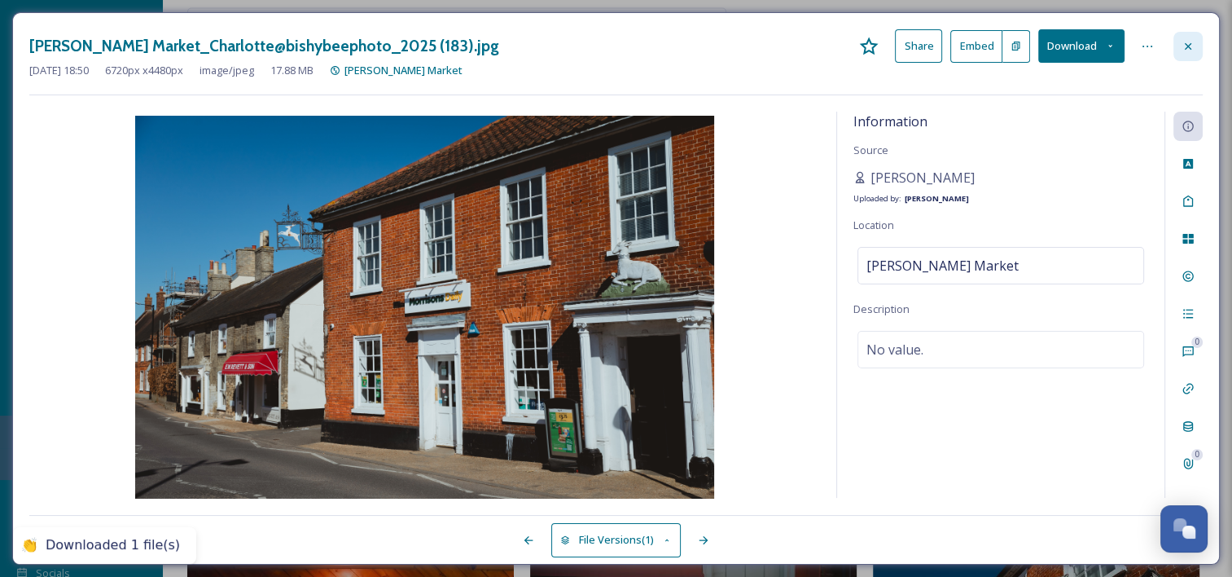
click at [1193, 46] on icon at bounding box center [1188, 46] width 13 height 13
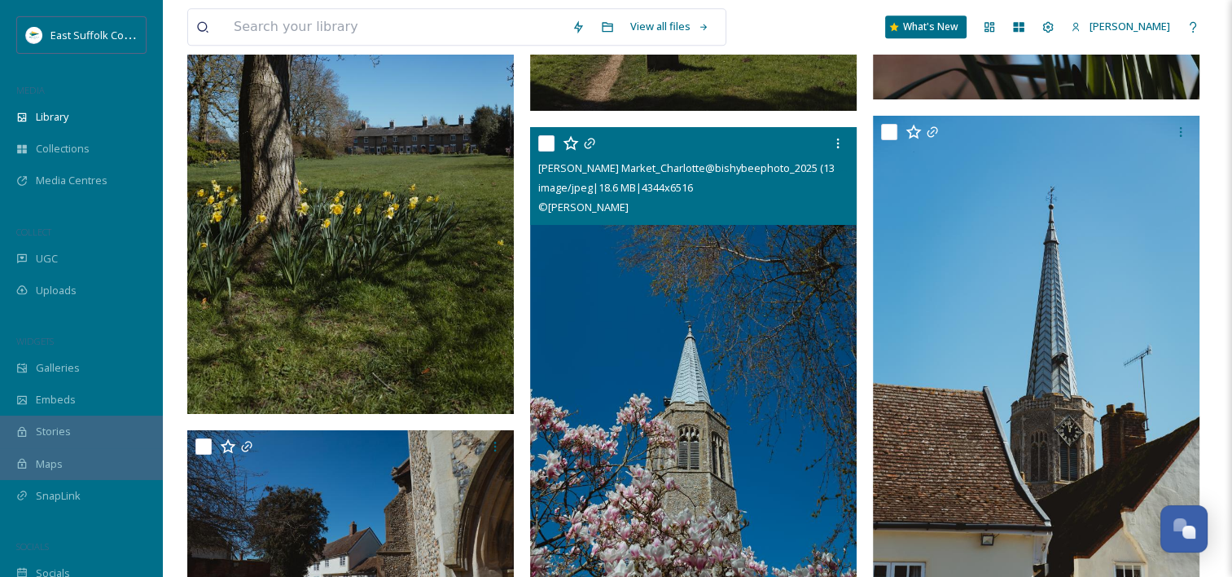
scroll to position [32836, 0]
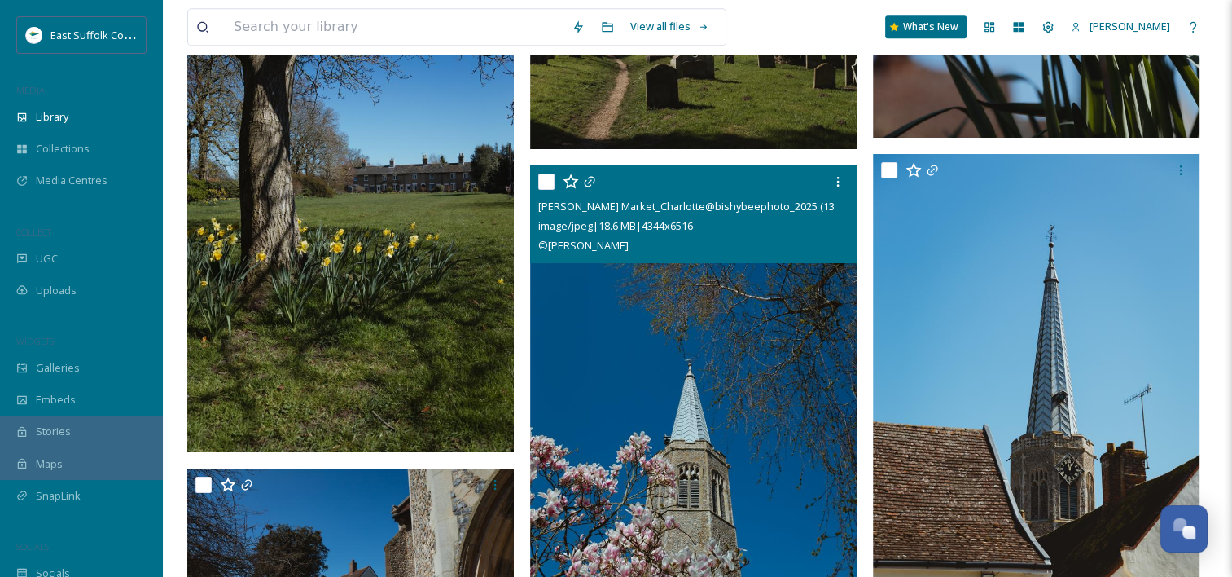
click at [668, 376] on img at bounding box center [693, 410] width 327 height 490
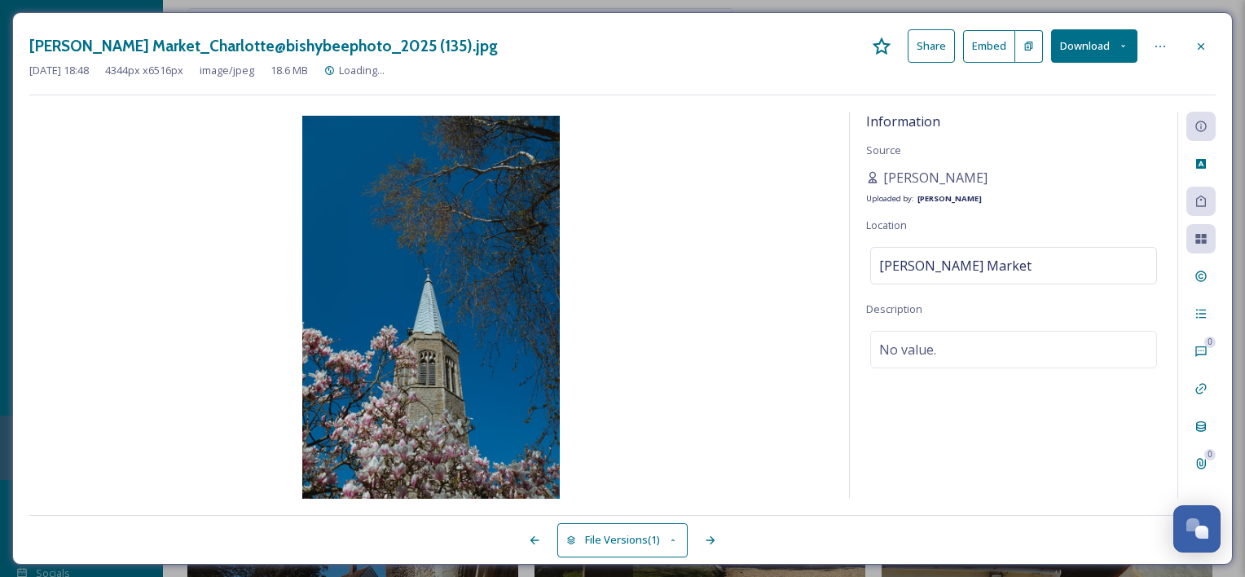
click at [1069, 46] on button "Download" at bounding box center [1094, 45] width 86 height 33
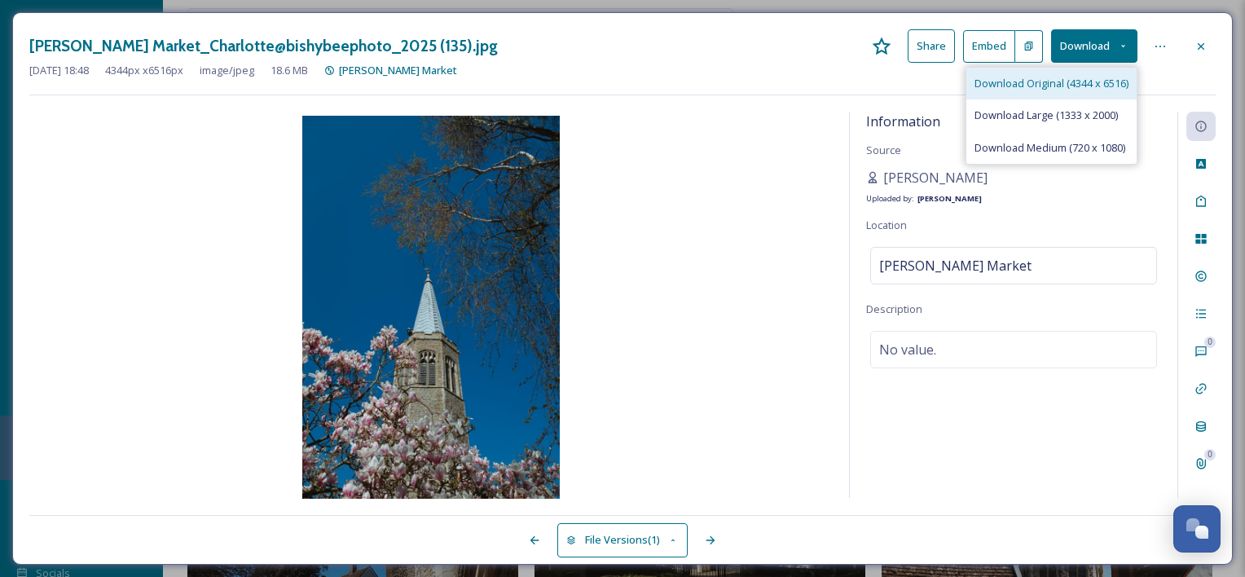
click at [1071, 77] on span "Download Original (4344 x 6516)" at bounding box center [1051, 83] width 154 height 15
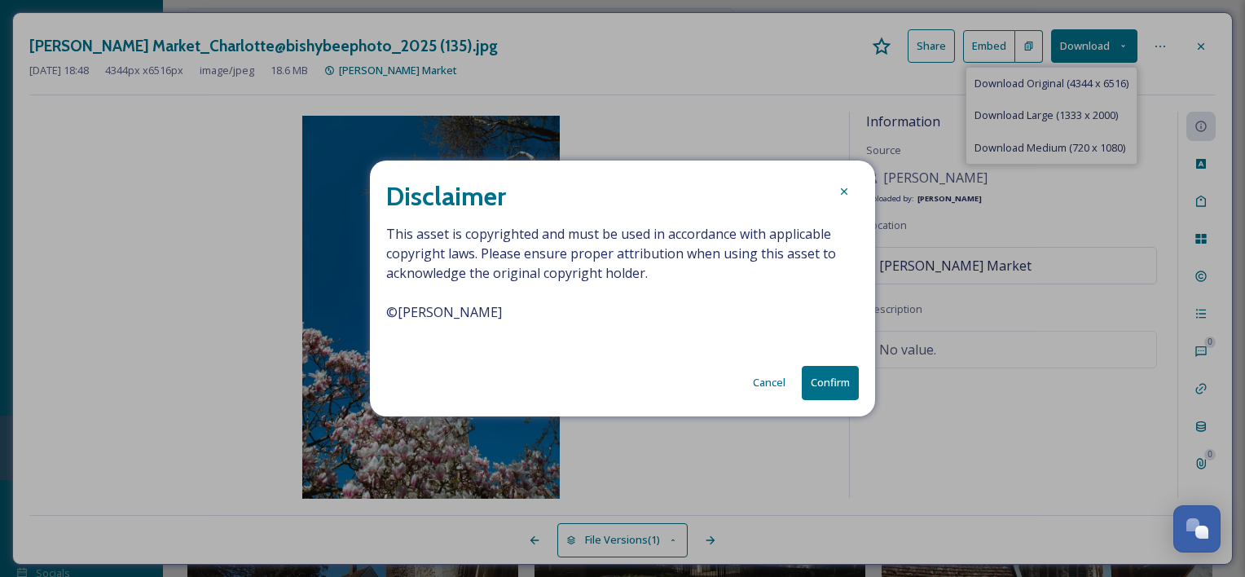
click at [828, 384] on button "Confirm" at bounding box center [830, 382] width 57 height 33
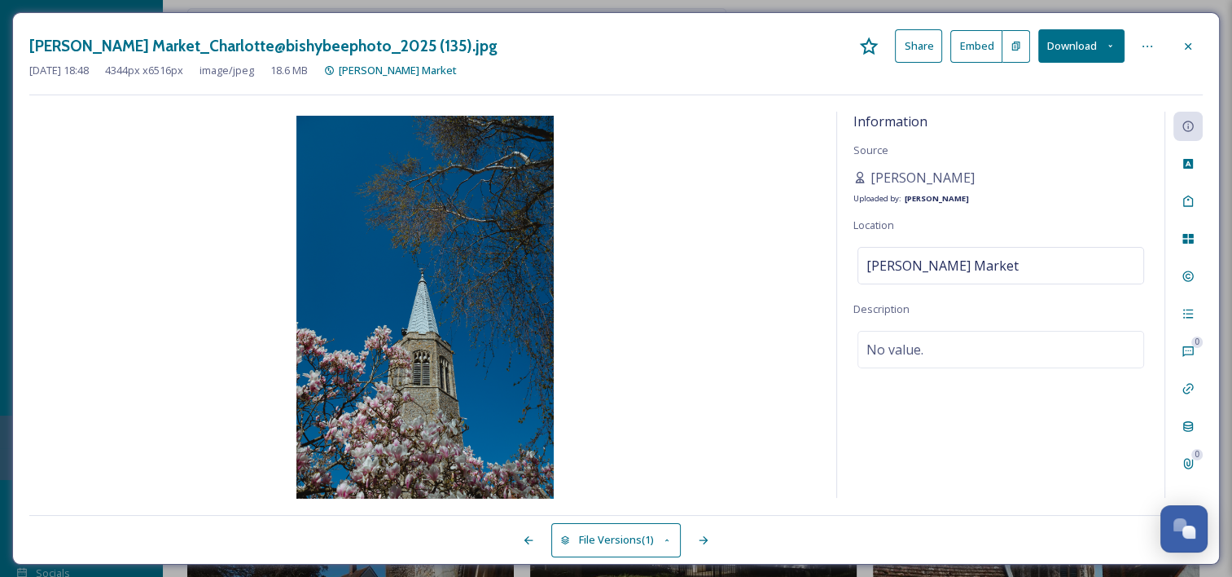
click at [1188, 51] on icon at bounding box center [1188, 46] width 13 height 13
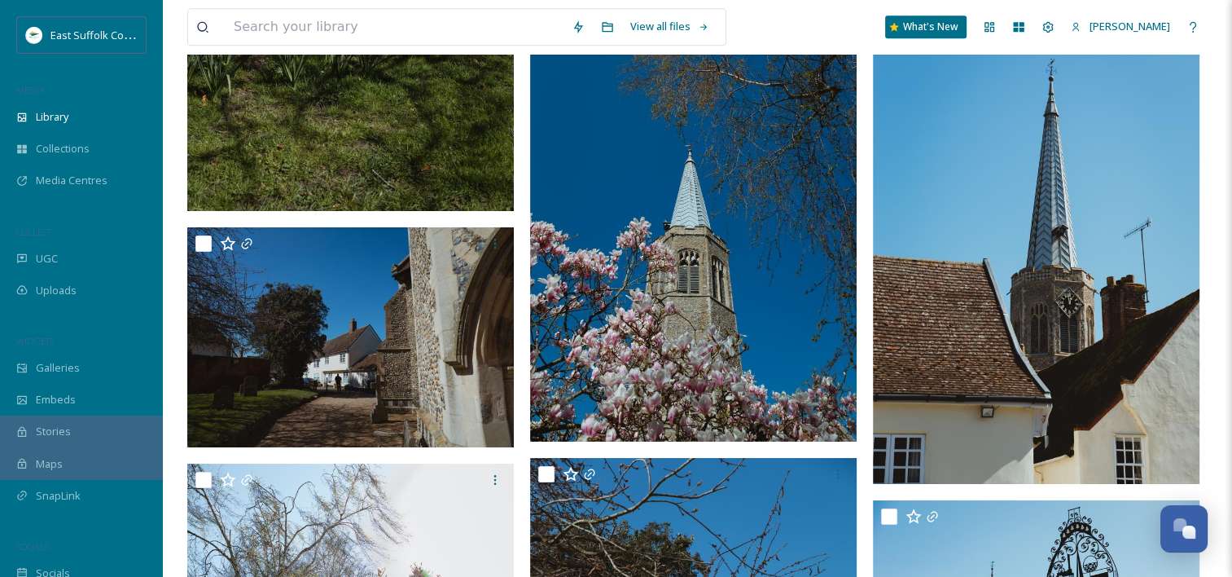
scroll to position [33080, 0]
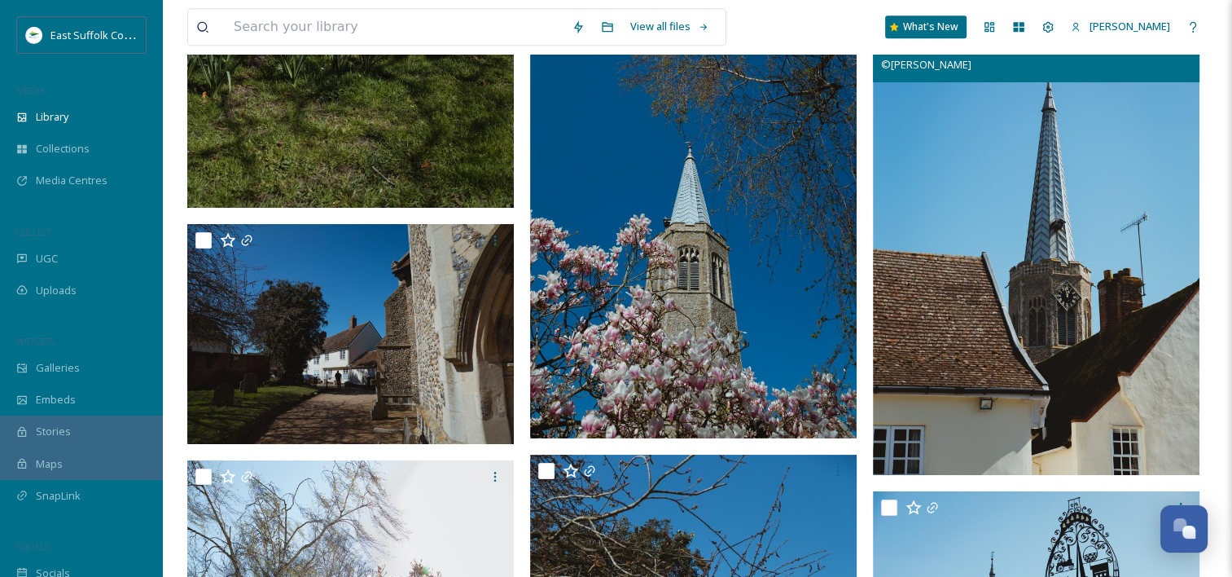
click at [995, 266] on img at bounding box center [1036, 230] width 327 height 490
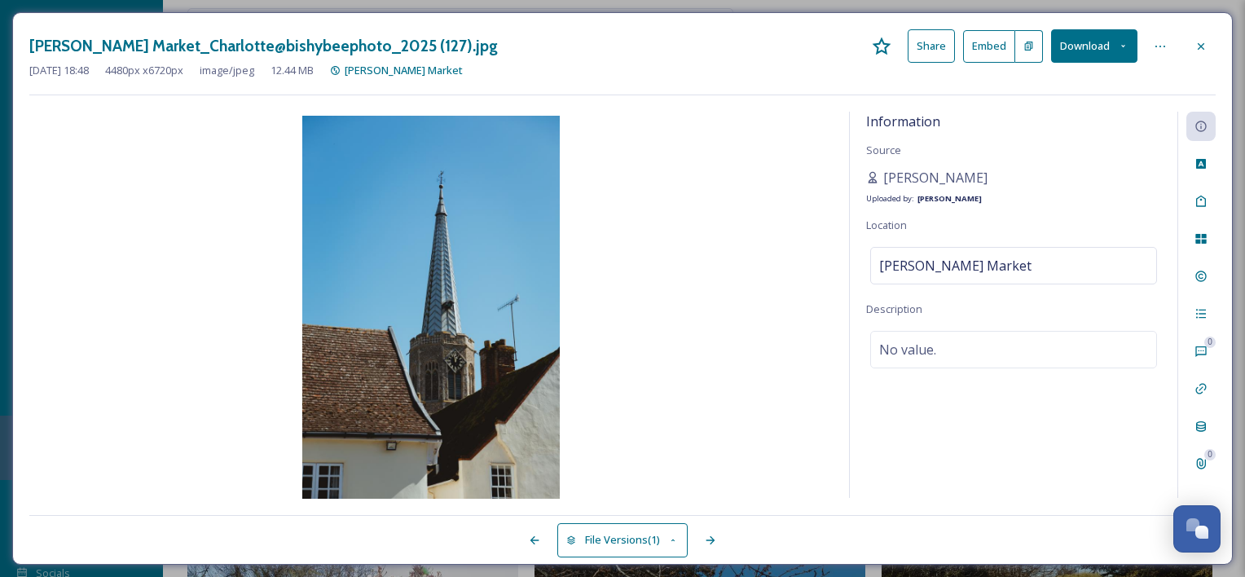
click at [1087, 51] on button "Download" at bounding box center [1094, 45] width 86 height 33
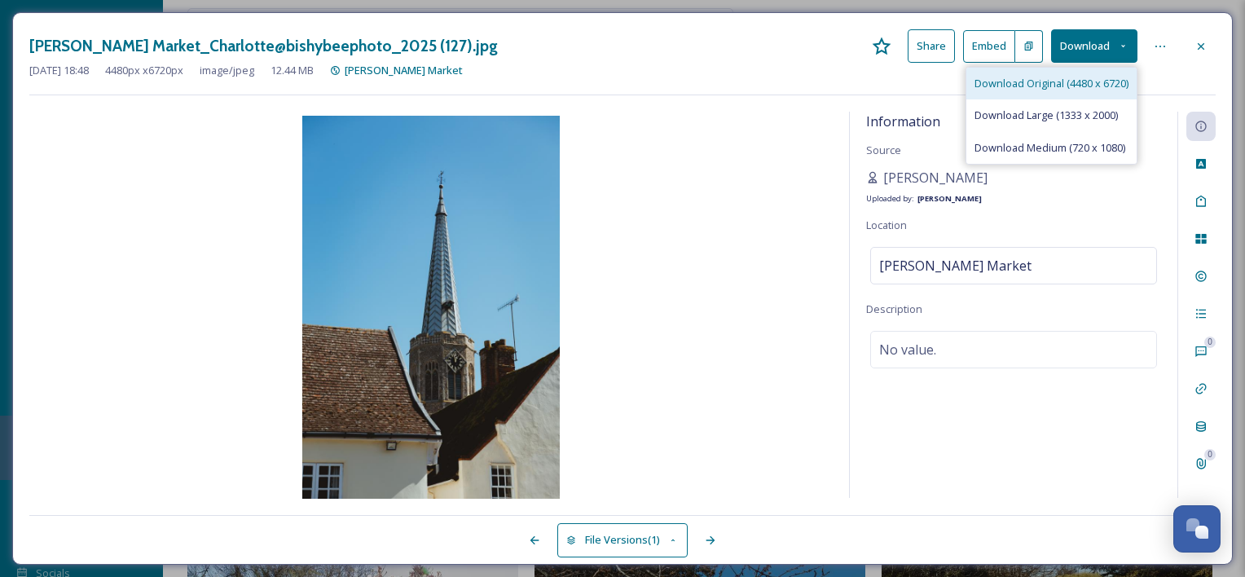
click at [1080, 91] on div "Download Original (4480 x 6720)" at bounding box center [1051, 84] width 170 height 32
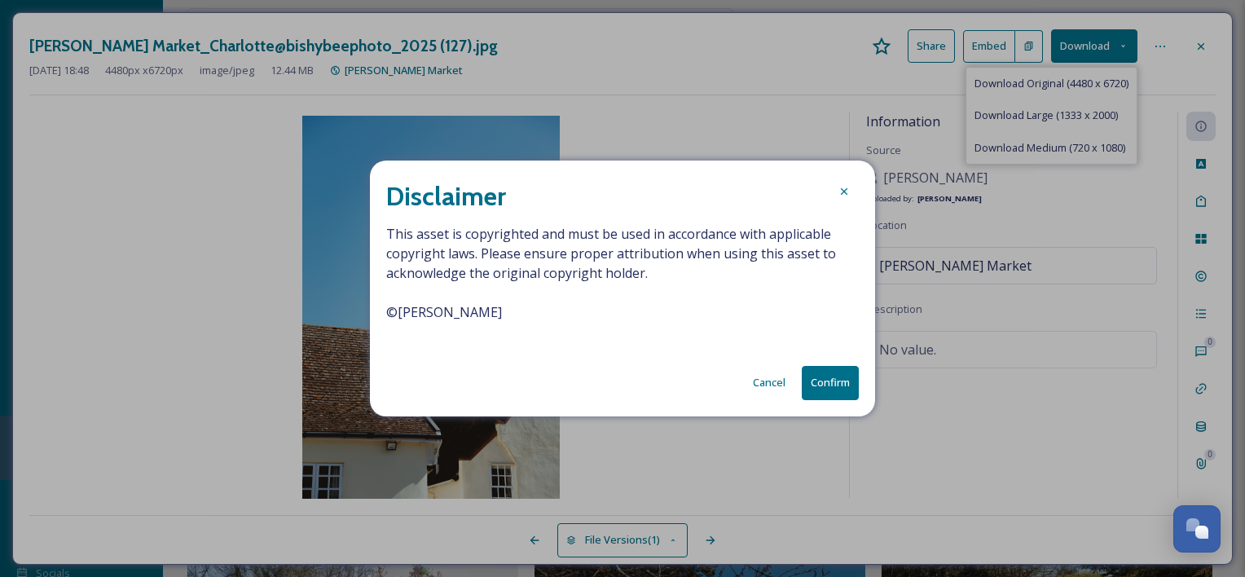
click at [811, 380] on button "Confirm" at bounding box center [830, 382] width 57 height 33
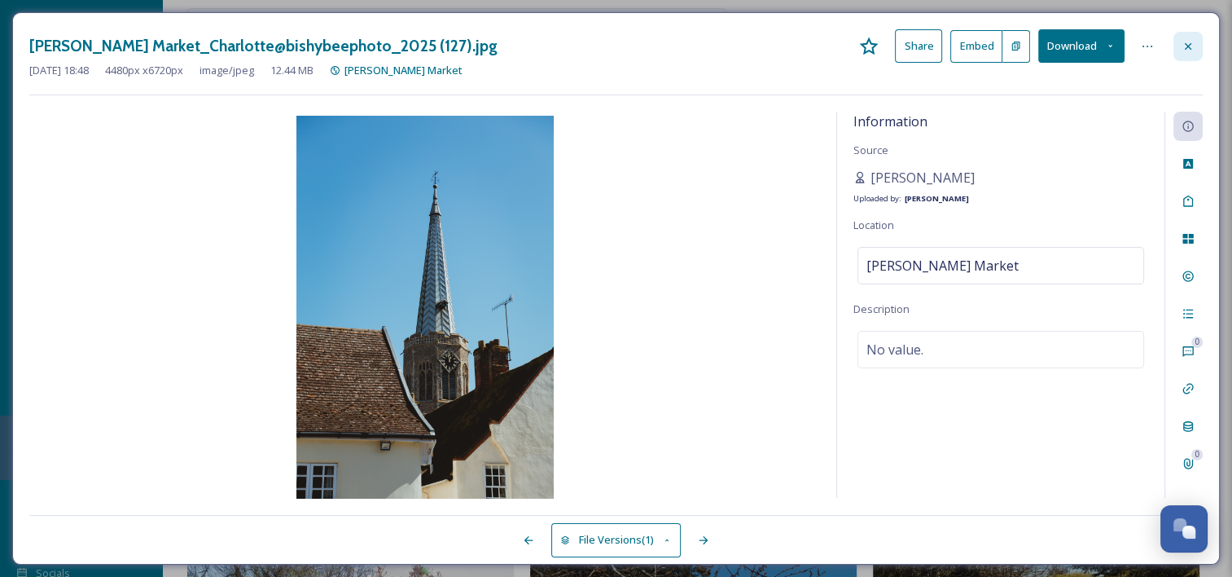
click at [1190, 38] on div at bounding box center [1188, 46] width 29 height 29
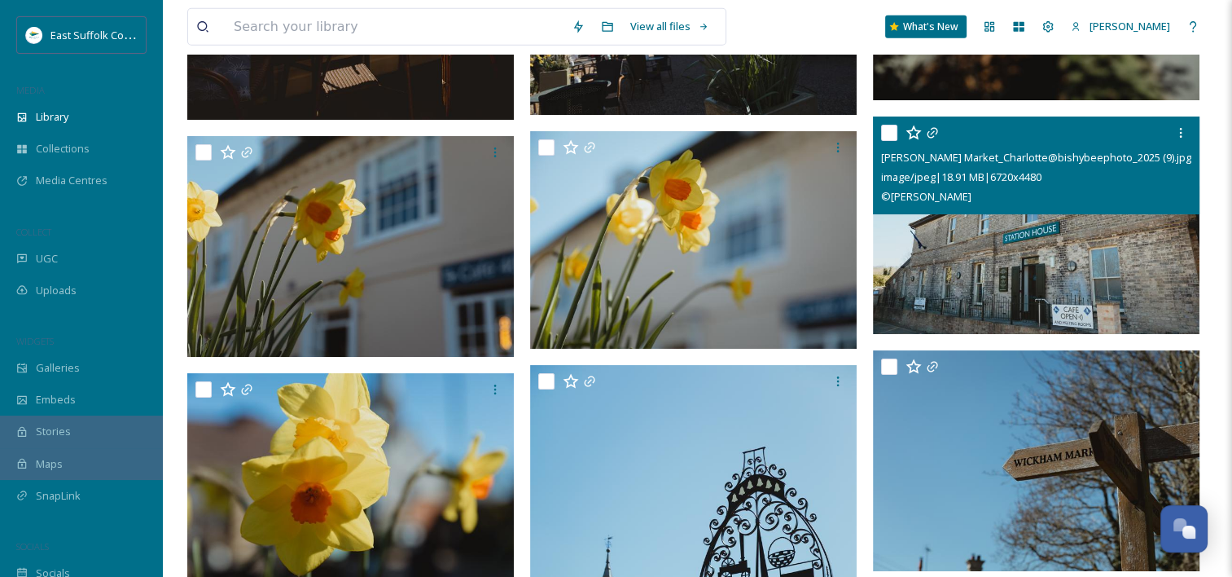
scroll to position [35515, 0]
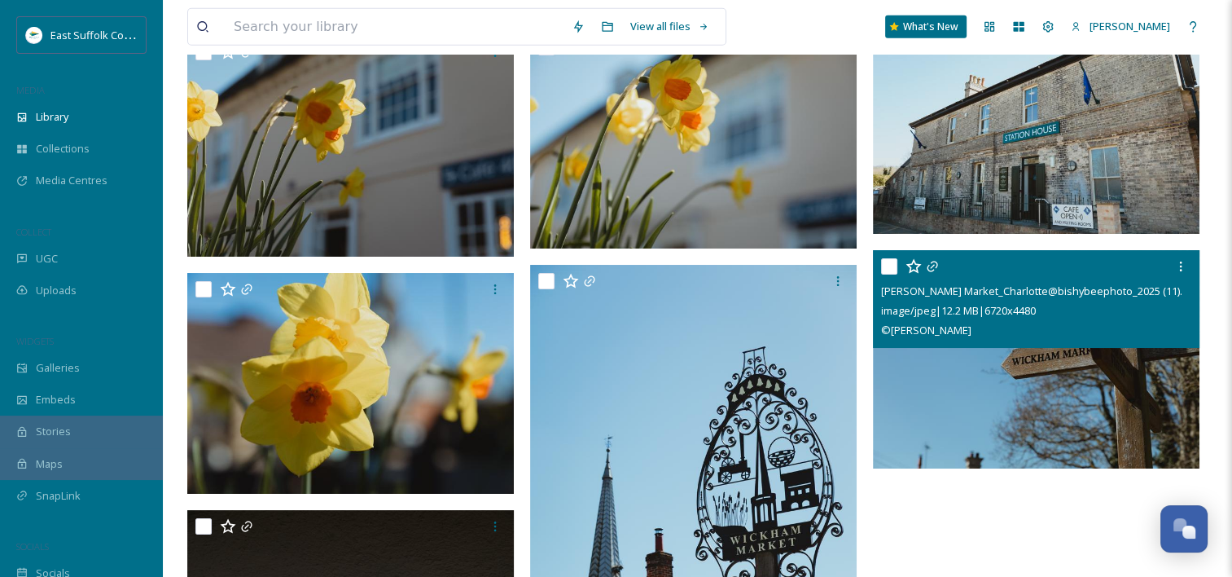
click at [1074, 386] on img at bounding box center [1036, 359] width 327 height 218
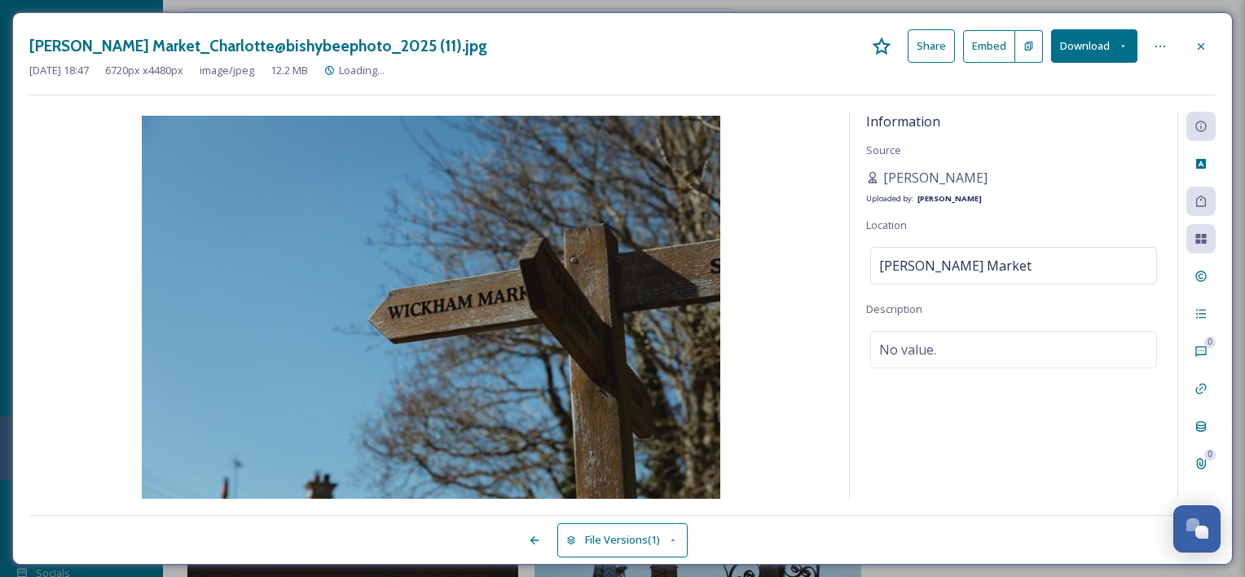
click at [1081, 48] on button "Download" at bounding box center [1094, 45] width 86 height 33
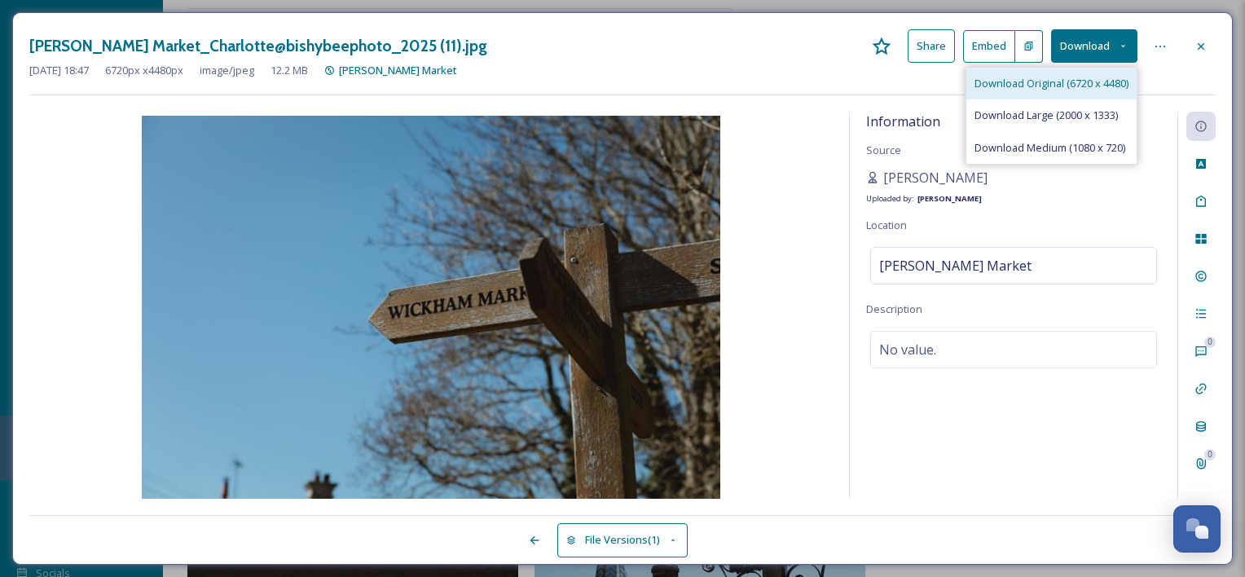
click at [1081, 85] on span "Download Original (6720 x 4480)" at bounding box center [1051, 83] width 154 height 15
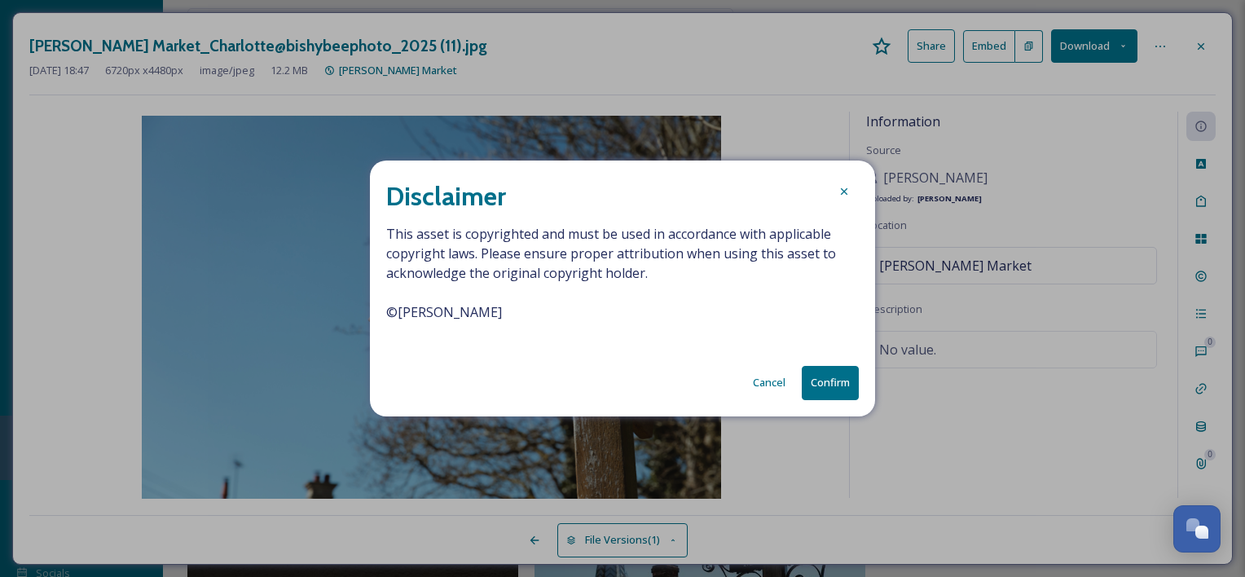
click at [832, 389] on button "Confirm" at bounding box center [830, 382] width 57 height 33
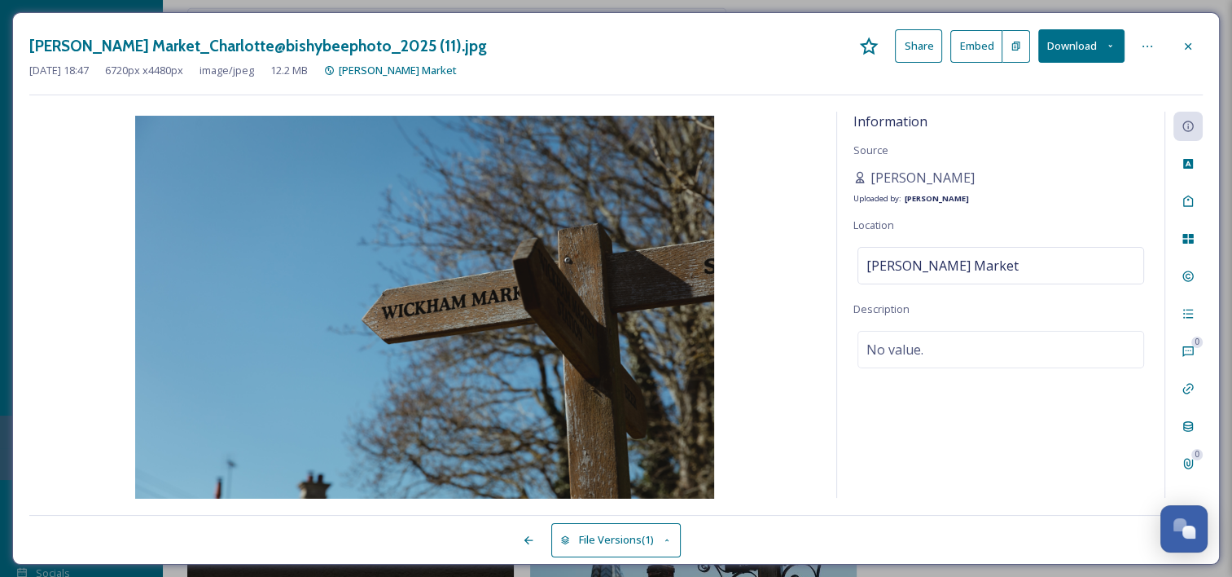
click at [1215, 24] on div "[PERSON_NAME] Market_Charlotte@bishybeephoto_2025 (11).jpg Share Embed Download…" at bounding box center [616, 288] width 1208 height 552
click at [1193, 46] on icon at bounding box center [1188, 46] width 13 height 13
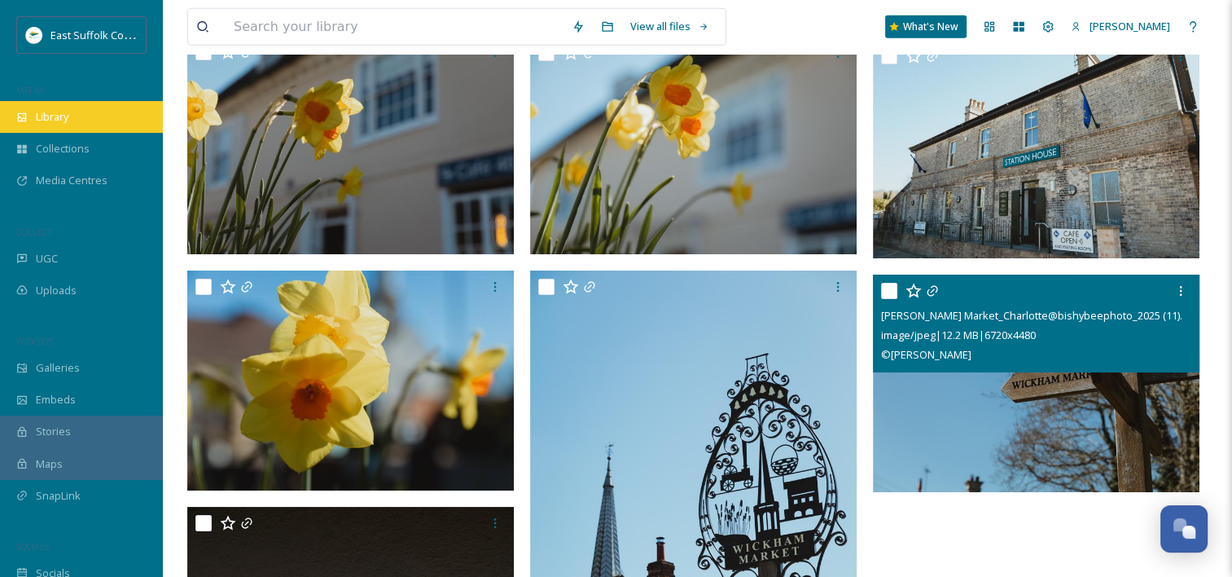
click at [55, 124] on div "Library" at bounding box center [81, 117] width 163 height 32
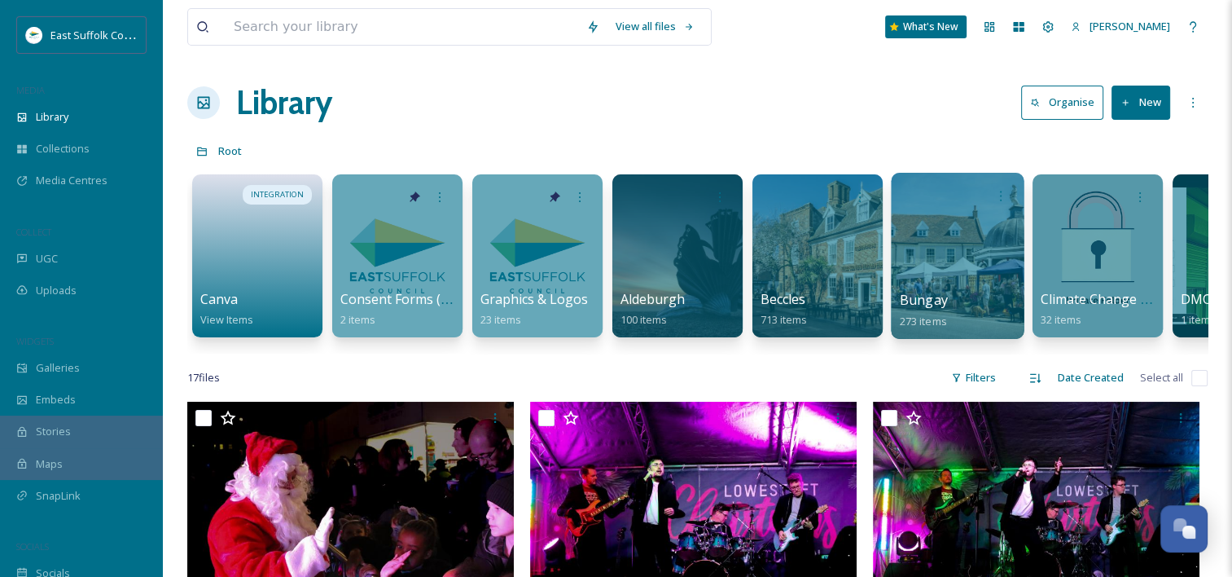
click at [934, 276] on div at bounding box center [957, 256] width 133 height 166
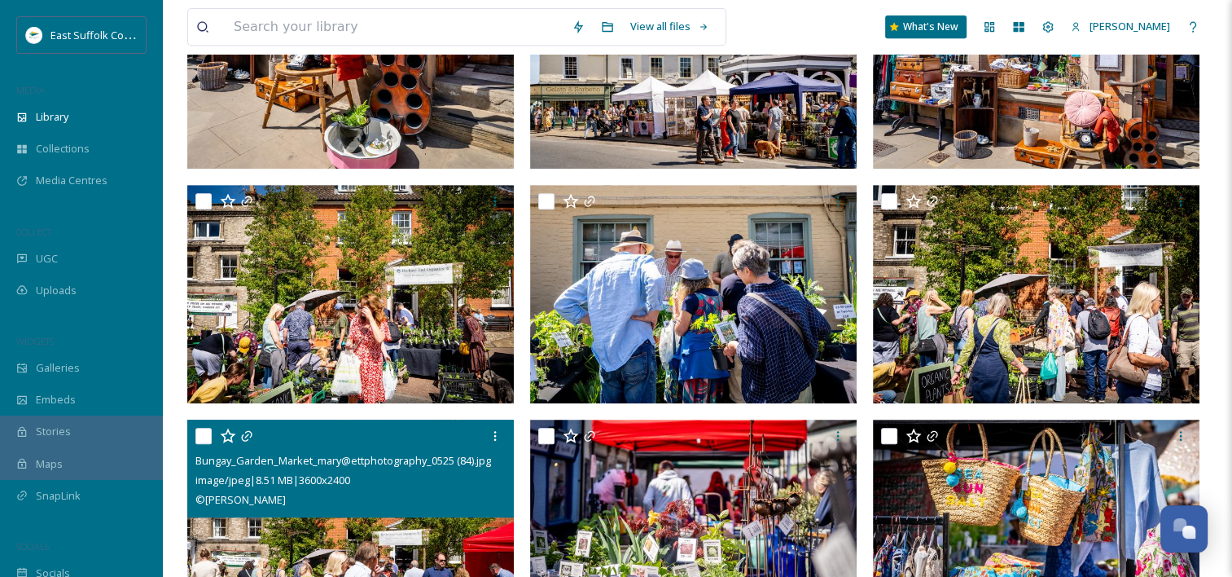
scroll to position [733, 0]
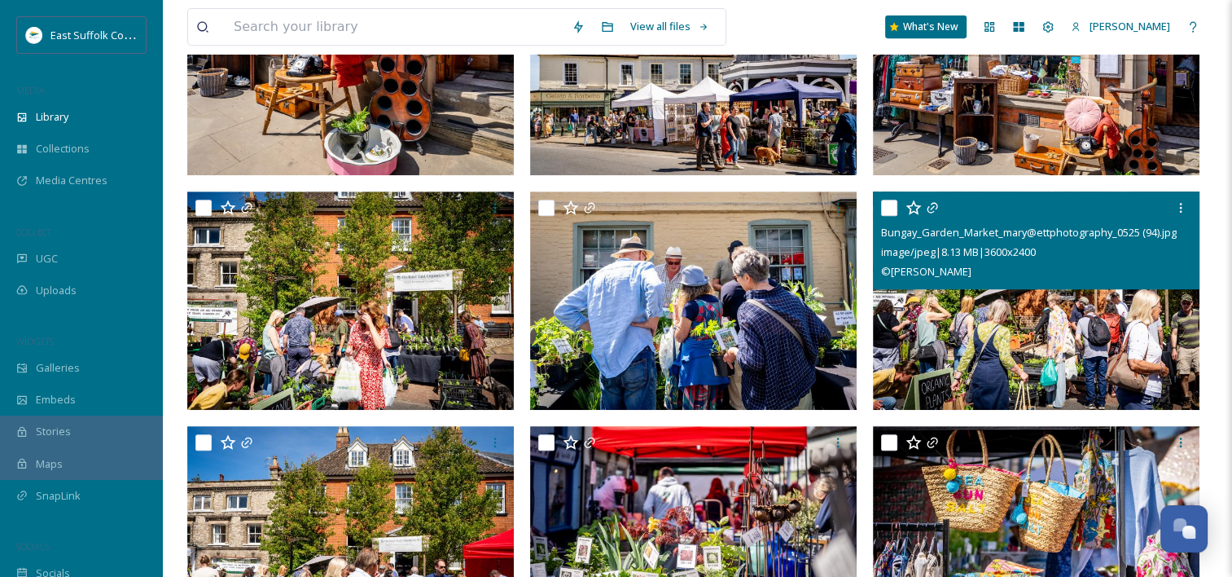
click at [936, 332] on img at bounding box center [1036, 300] width 327 height 218
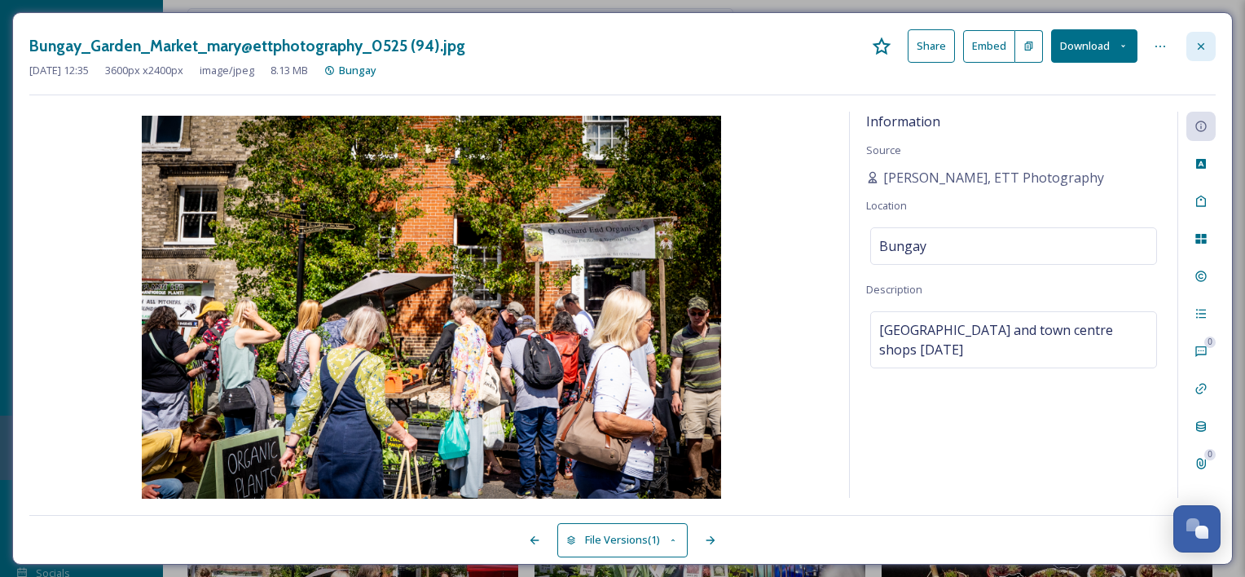
click at [1202, 51] on icon at bounding box center [1200, 46] width 13 height 13
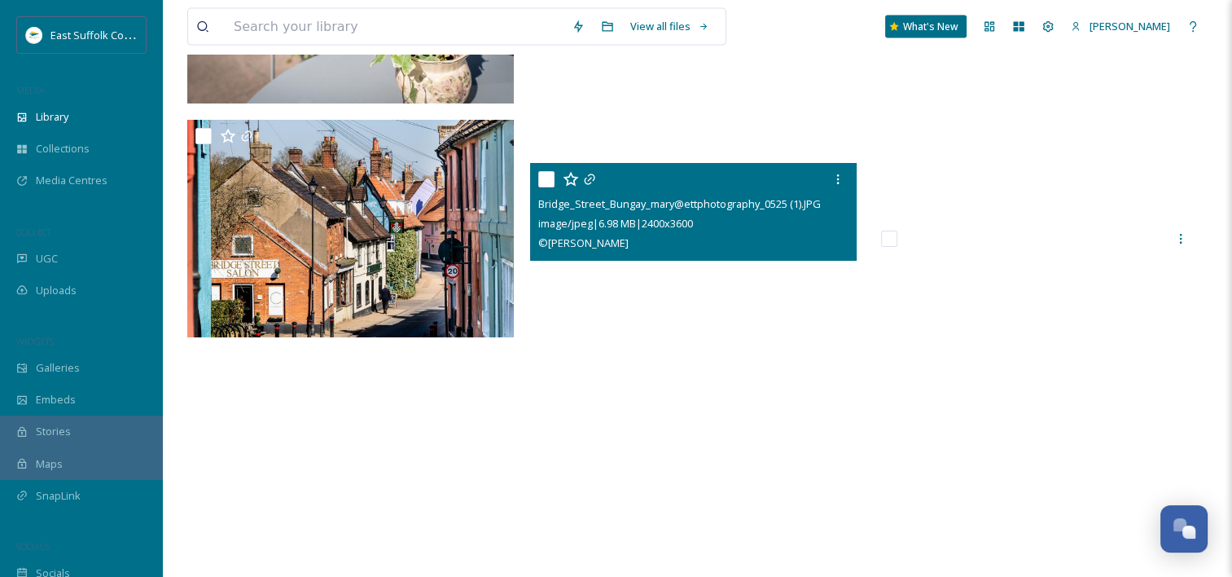
scroll to position [21993, 0]
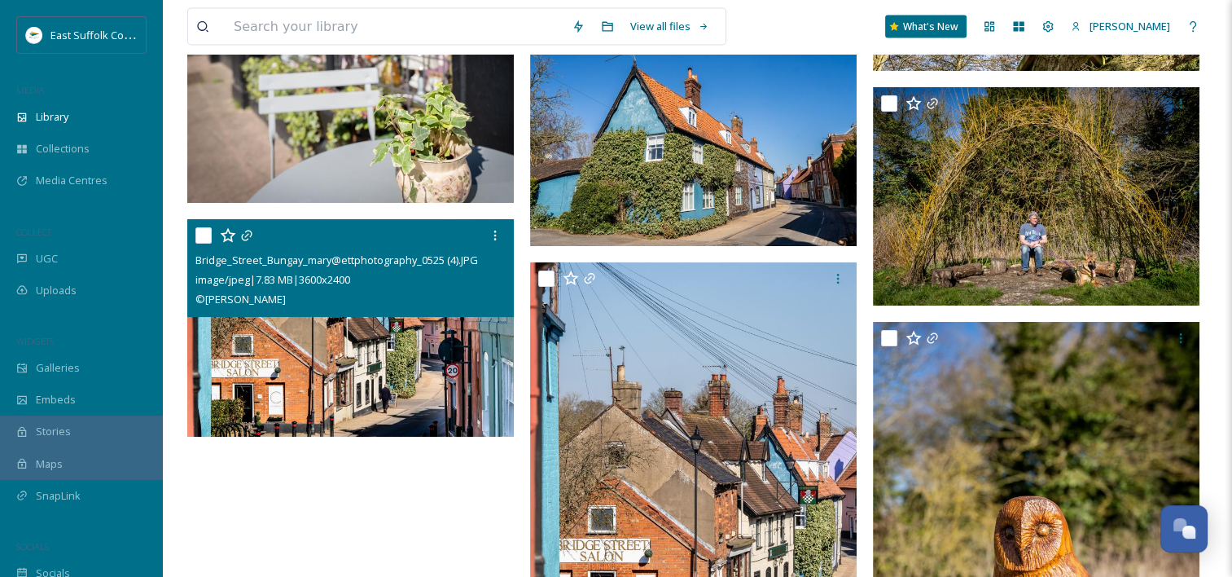
click at [372, 310] on div "Bridge_Street_Bungay_mary@ettphotography_0525 (4).JPG image/jpeg | 7.83 MB | 36…" at bounding box center [350, 268] width 327 height 98
click at [382, 349] on img at bounding box center [350, 327] width 327 height 218
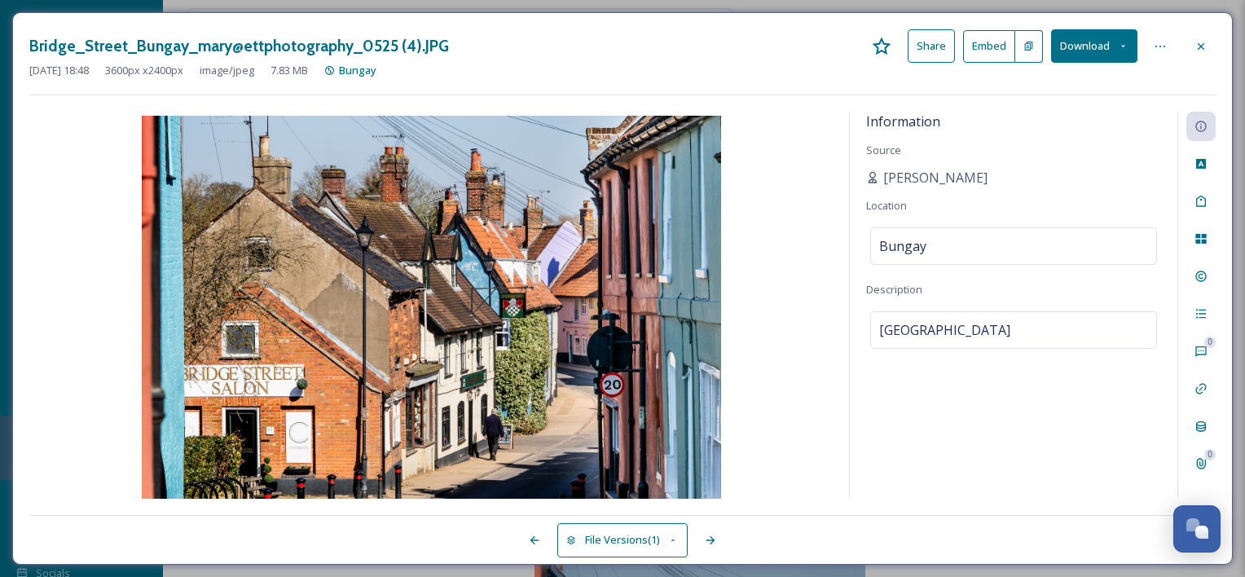
click at [1090, 46] on button "Download" at bounding box center [1094, 45] width 86 height 33
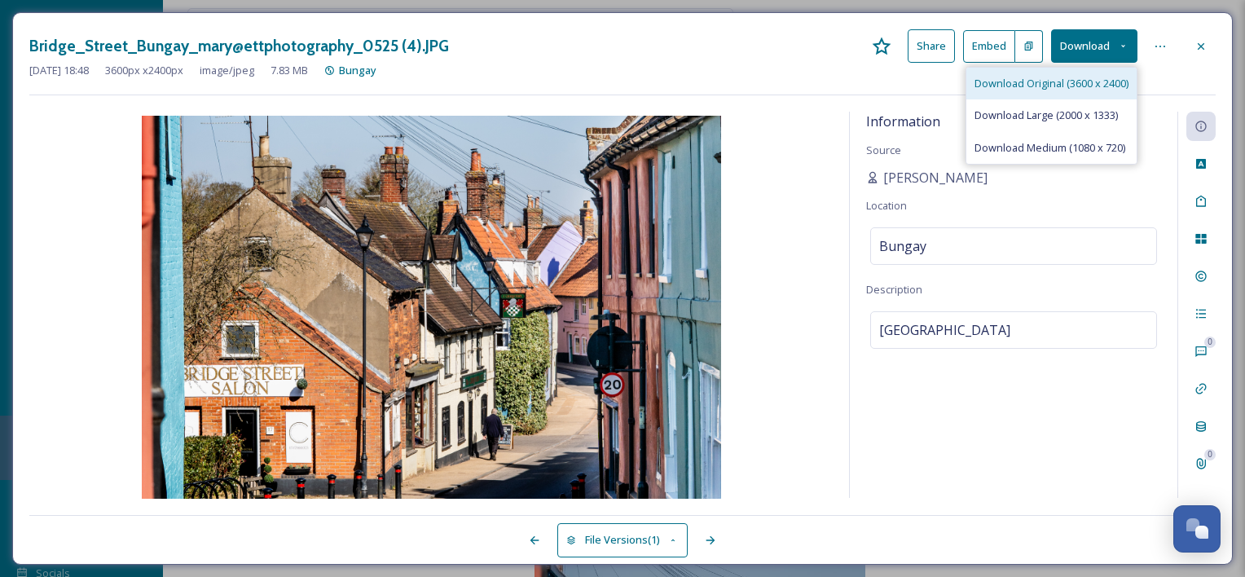
click at [1048, 90] on span "Download Original (3600 x 2400)" at bounding box center [1051, 83] width 154 height 15
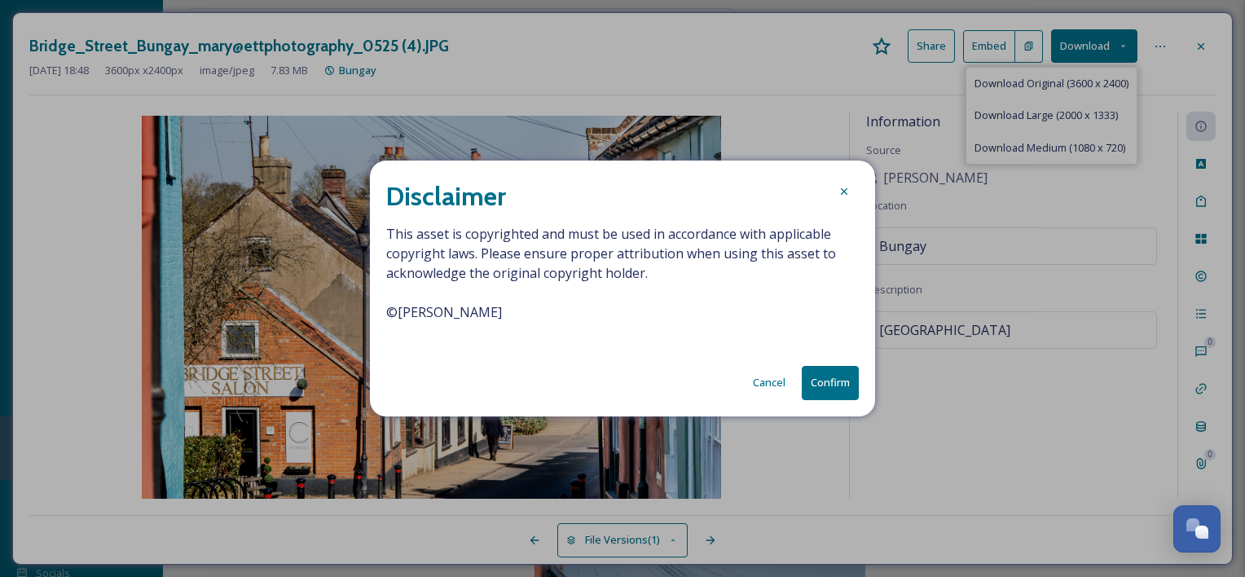
click at [837, 387] on button "Confirm" at bounding box center [830, 382] width 57 height 33
